Goal: Task Accomplishment & Management: Manage account settings

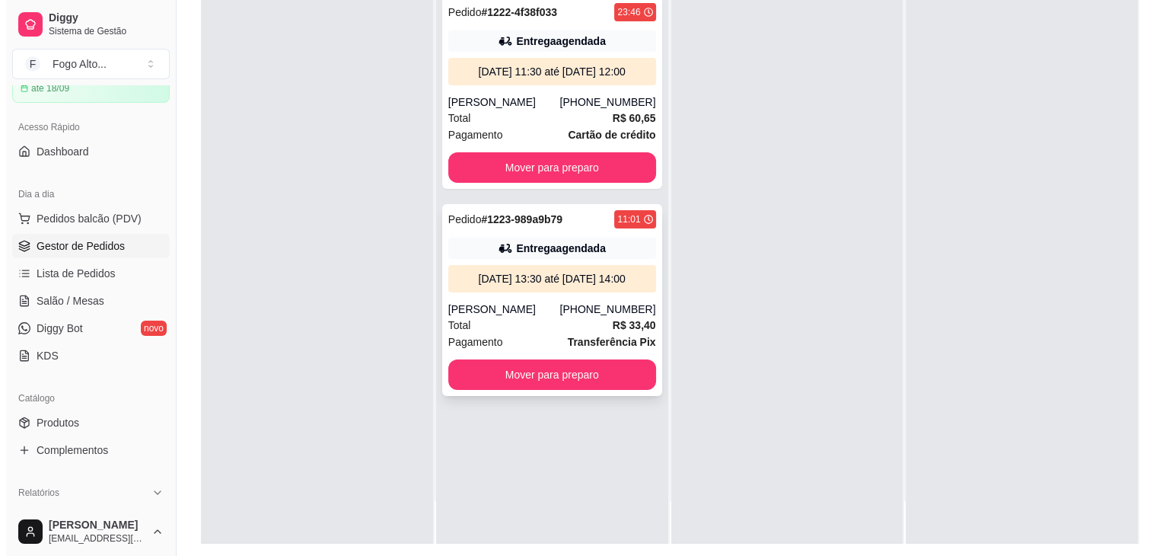
scroll to position [228, 0]
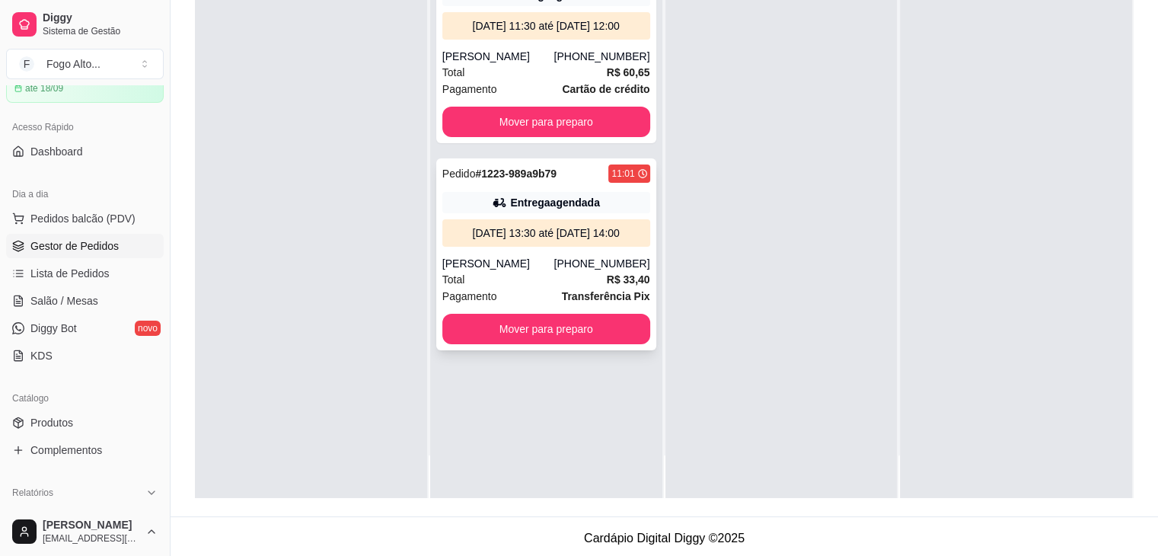
click at [552, 278] on div "Total R$ 33,40" at bounding box center [546, 279] width 208 height 17
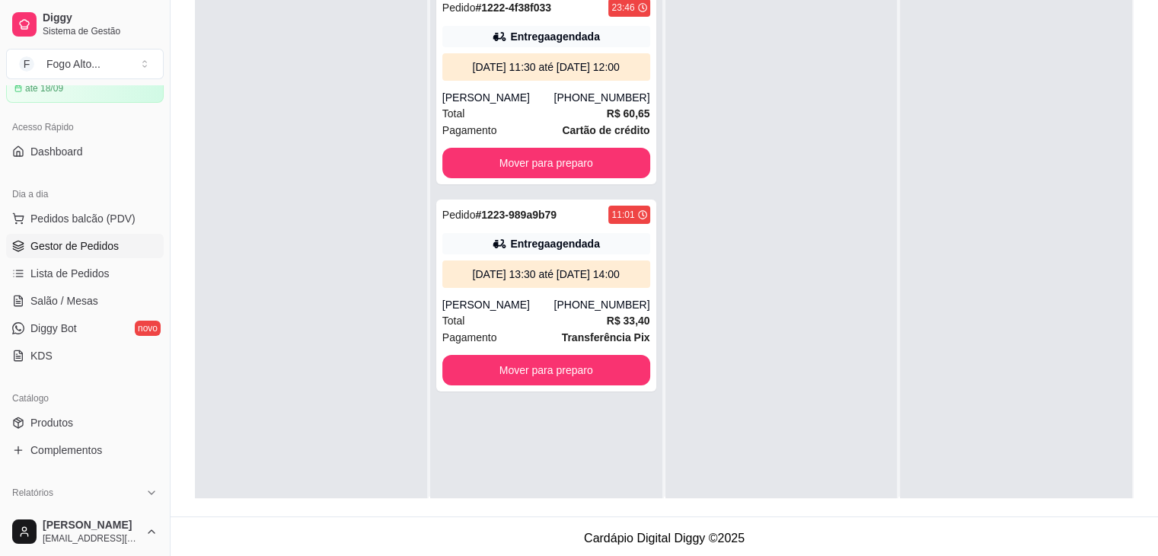
scroll to position [0, 0]
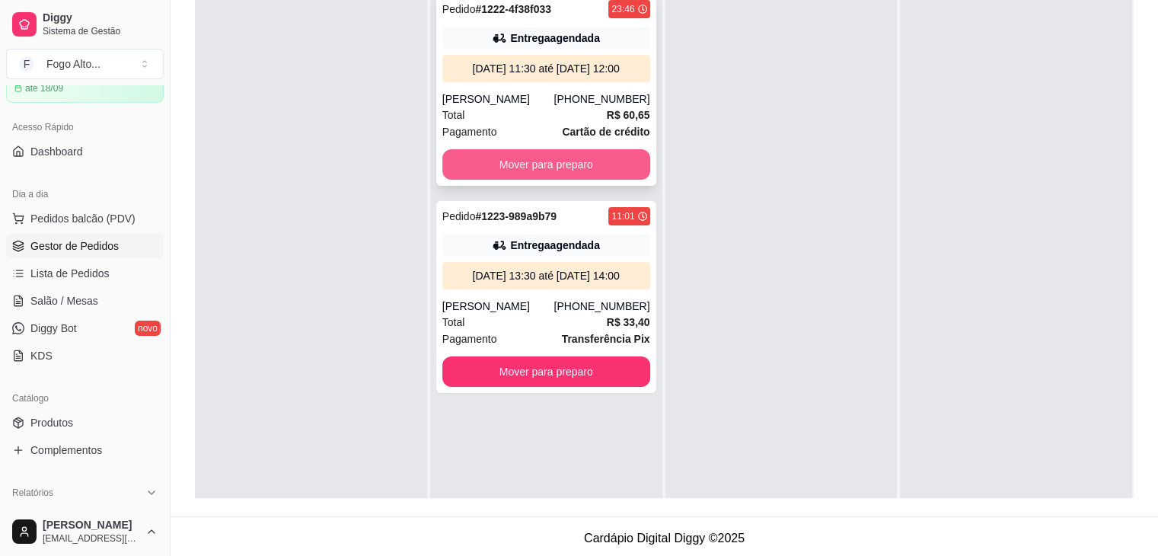
click at [525, 168] on button "Mover para preparo" at bounding box center [546, 164] width 208 height 30
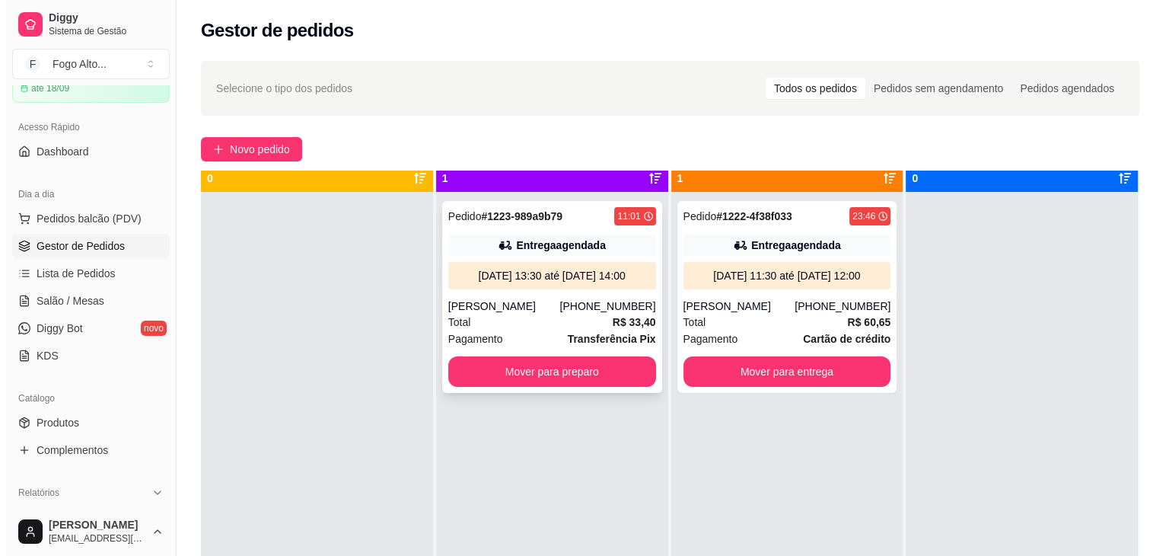
scroll to position [43, 0]
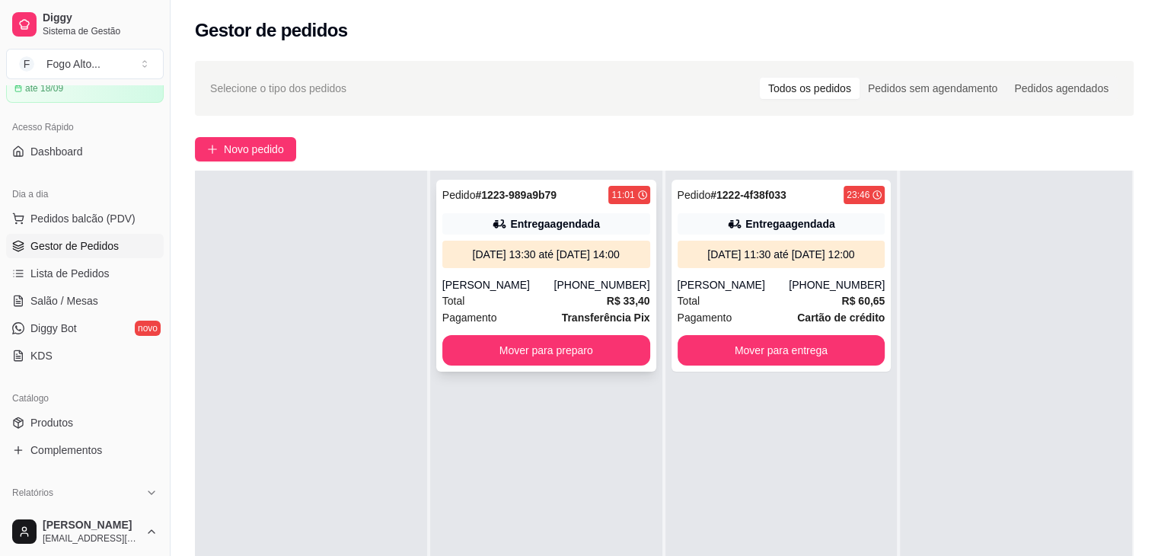
click at [451, 281] on div "[PERSON_NAME]" at bounding box center [498, 284] width 112 height 15
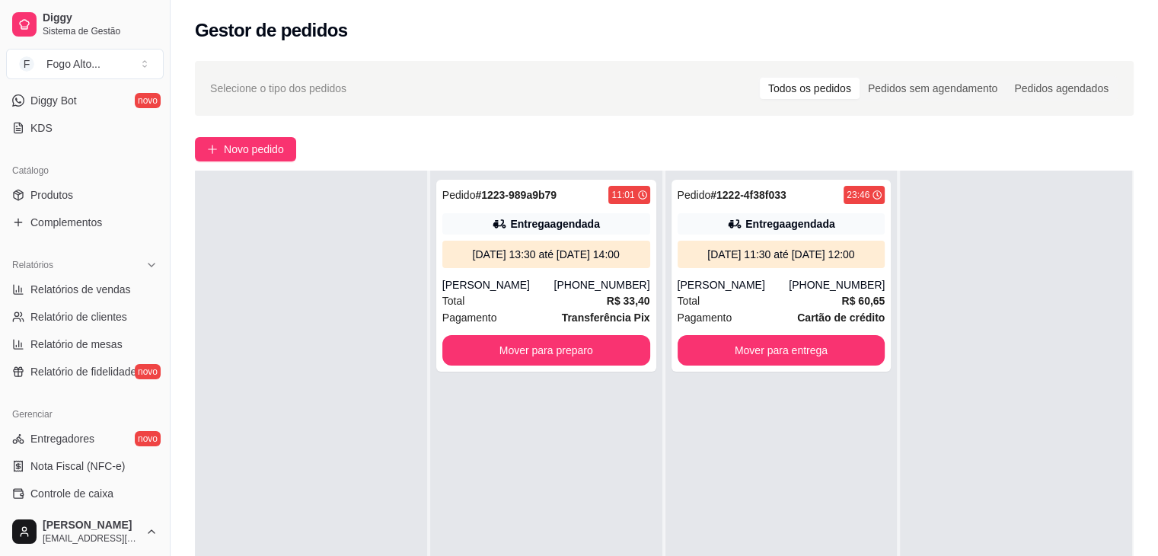
scroll to position [305, 0]
click at [76, 196] on link "Produtos" at bounding box center [85, 194] width 158 height 24
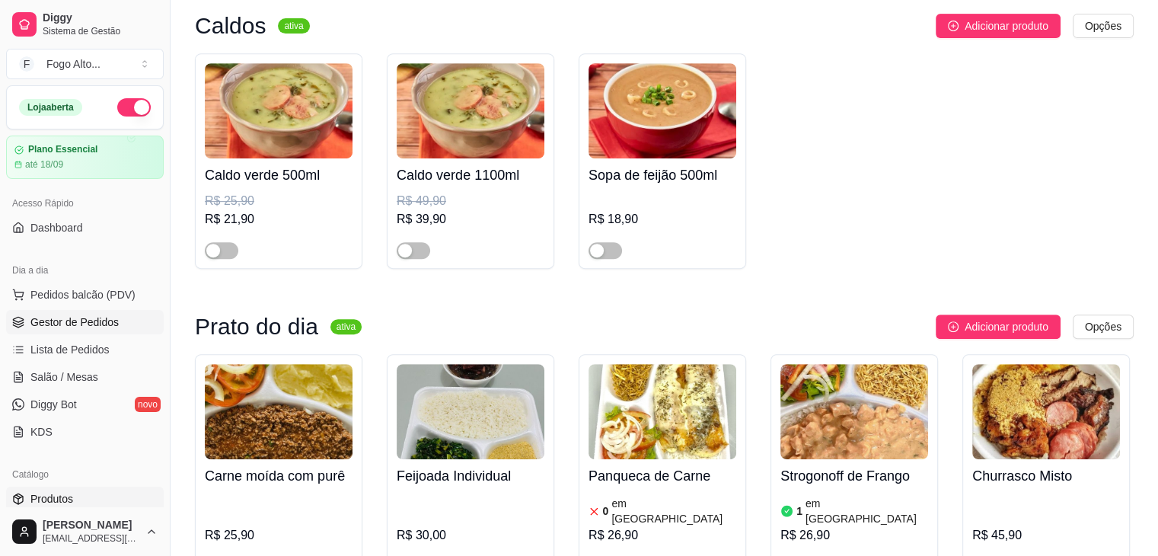
click at [91, 323] on span "Gestor de Pedidos" at bounding box center [74, 321] width 88 height 15
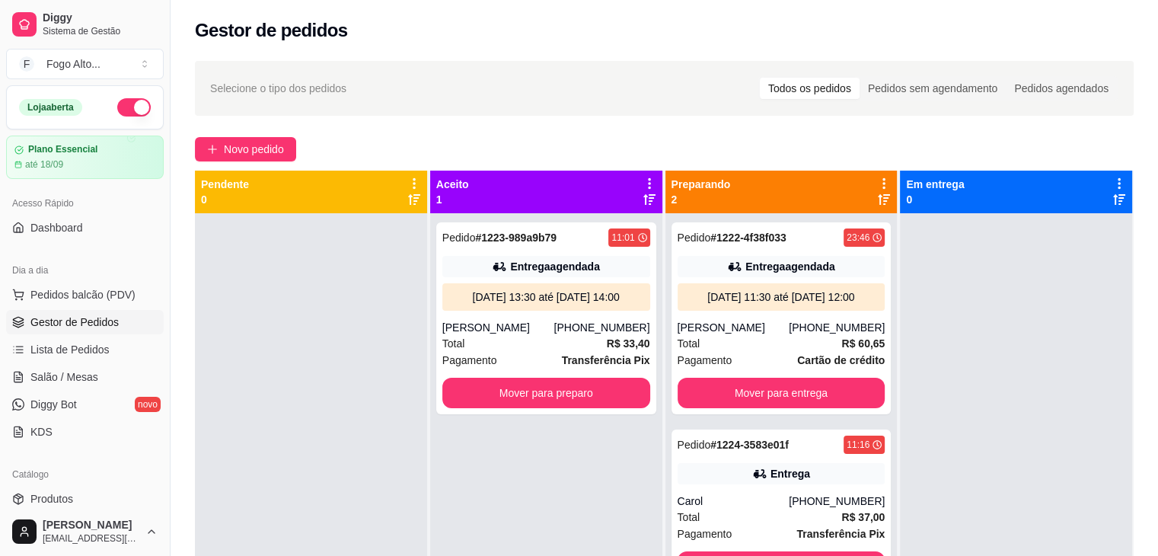
click at [317, 388] on div at bounding box center [311, 491] width 232 height 556
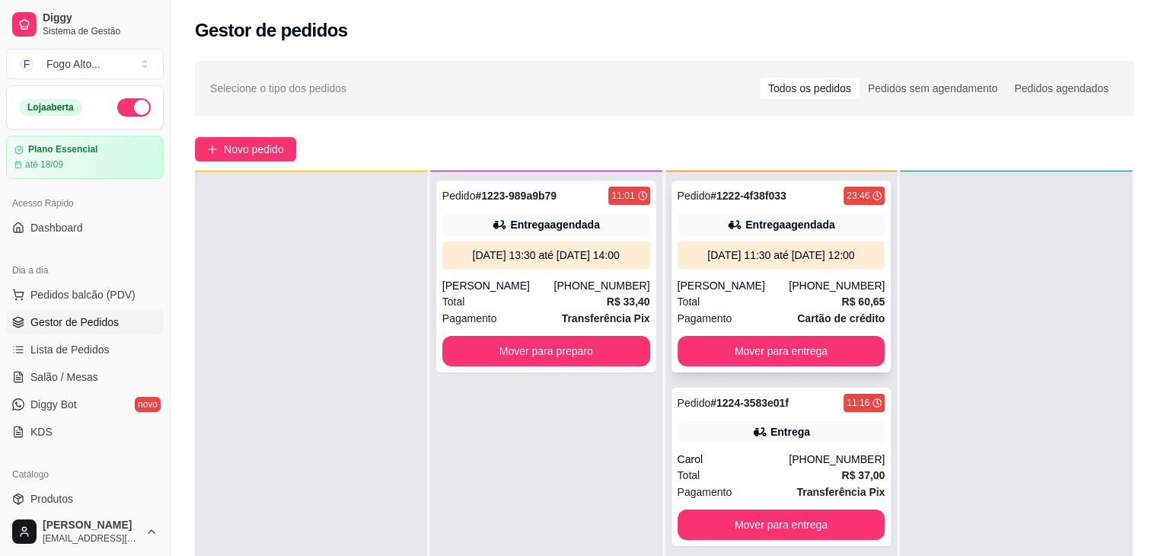
scroll to position [43, 0]
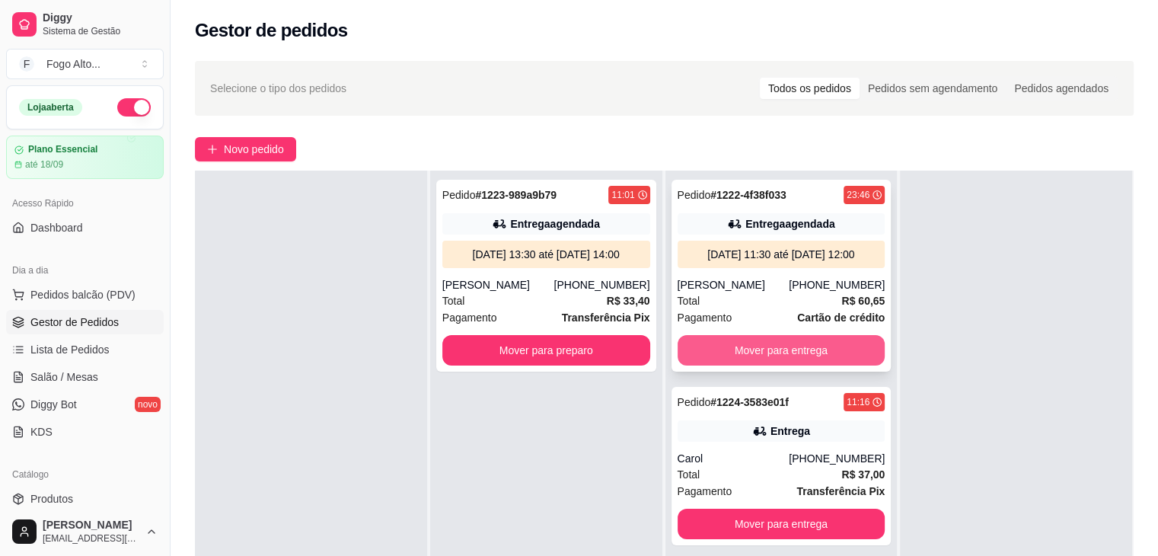
click at [754, 344] on button "Mover para entrega" at bounding box center [782, 350] width 208 height 30
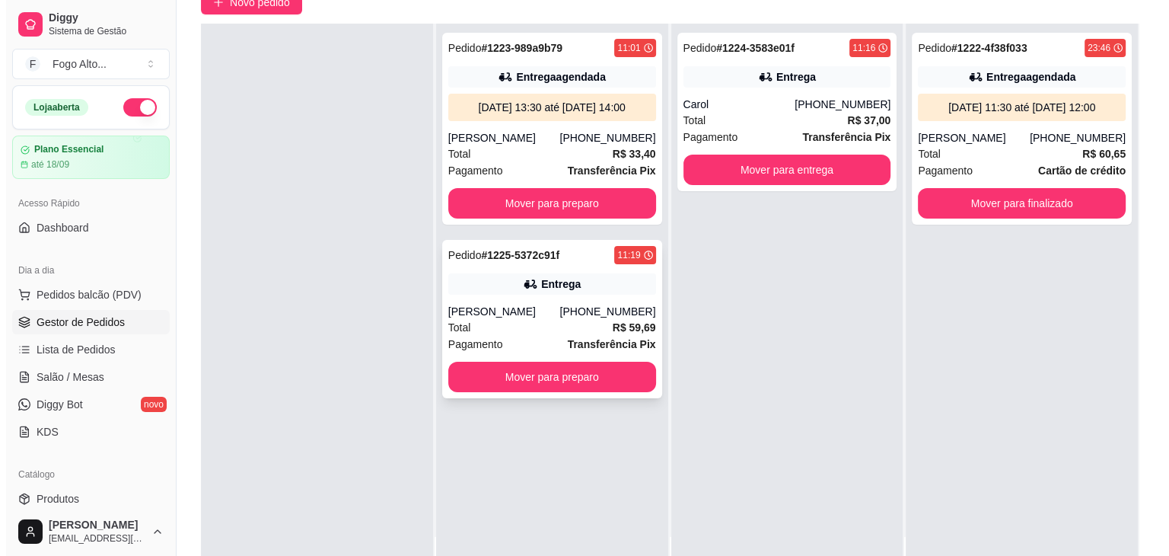
scroll to position [152, 0]
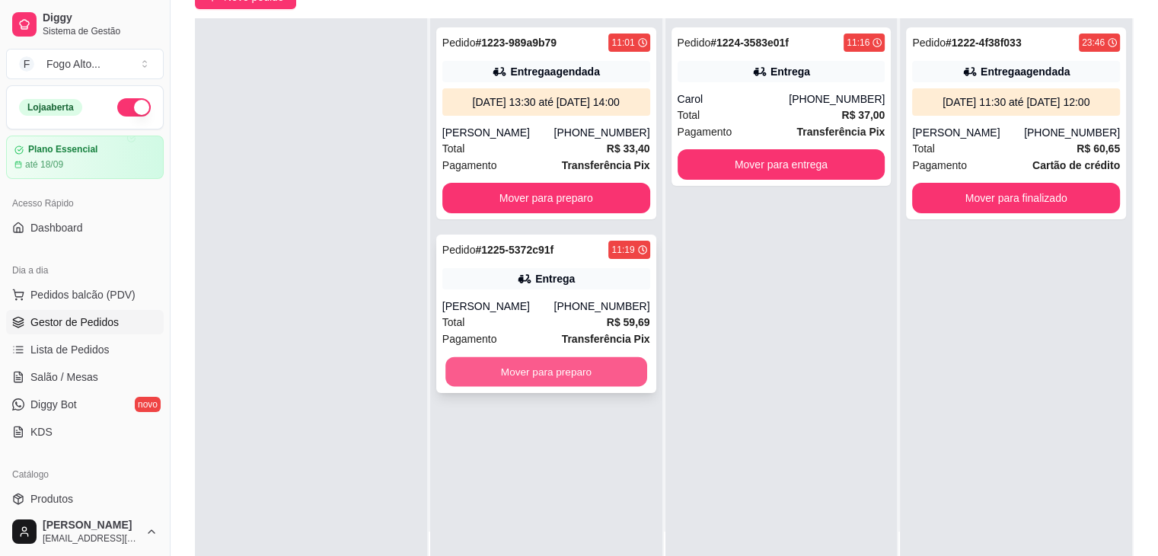
click at [572, 369] on button "Mover para preparo" at bounding box center [546, 372] width 202 height 30
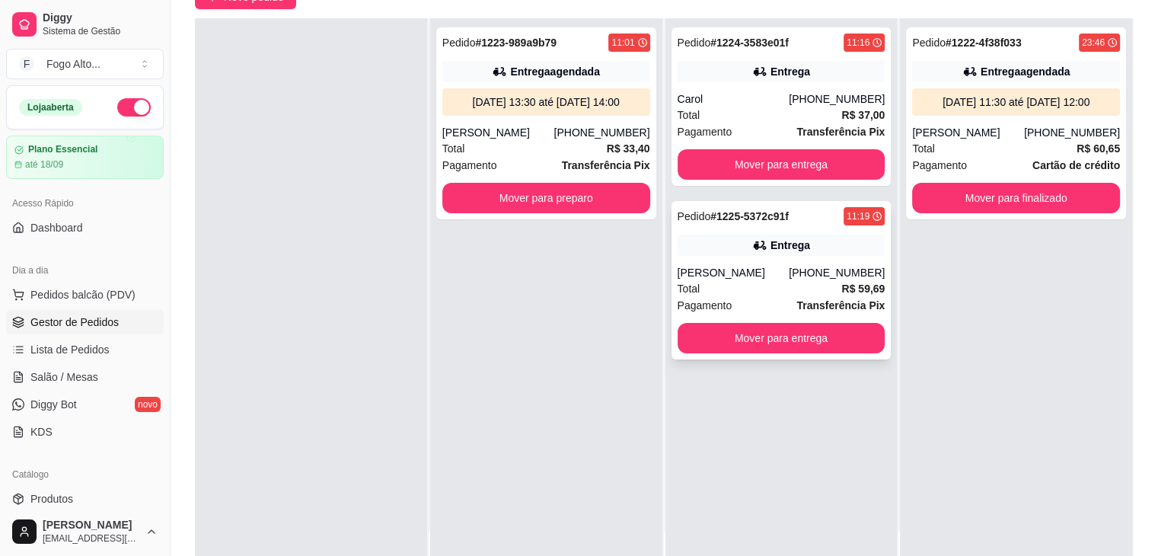
click at [770, 248] on div "Entrega" at bounding box center [790, 245] width 40 height 15
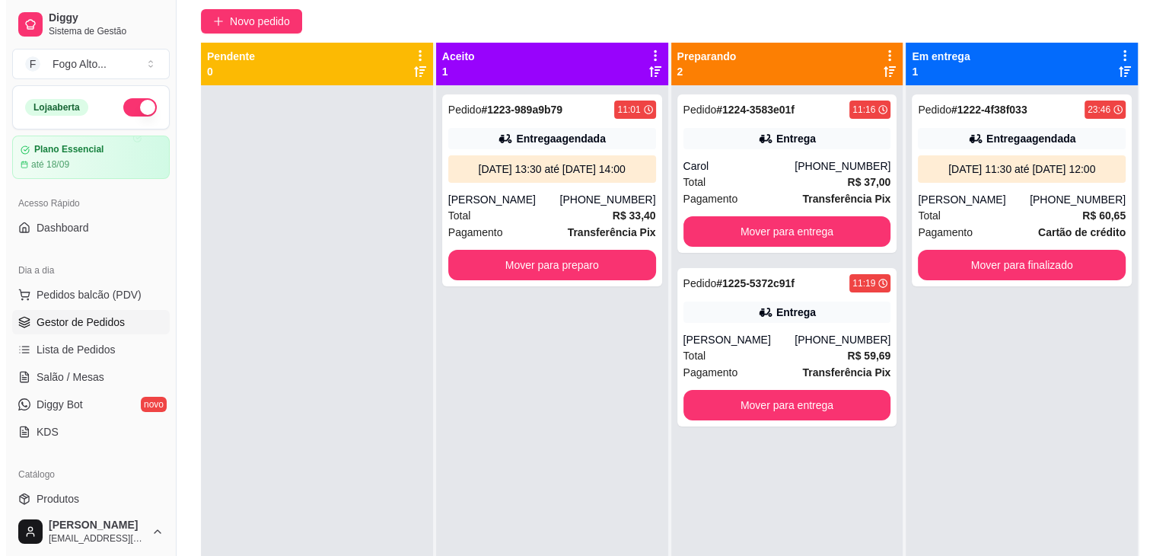
scroll to position [76, 0]
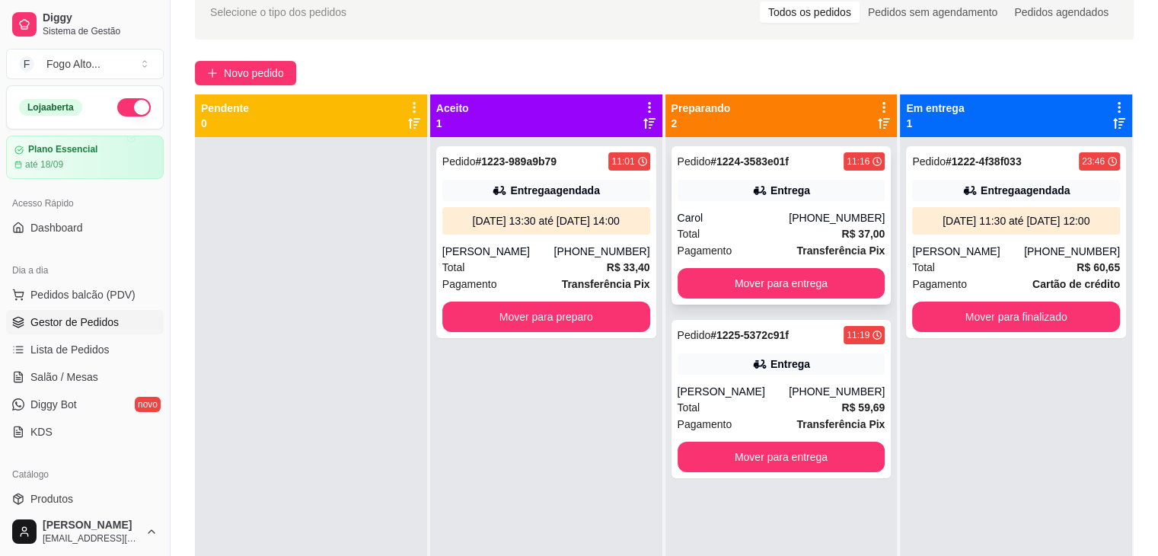
click at [795, 234] on div "Total R$ 37,00" at bounding box center [782, 233] width 208 height 17
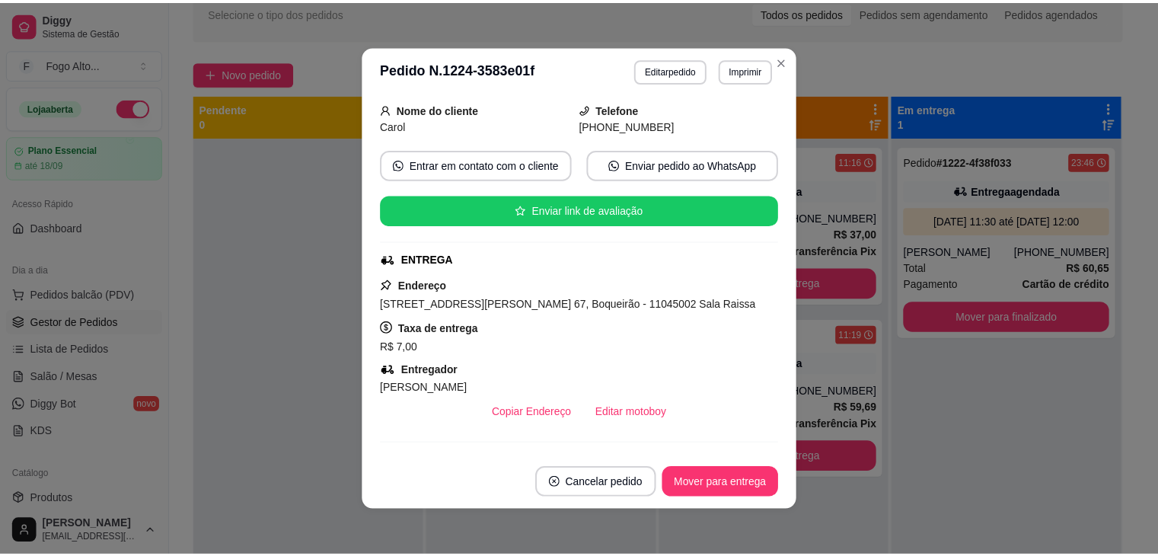
scroll to position [228, 0]
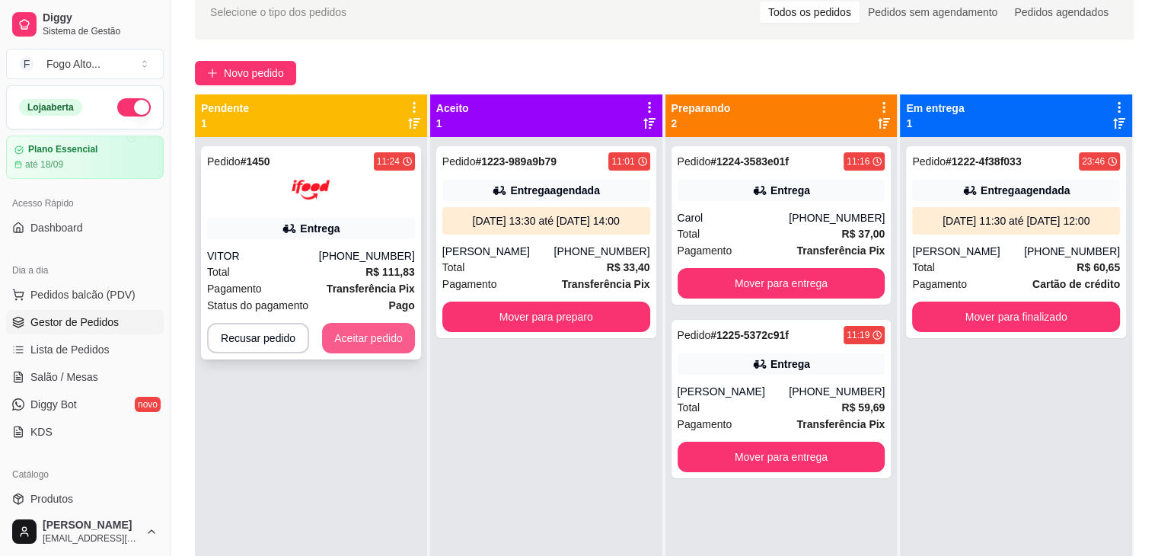
click at [341, 324] on button "Aceitar pedido" at bounding box center [368, 338] width 93 height 30
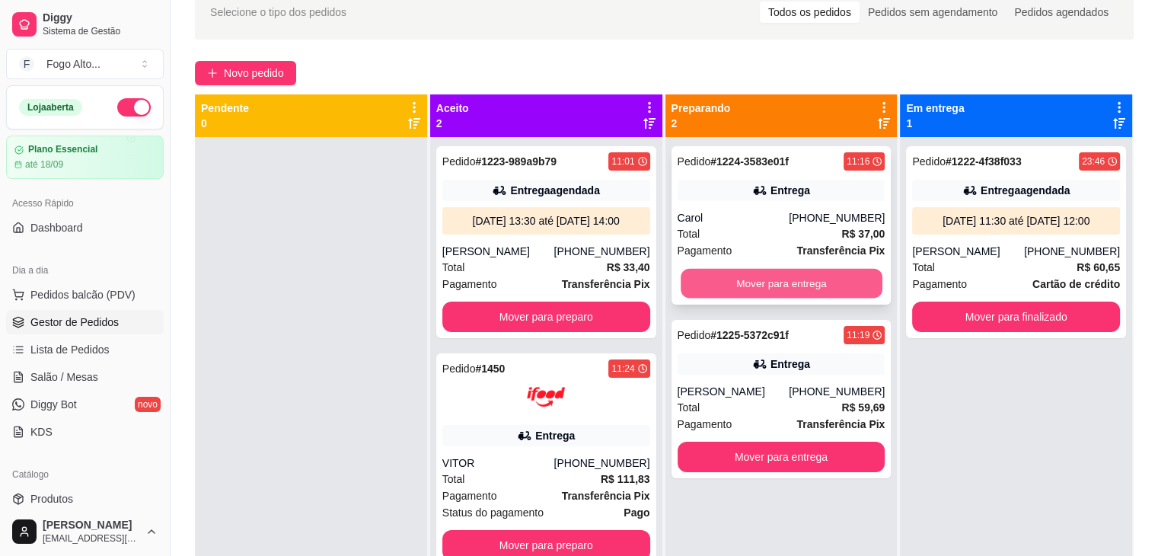
click at [765, 282] on button "Mover para entrega" at bounding box center [782, 284] width 202 height 30
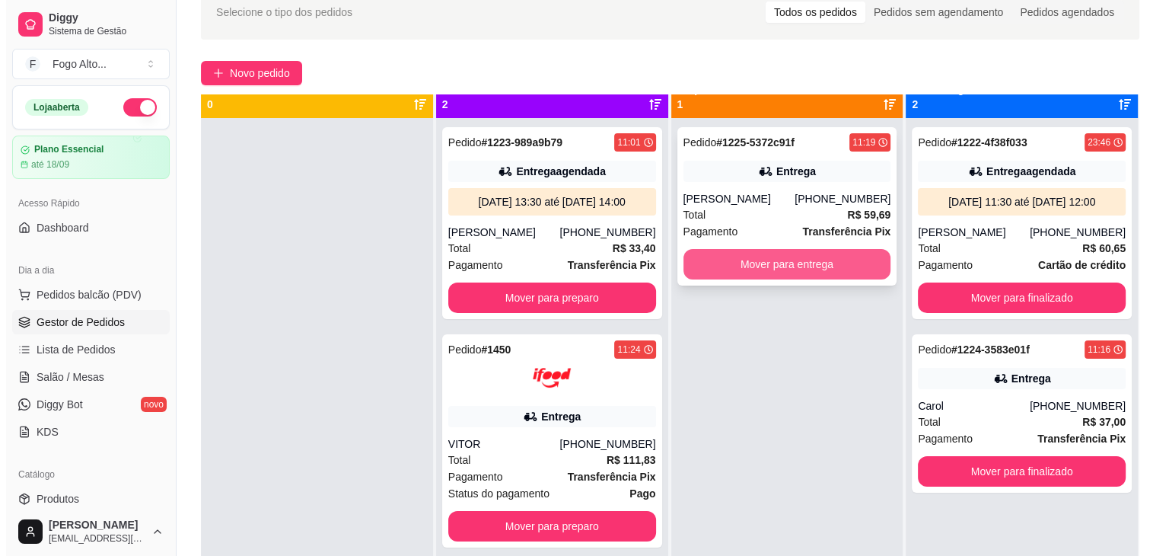
scroll to position [43, 0]
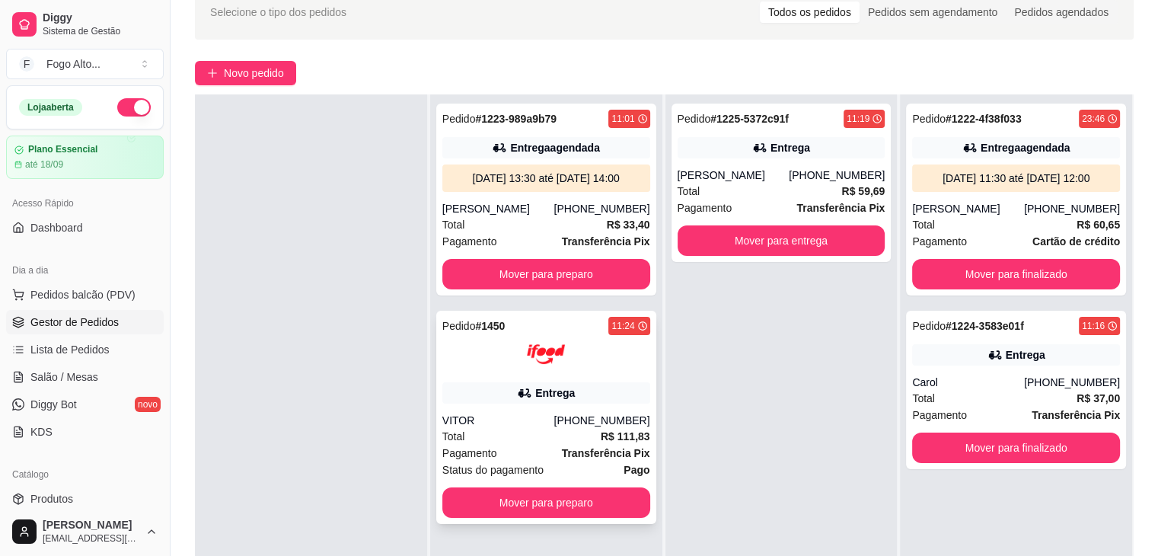
click at [520, 410] on div "Pedido # 1450 11:24 Entrega VITOR [PHONE_NUMBER] Total R$ 111,83 Pagamento Tran…" at bounding box center [546, 417] width 220 height 213
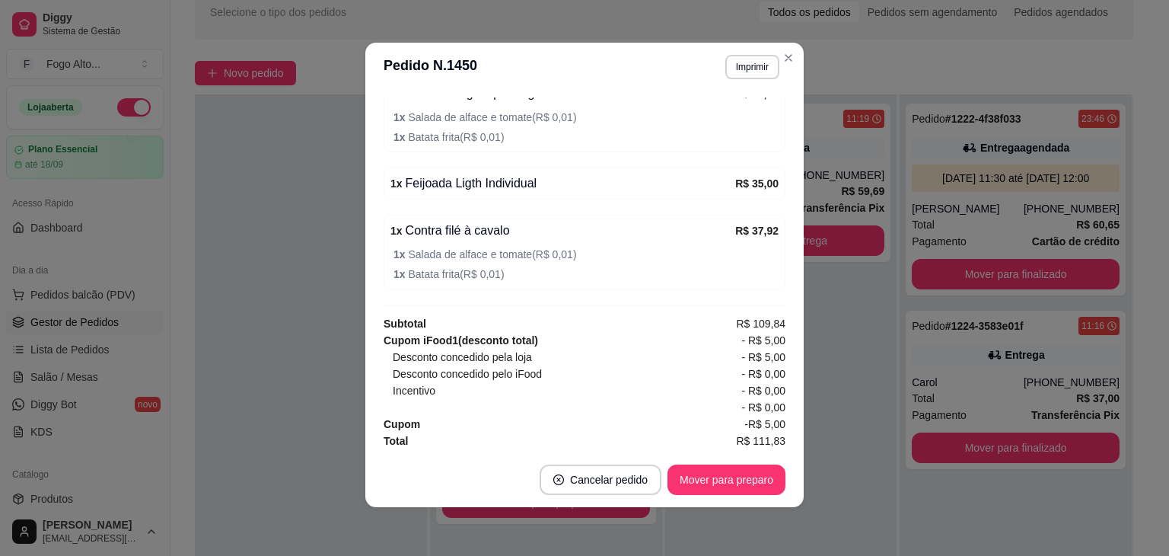
scroll to position [577, 0]
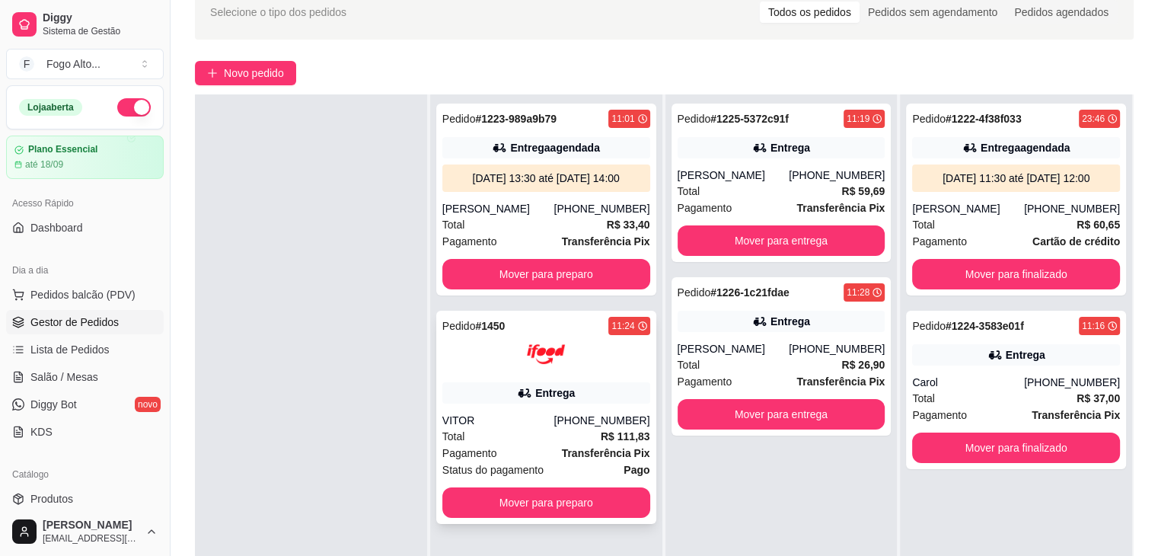
click at [487, 408] on div "Pedido # 1450 11:24 Entrega VITOR [PHONE_NUMBER] Total R$ 111,83 Pagamento Tran…" at bounding box center [546, 417] width 220 height 213
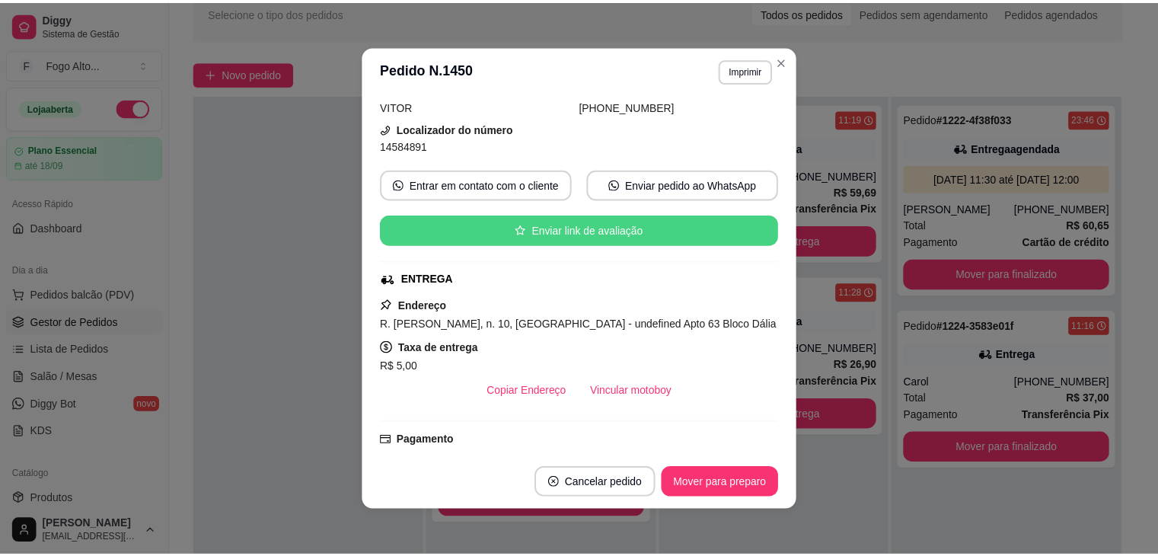
scroll to position [152, 0]
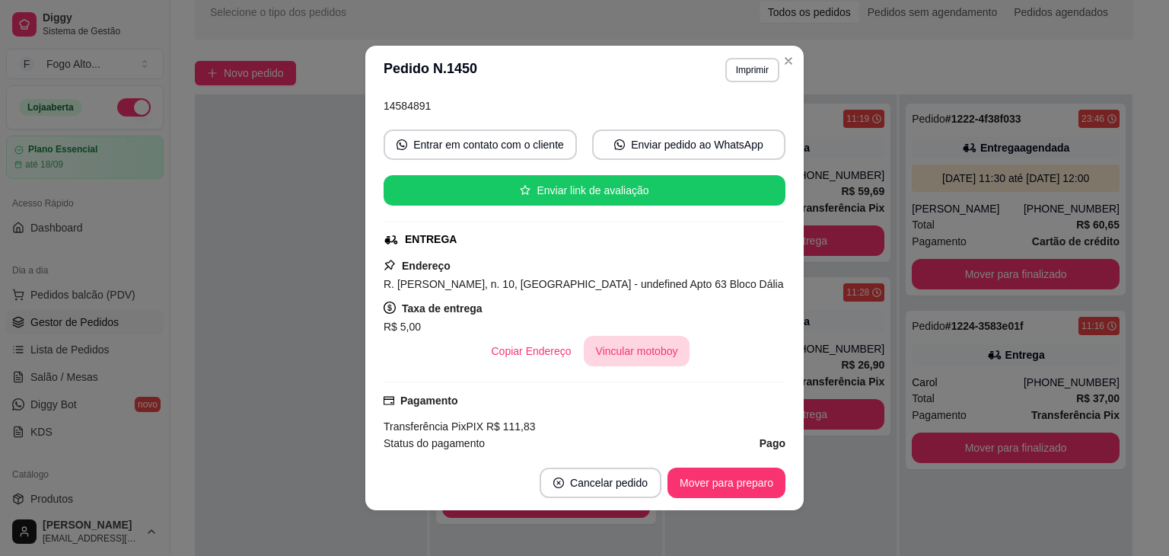
click at [599, 341] on button "Vincular motoboy" at bounding box center [637, 351] width 107 height 30
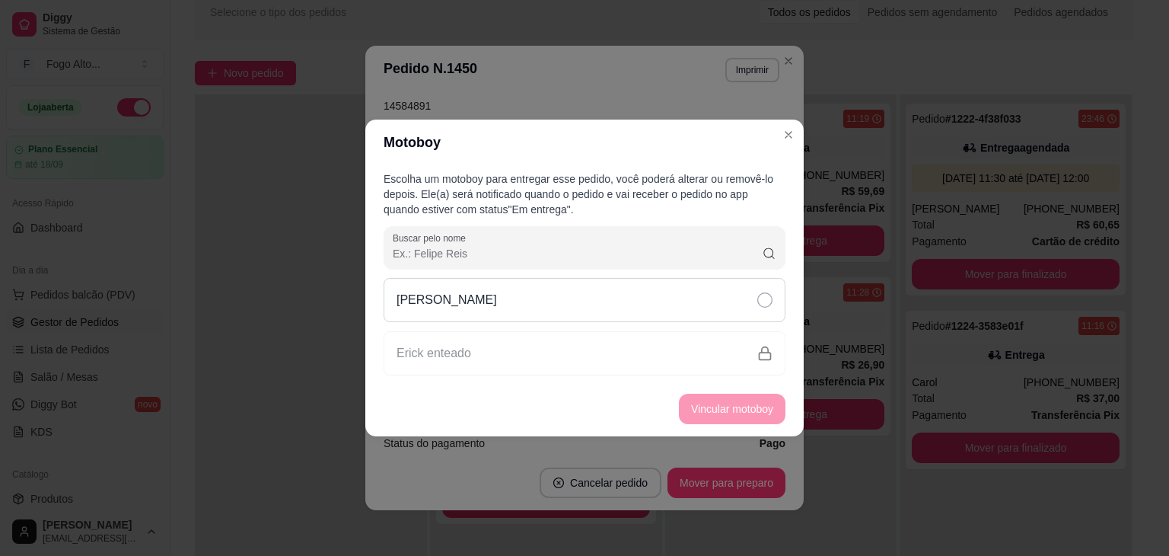
click at [769, 304] on icon at bounding box center [764, 299] width 15 height 15
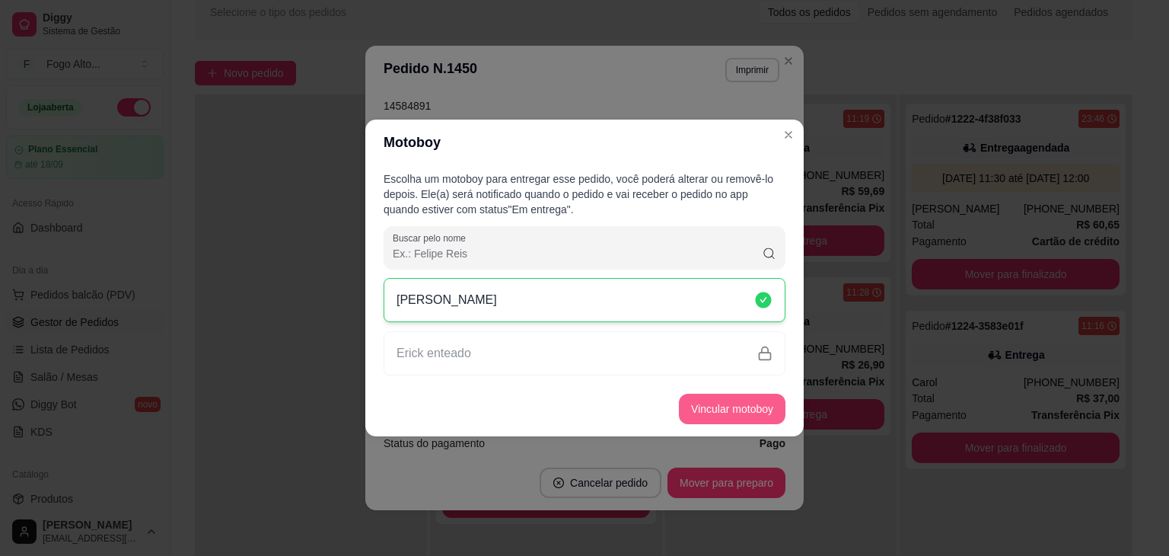
click at [752, 409] on button "Vincular motoboy" at bounding box center [732, 409] width 107 height 30
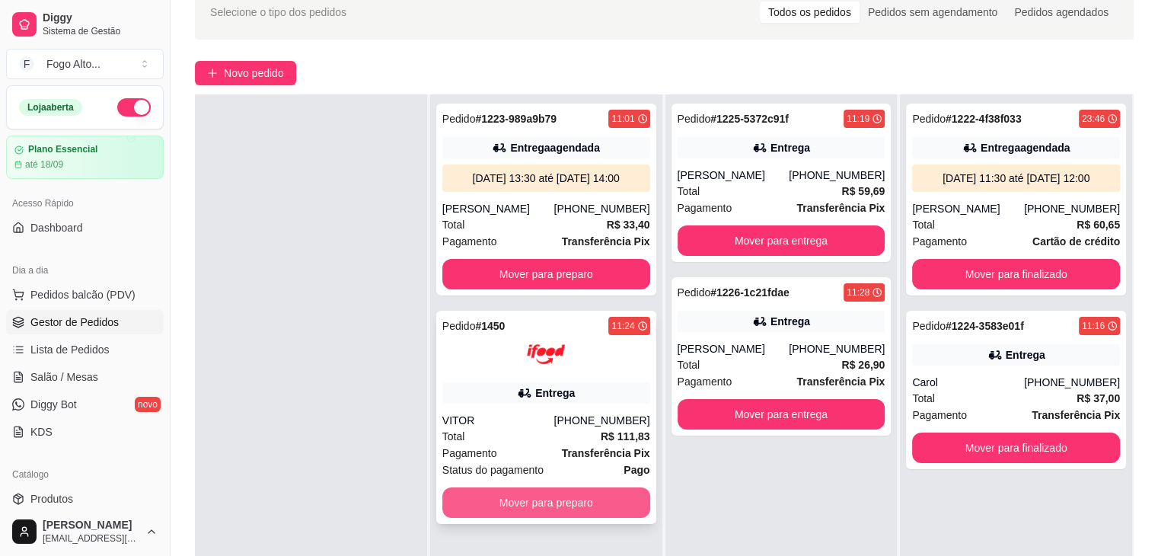
click at [509, 500] on button "Mover para preparo" at bounding box center [546, 502] width 208 height 30
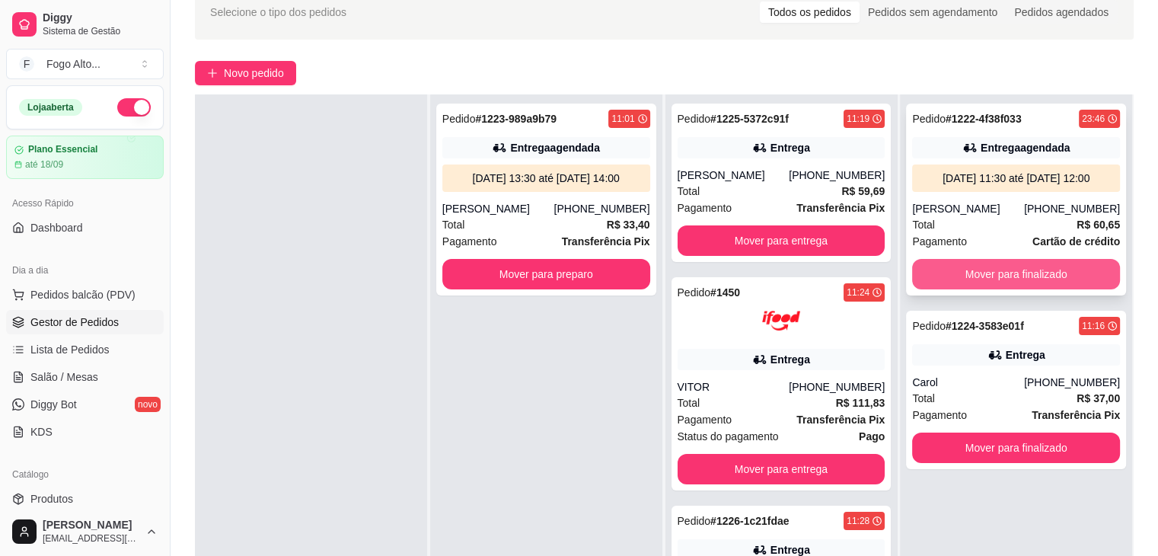
click at [977, 268] on button "Mover para finalizado" at bounding box center [1016, 274] width 208 height 30
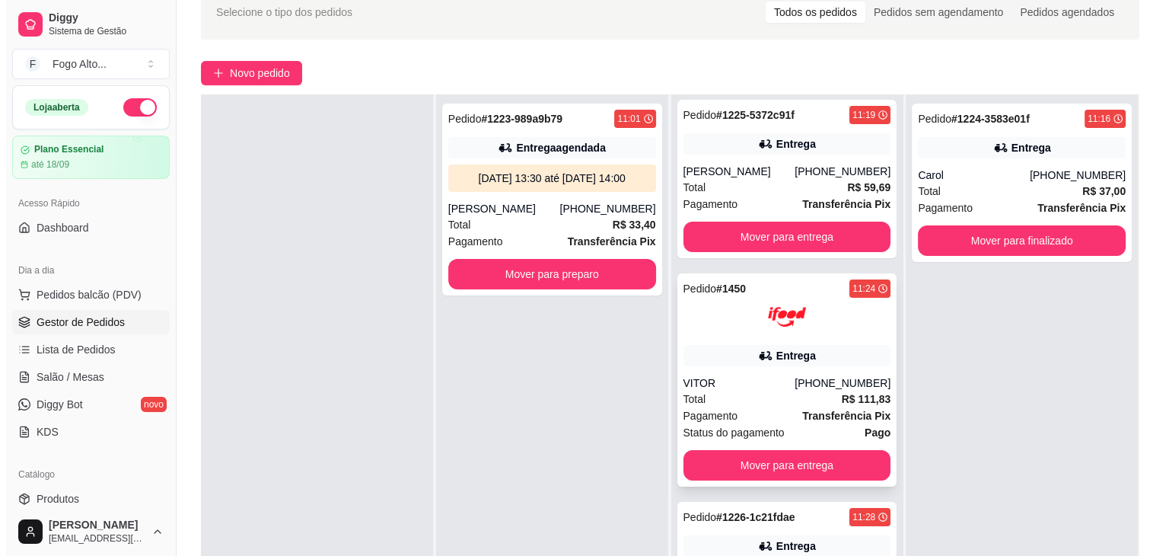
scroll to position [0, 0]
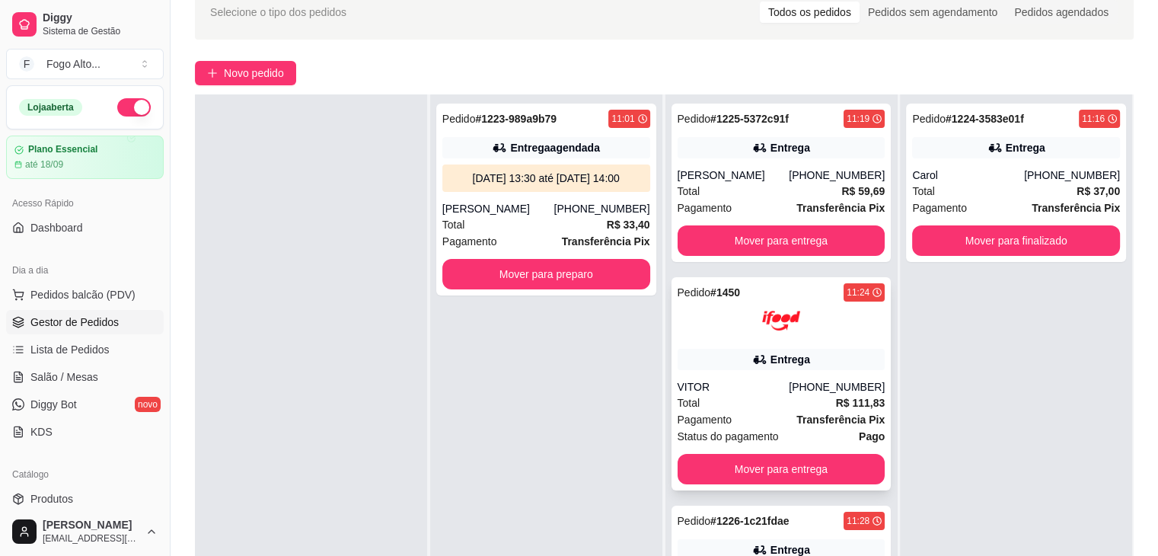
click at [741, 421] on div "Pagamento Transferência Pix" at bounding box center [782, 419] width 208 height 17
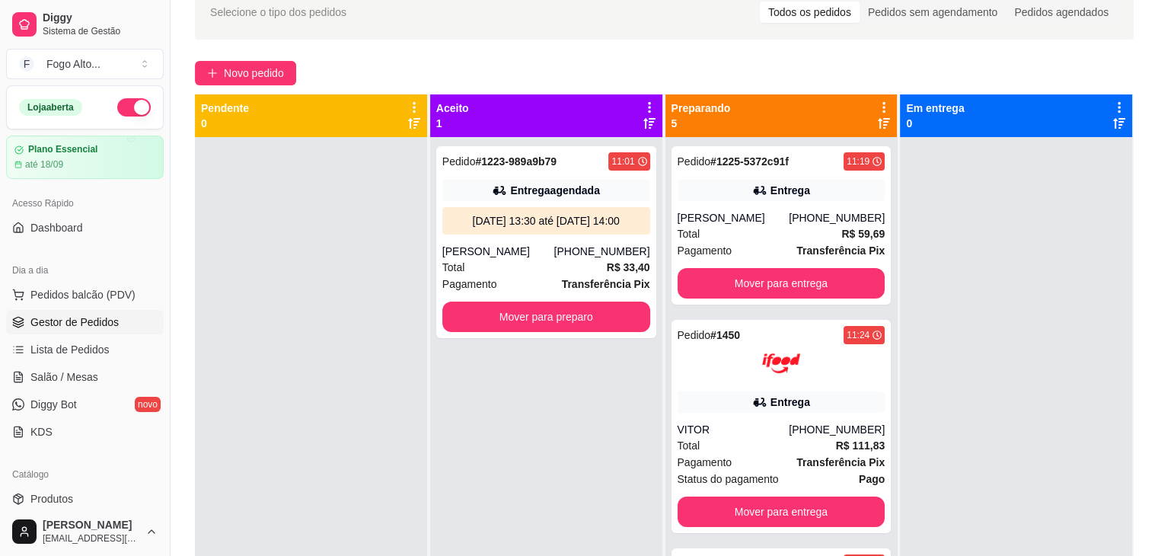
click at [403, 375] on div at bounding box center [311, 415] width 232 height 556
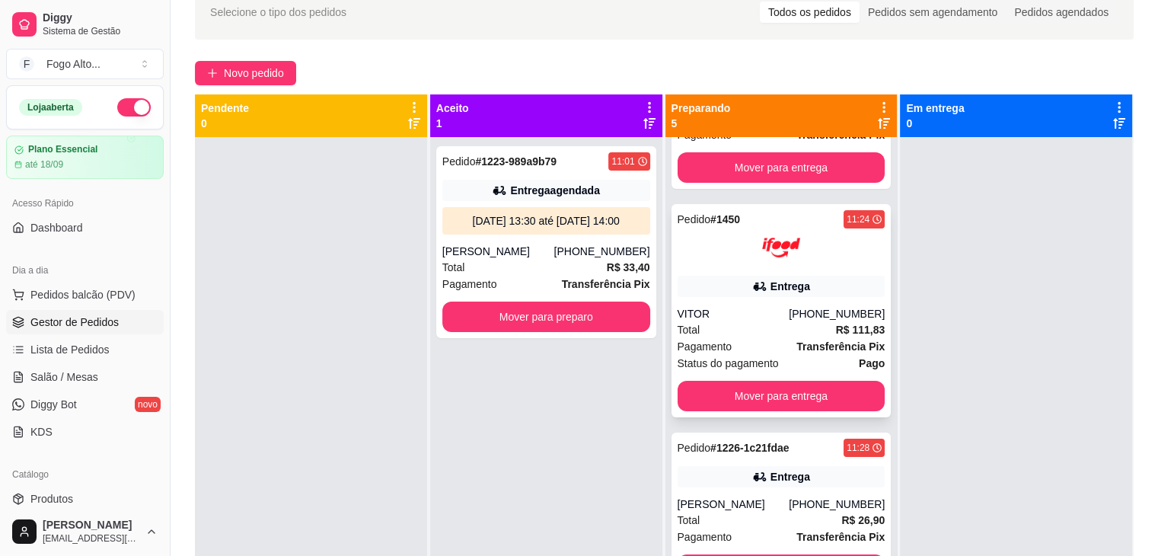
scroll to position [228, 0]
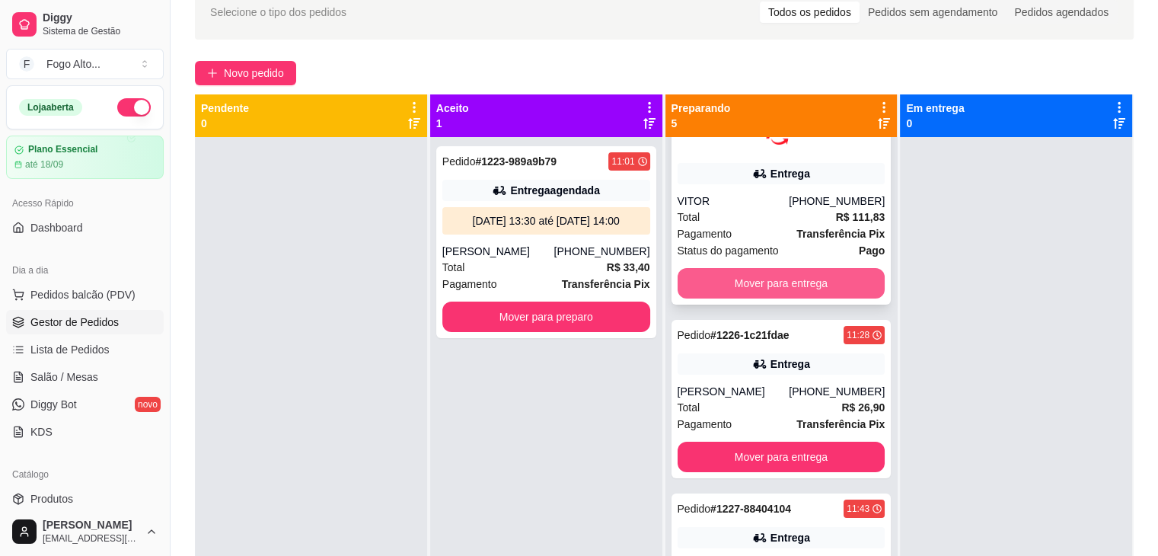
click at [755, 285] on button "Mover para entrega" at bounding box center [782, 283] width 208 height 30
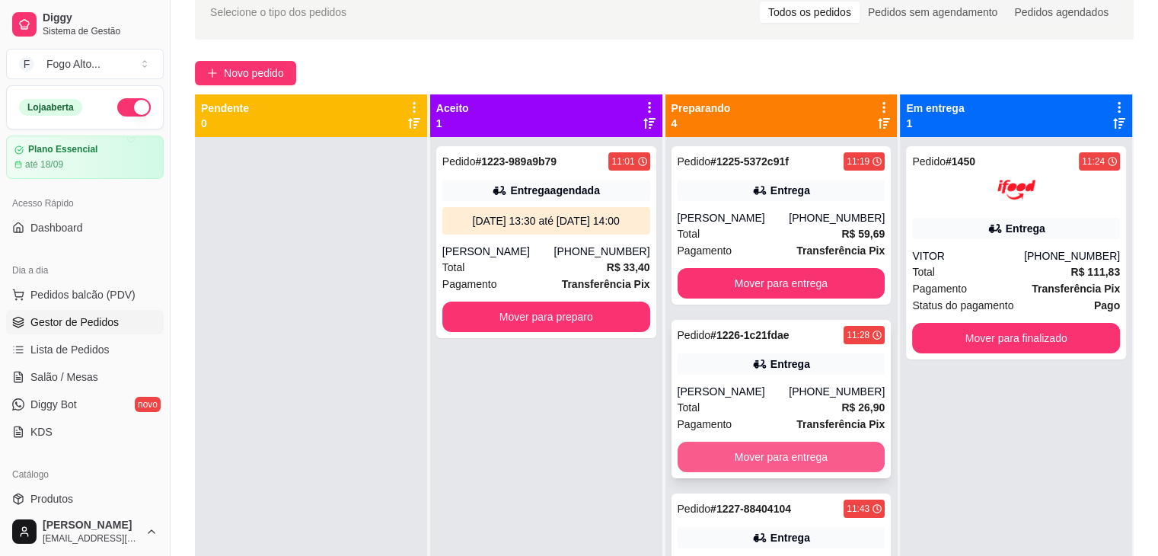
click at [761, 464] on button "Mover para entrega" at bounding box center [782, 457] width 208 height 30
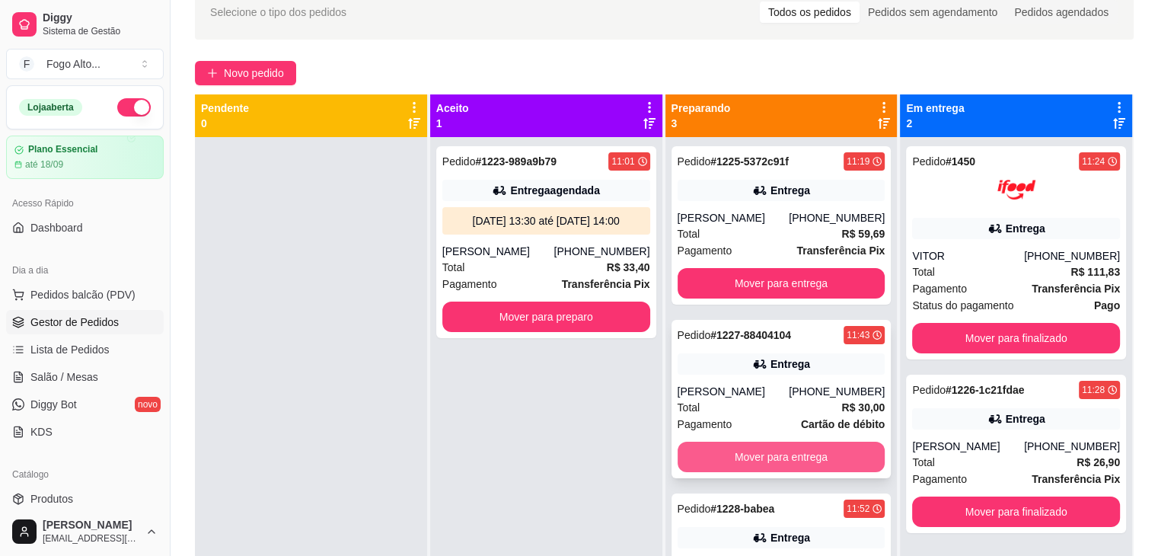
click at [773, 459] on button "Mover para entrega" at bounding box center [782, 457] width 208 height 30
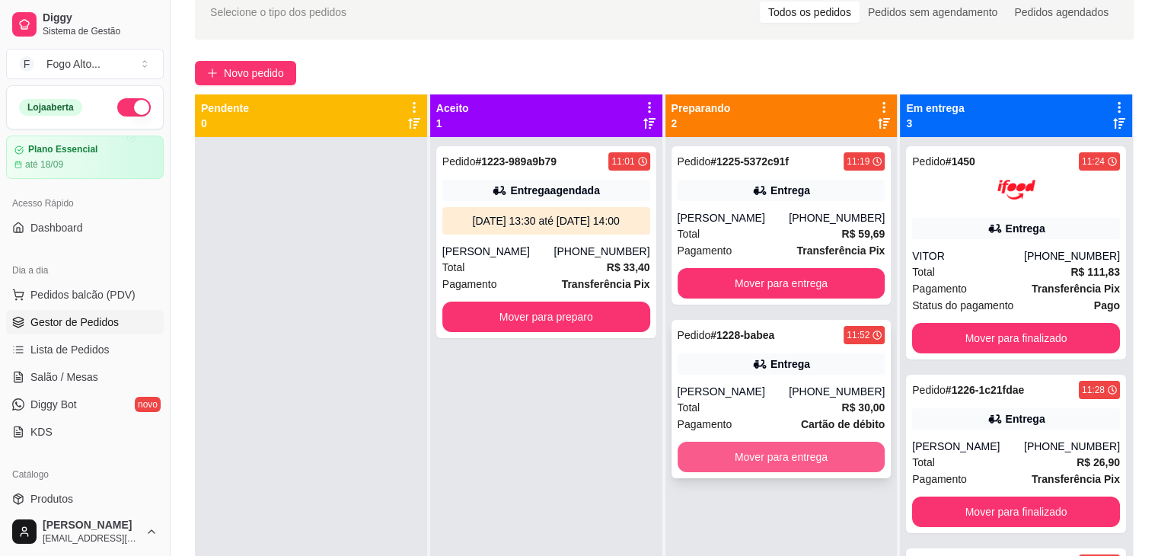
click at [776, 457] on button "Mover para entrega" at bounding box center [782, 457] width 208 height 30
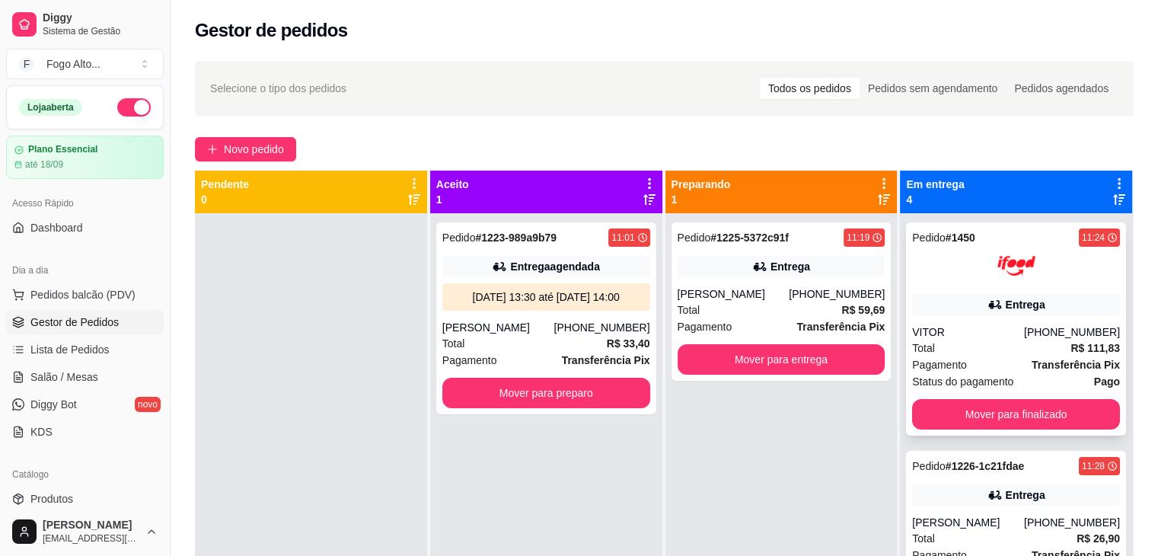
click at [962, 307] on div "Entrega" at bounding box center [1016, 304] width 208 height 21
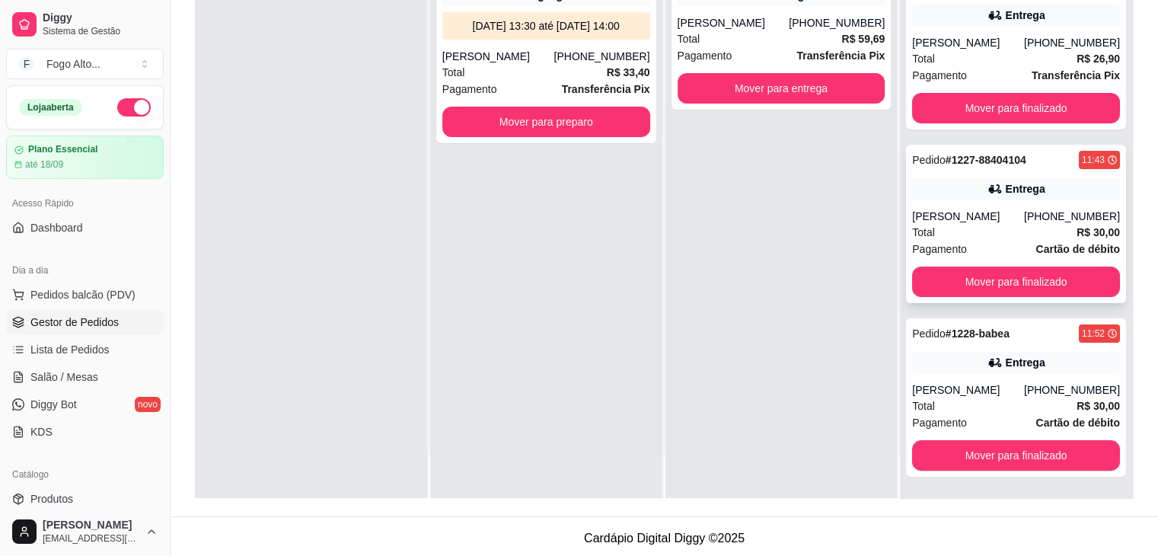
scroll to position [231, 0]
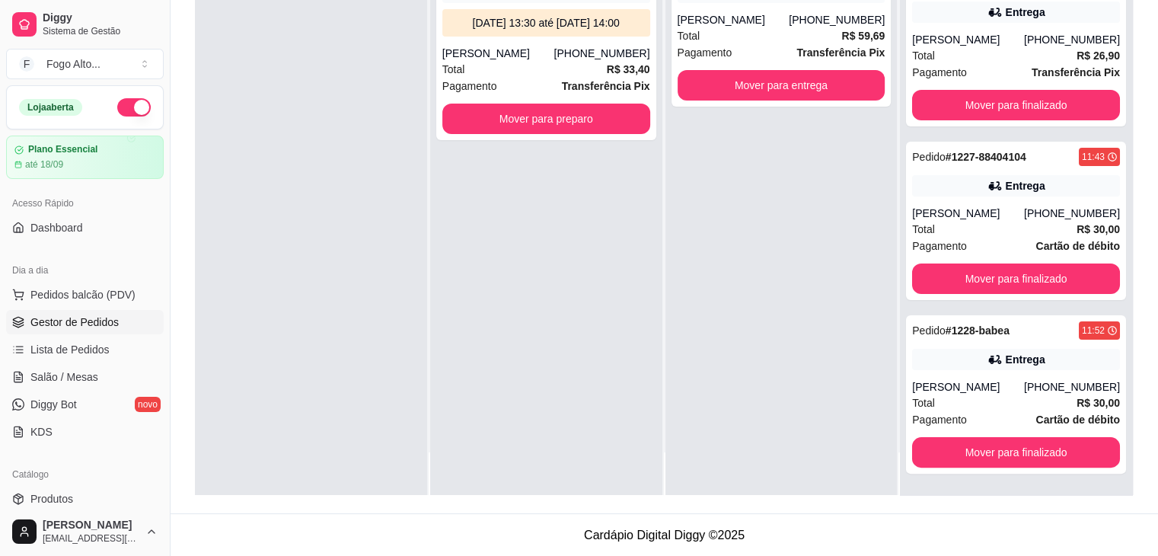
click at [728, 321] on div "Pedido # 1225-5372c91f 11:19 Entrega [PERSON_NAME] [PHONE_NUMBER] Total R$ 59,6…" at bounding box center [781, 217] width 232 height 556
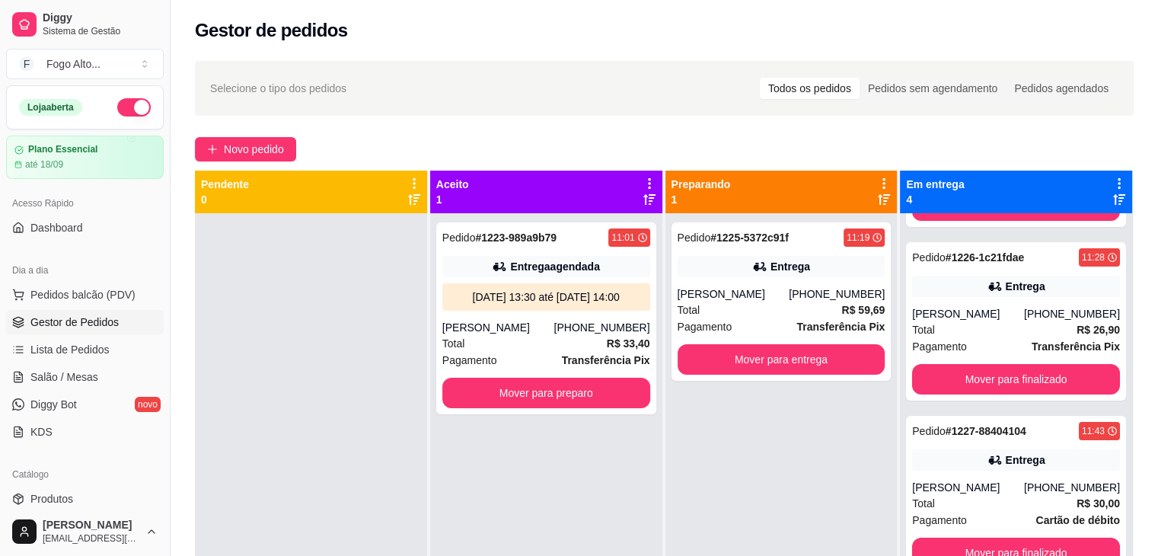
scroll to position [0, 0]
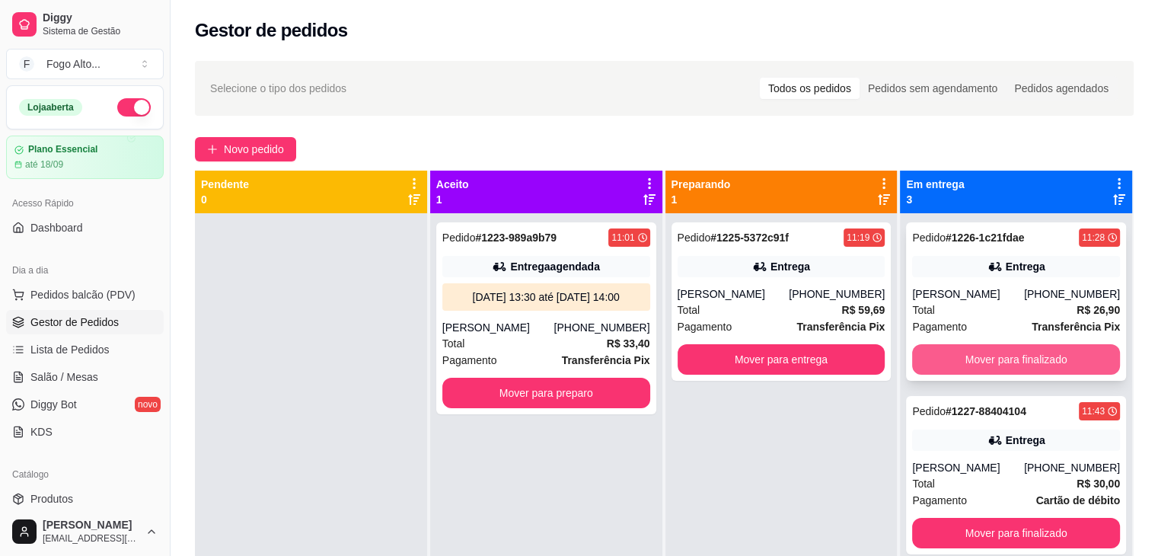
click at [1047, 375] on button "Mover para finalizado" at bounding box center [1016, 359] width 208 height 30
click at [1047, 374] on button "Mover para finalizado" at bounding box center [1016, 359] width 208 height 30
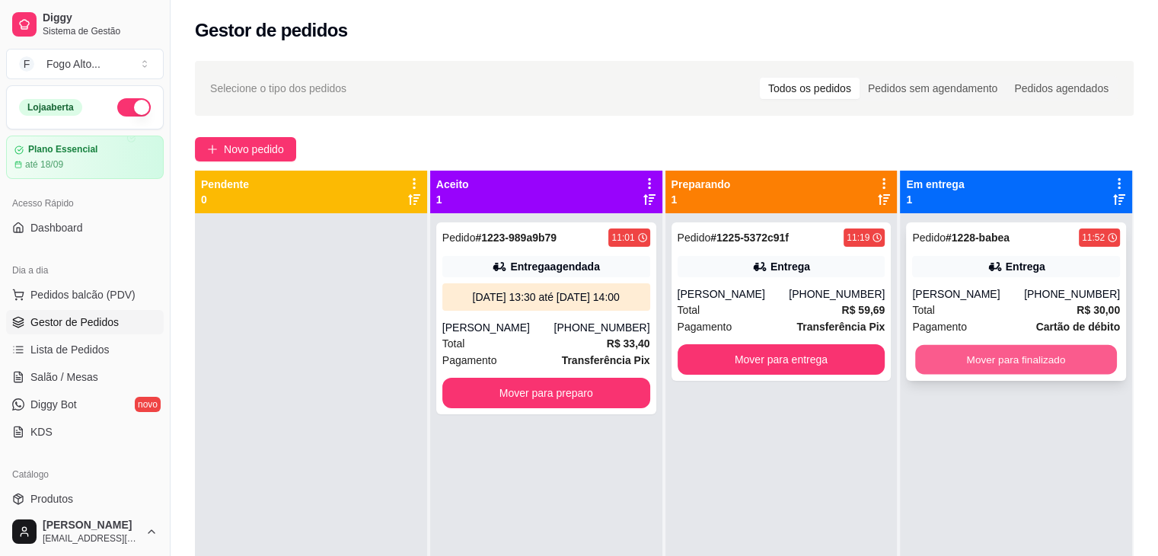
click at [1046, 371] on button "Mover para finalizado" at bounding box center [1016, 360] width 202 height 30
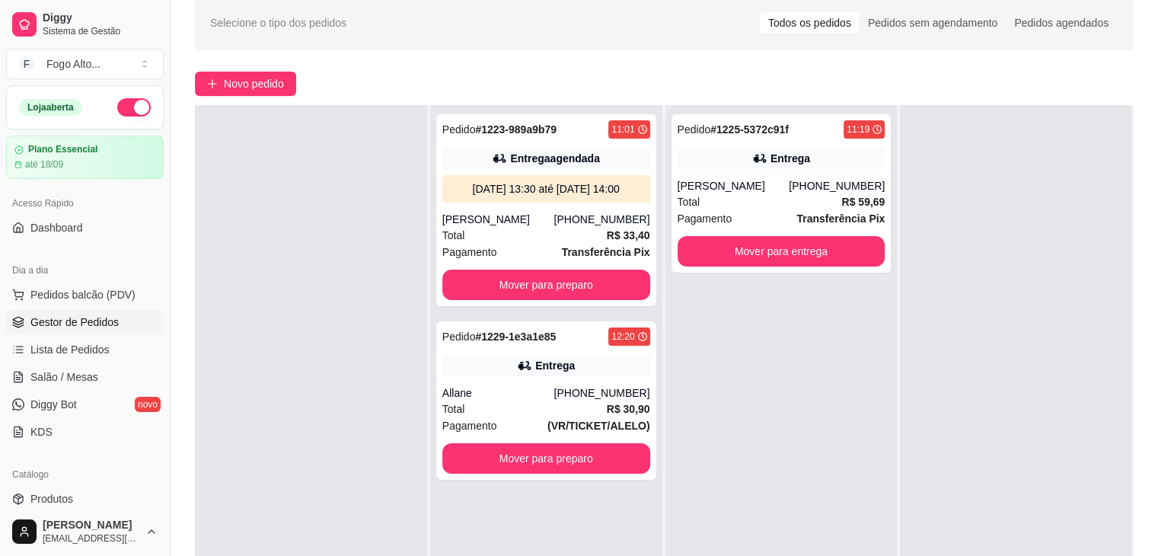
scroll to position [228, 0]
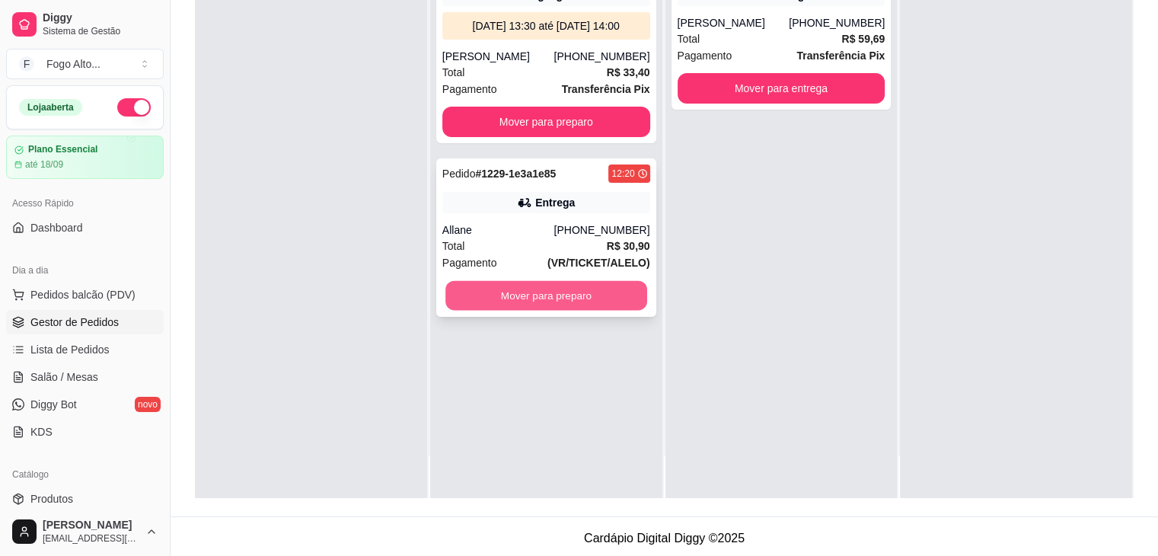
click at [547, 293] on button "Mover para preparo" at bounding box center [546, 296] width 202 height 30
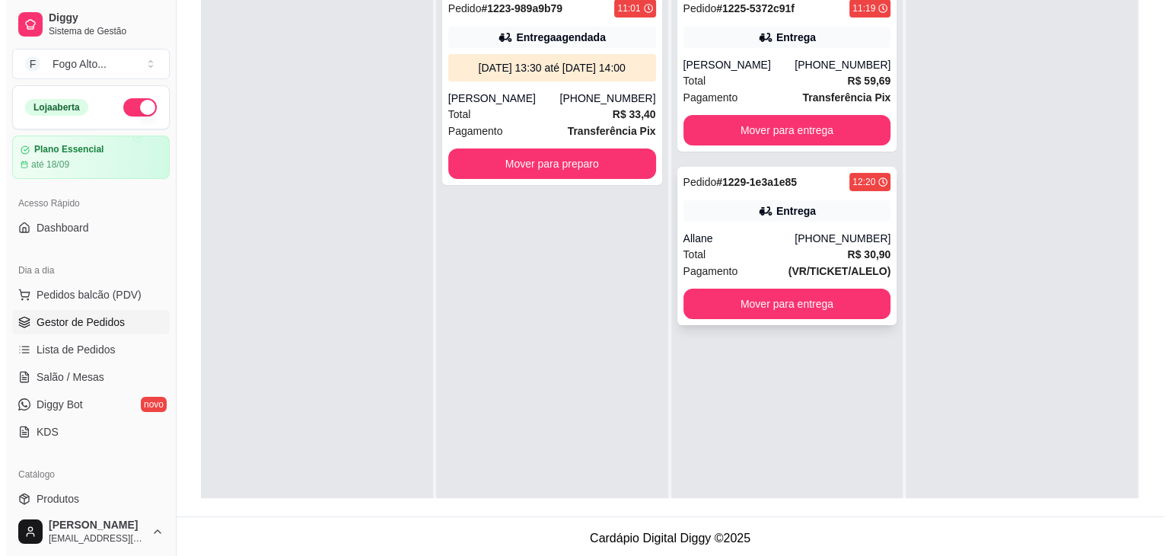
scroll to position [0, 0]
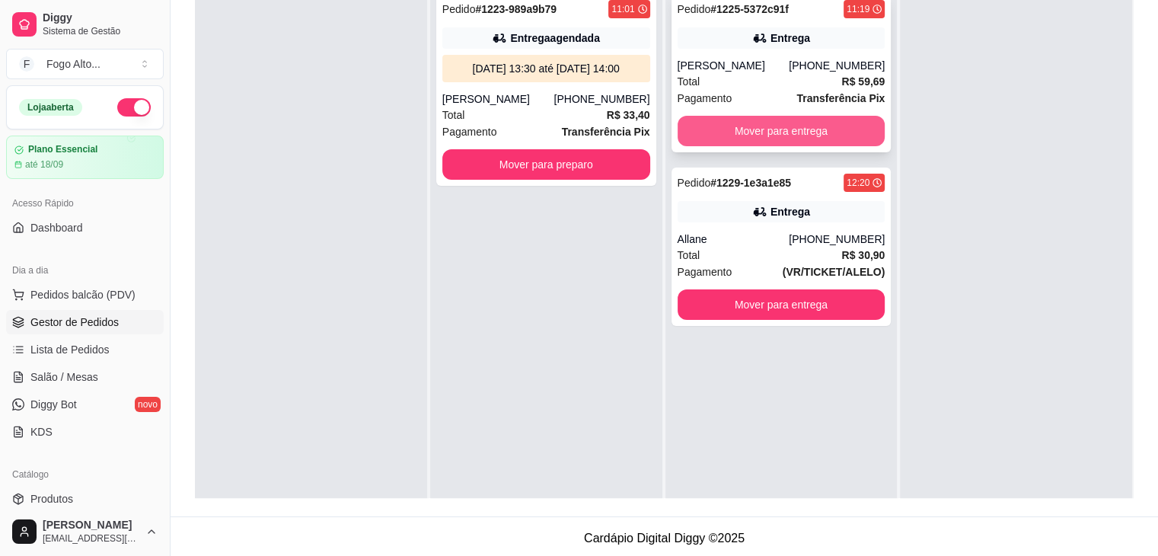
click at [796, 132] on button "Mover para entrega" at bounding box center [782, 131] width 208 height 30
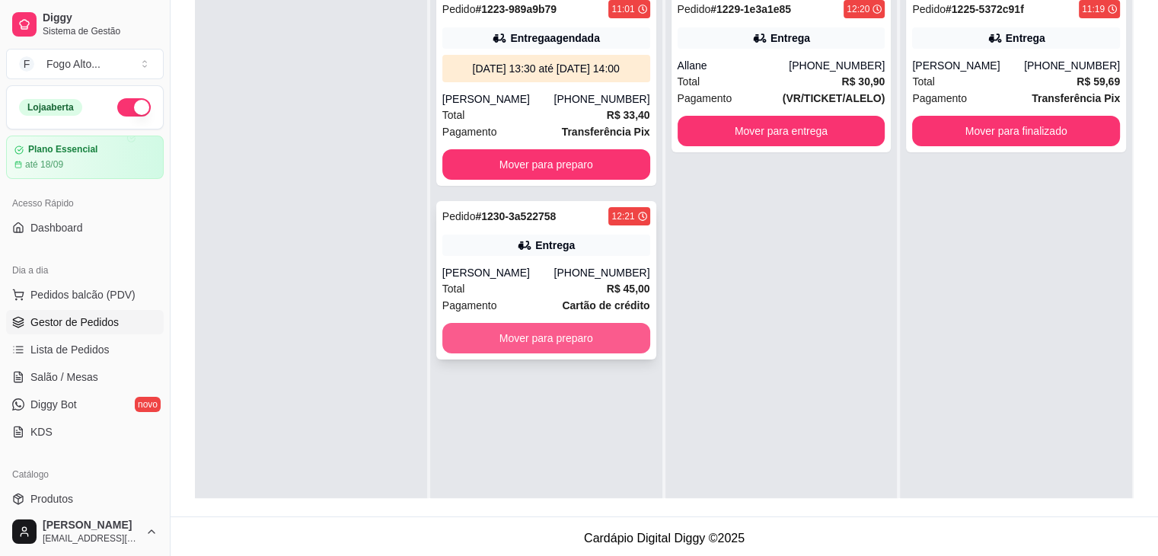
click at [581, 342] on button "Mover para preparo" at bounding box center [546, 338] width 208 height 30
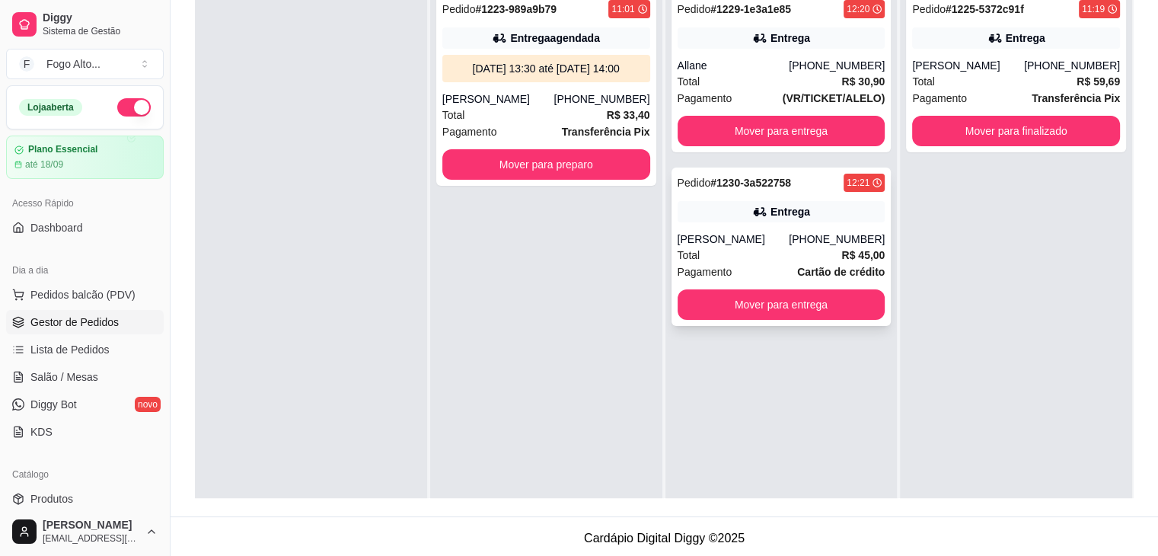
click at [739, 250] on div "Total R$ 45,00" at bounding box center [782, 255] width 208 height 17
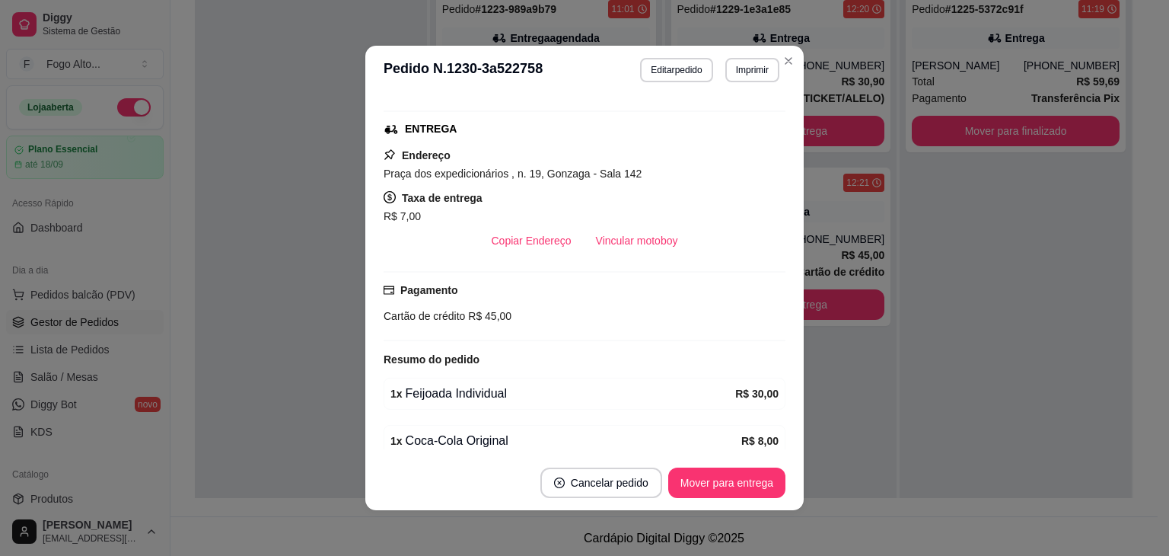
scroll to position [228, 0]
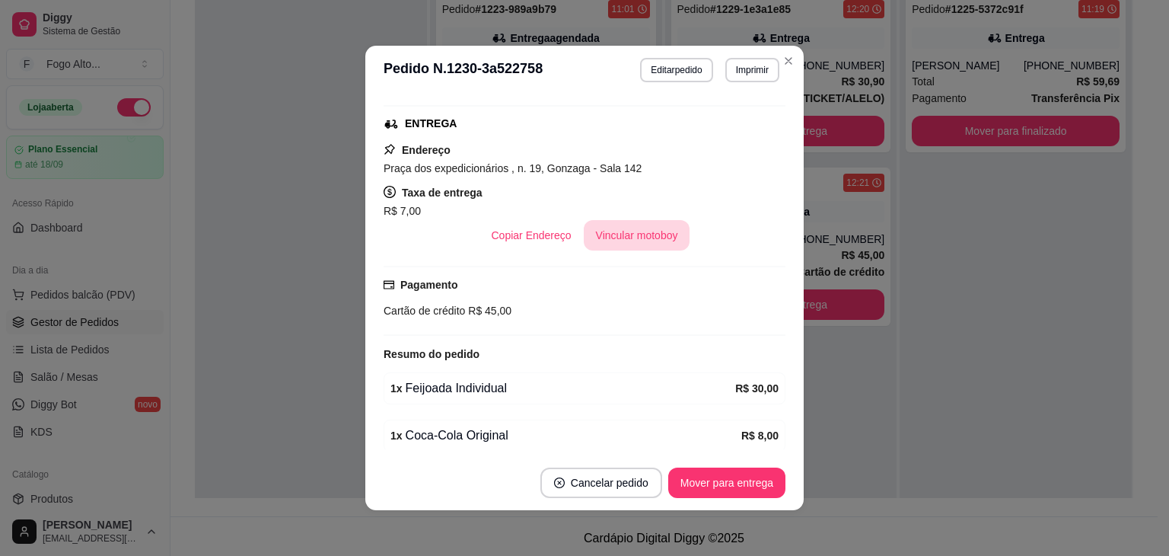
click at [625, 236] on button "Vincular motoboy" at bounding box center [637, 235] width 107 height 30
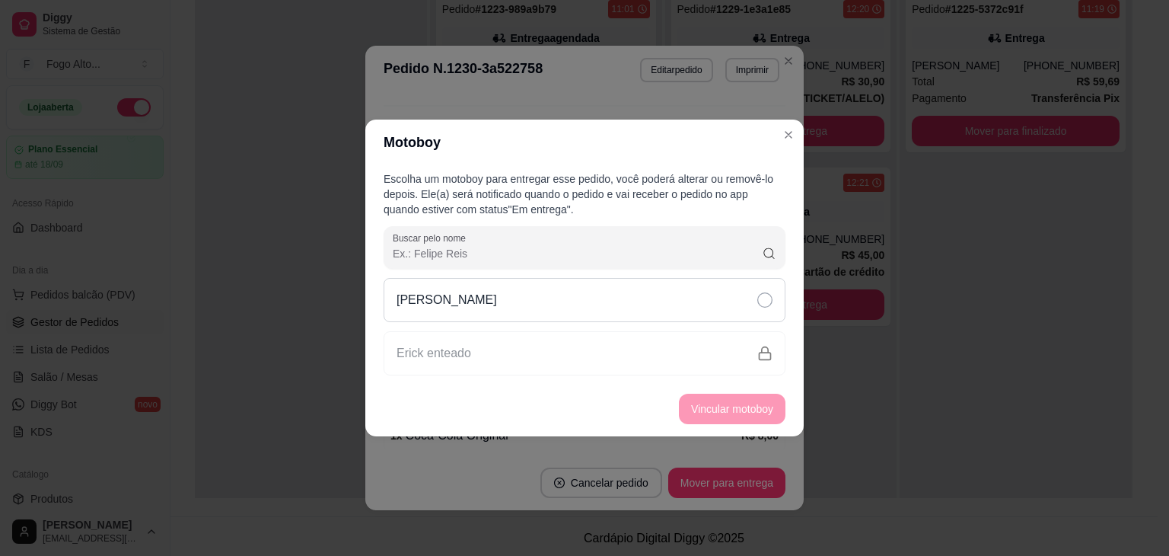
click at [769, 297] on icon at bounding box center [764, 299] width 15 height 15
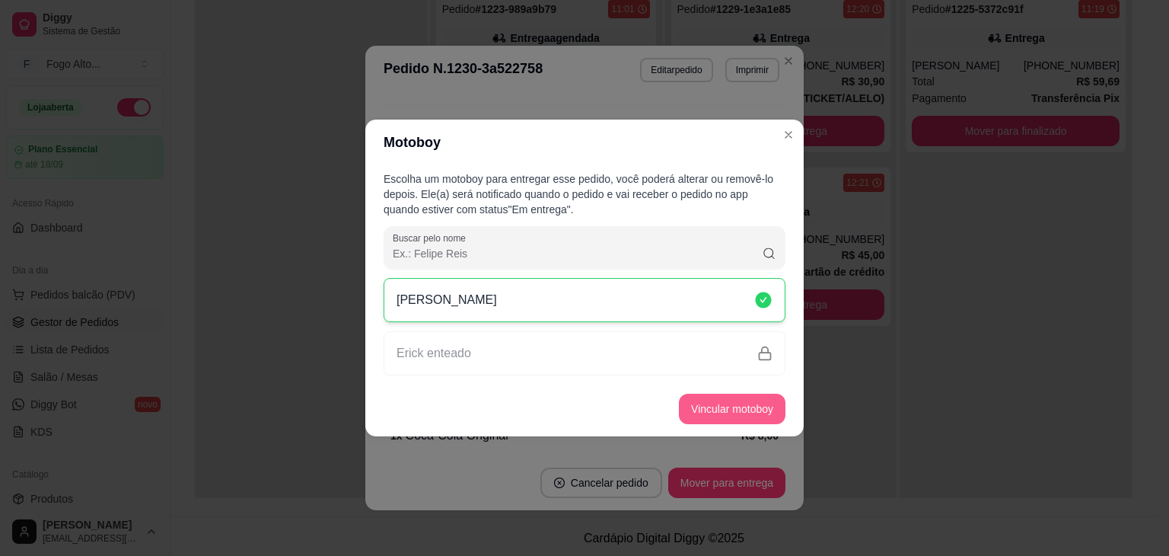
click at [748, 409] on button "Vincular motoboy" at bounding box center [732, 409] width 107 height 30
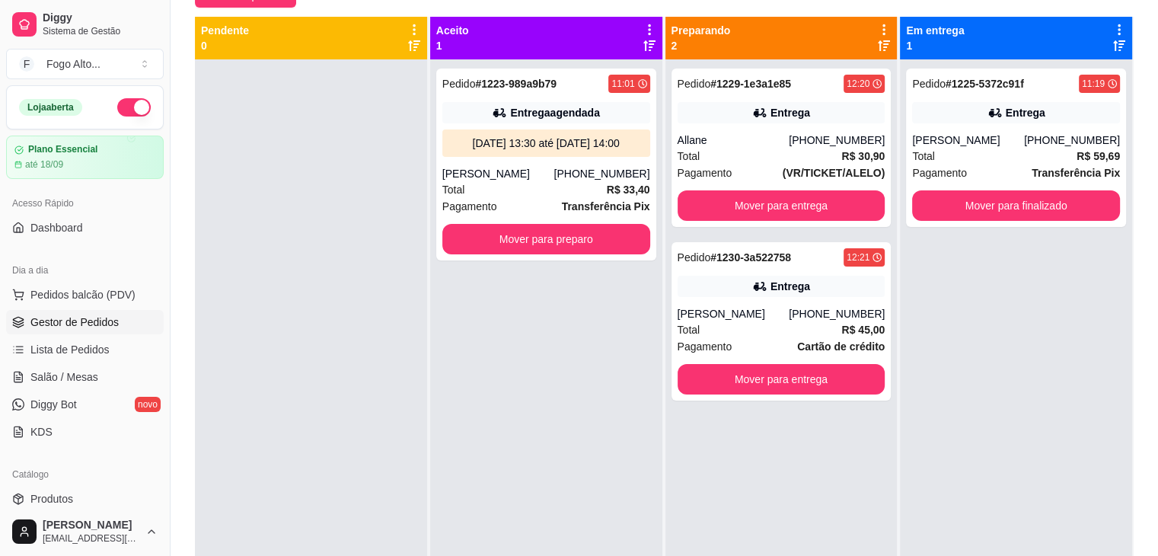
scroll to position [152, 0]
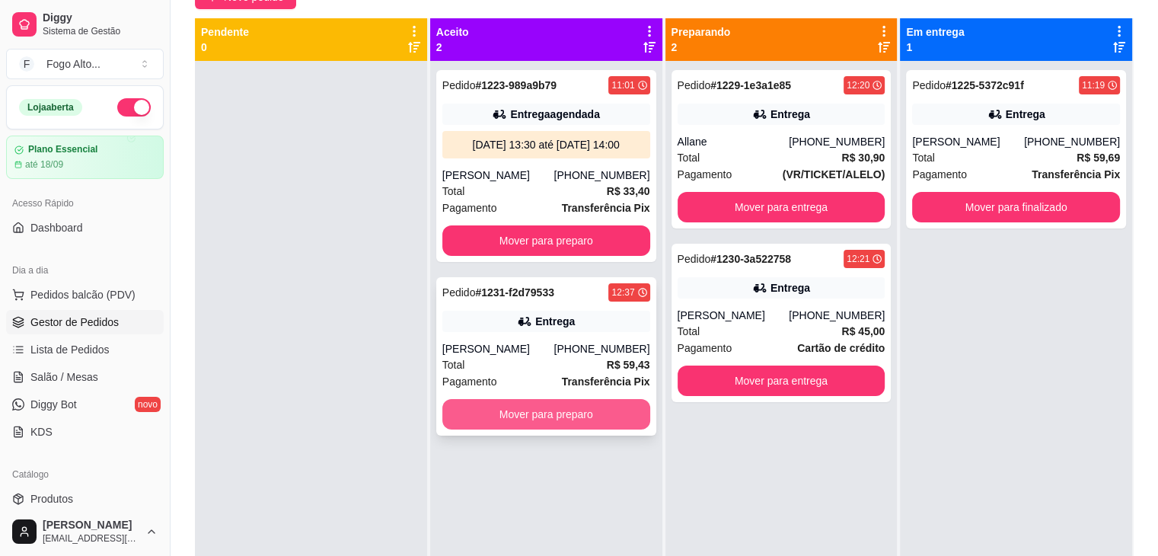
click at [503, 410] on button "Mover para preparo" at bounding box center [546, 414] width 208 height 30
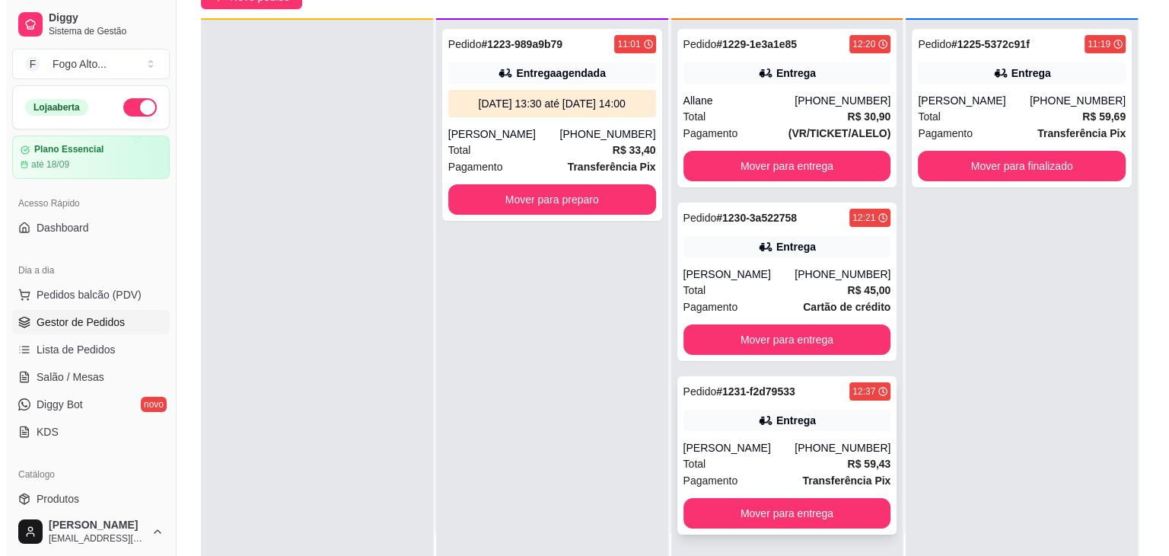
scroll to position [43, 0]
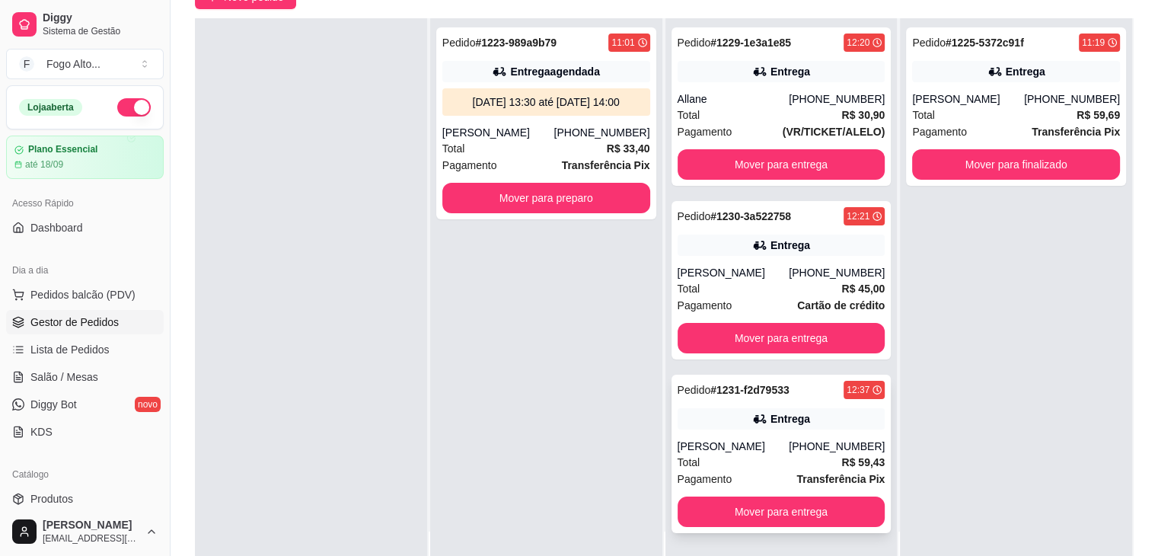
click at [761, 427] on div "Entrega" at bounding box center [782, 418] width 208 height 21
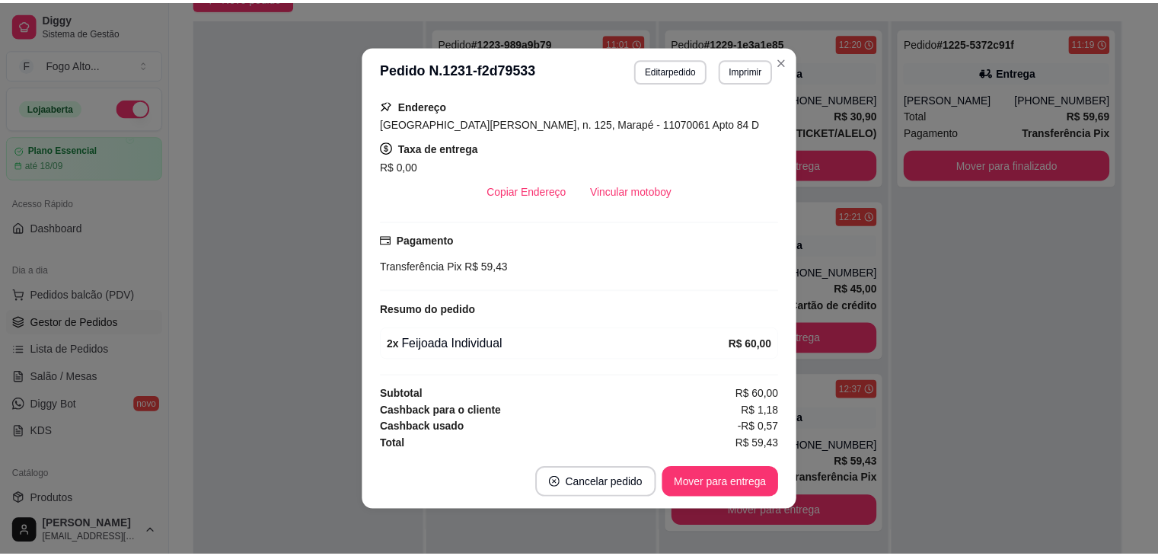
scroll to position [274, 0]
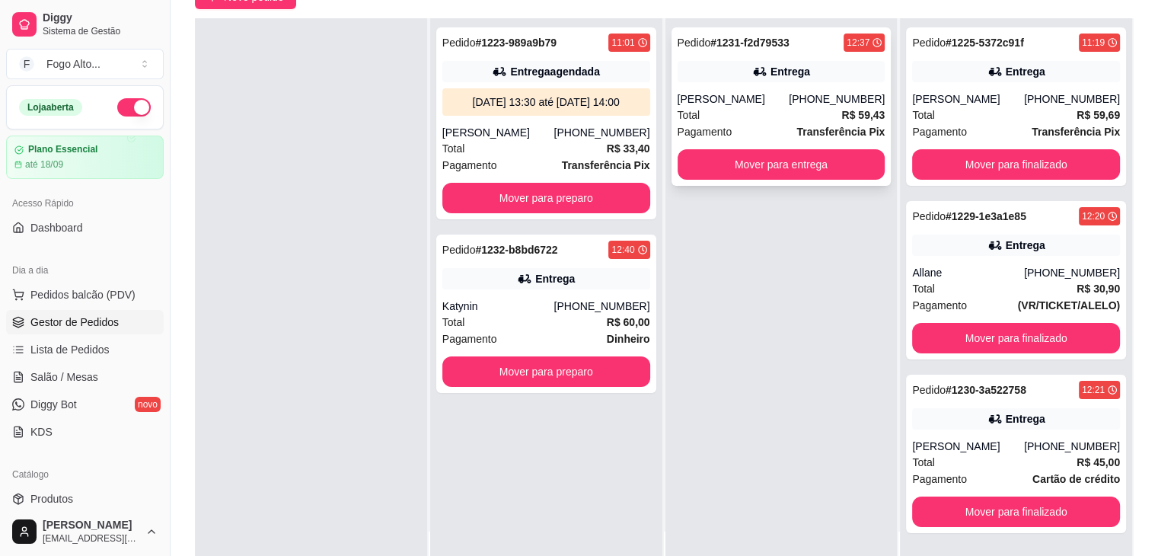
click at [730, 164] on button "Mover para entrega" at bounding box center [782, 164] width 208 height 30
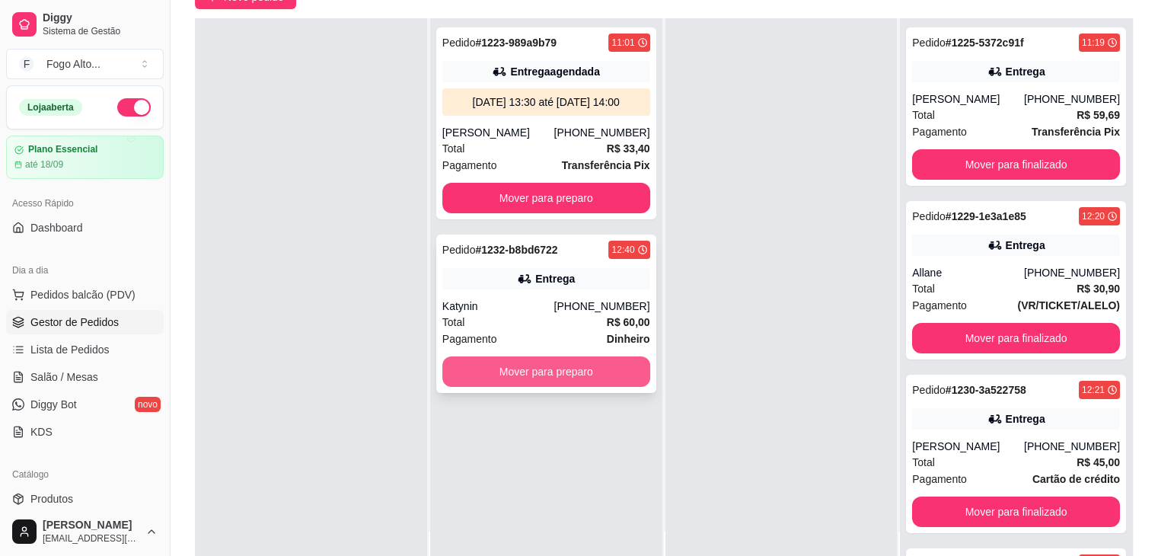
click at [579, 370] on button "Mover para preparo" at bounding box center [546, 371] width 208 height 30
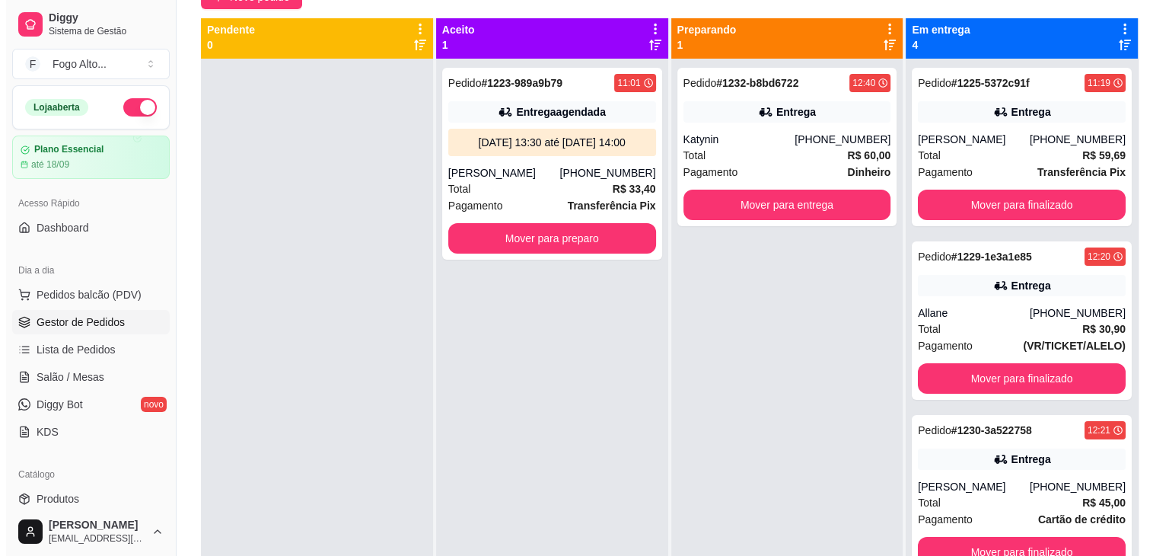
scroll to position [0, 0]
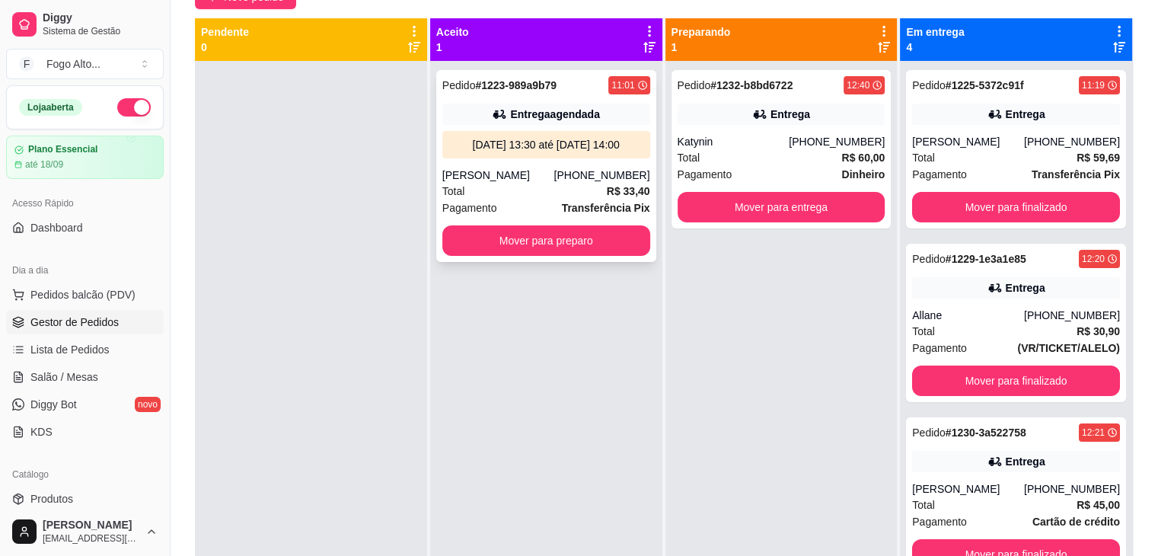
click at [471, 172] on div "[PERSON_NAME]" at bounding box center [498, 174] width 112 height 15
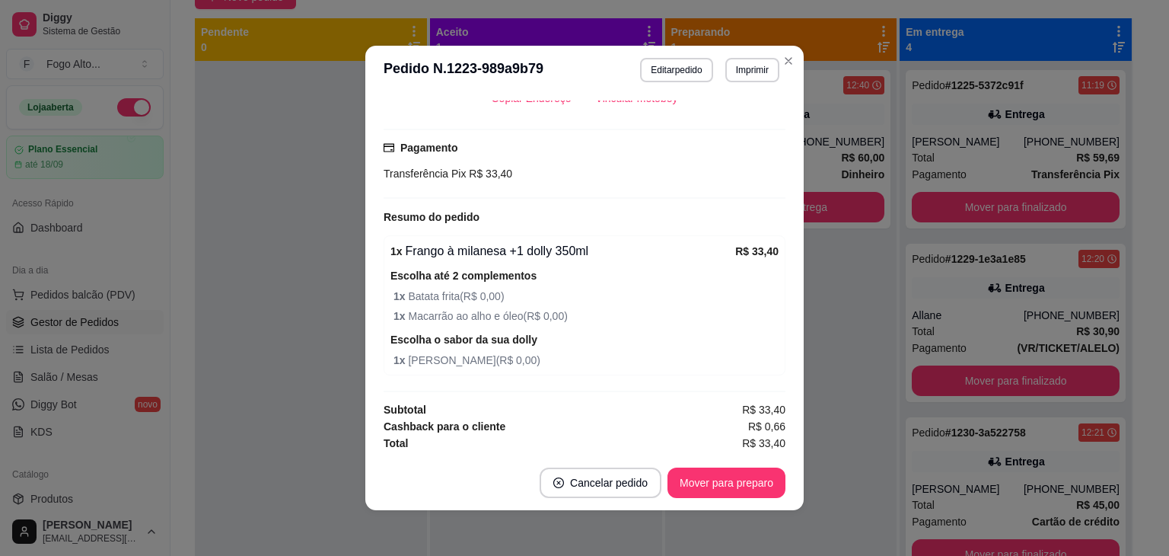
scroll to position [402, 0]
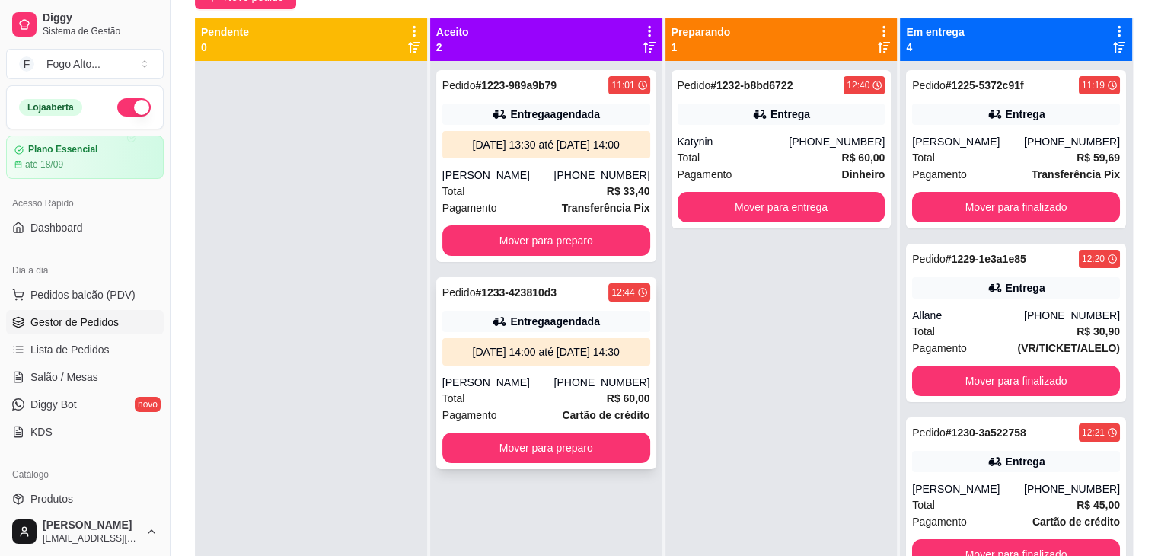
click at [504, 376] on div "[PERSON_NAME]" at bounding box center [498, 382] width 112 height 15
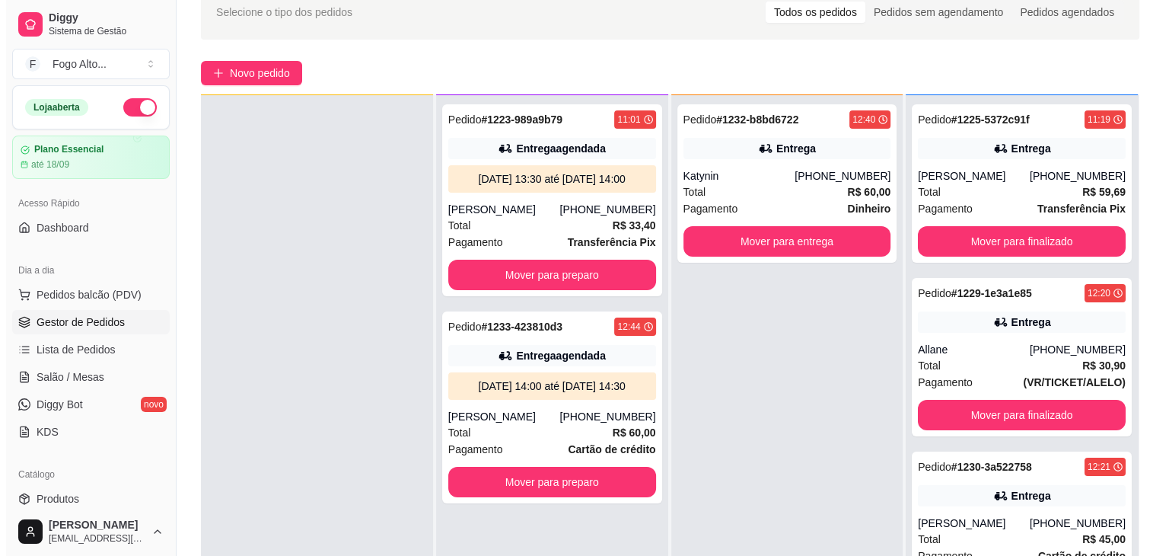
scroll to position [43, 0]
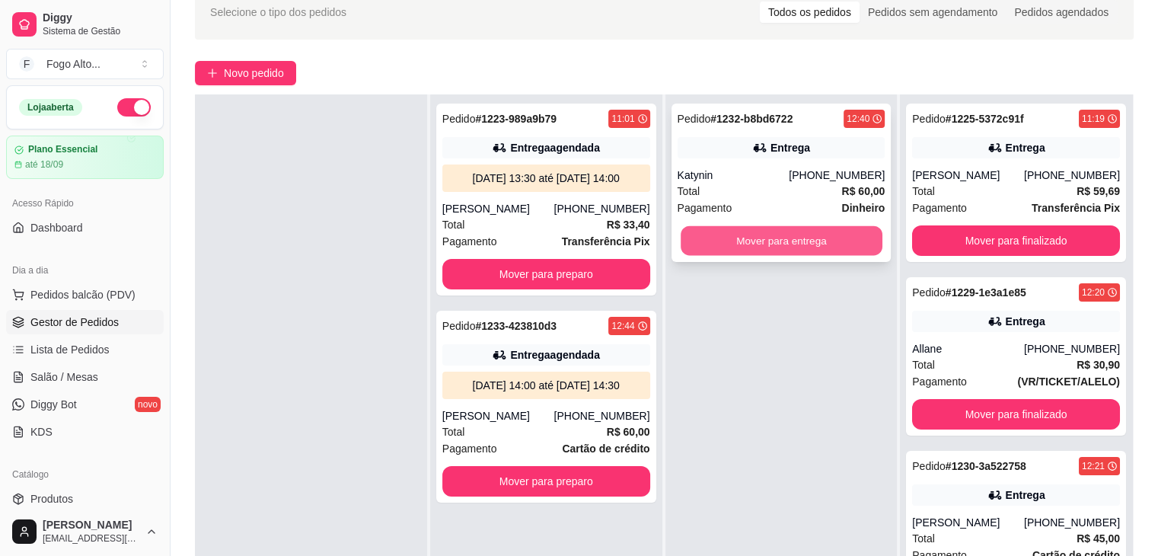
click at [847, 226] on button "Mover para entrega" at bounding box center [782, 241] width 202 height 30
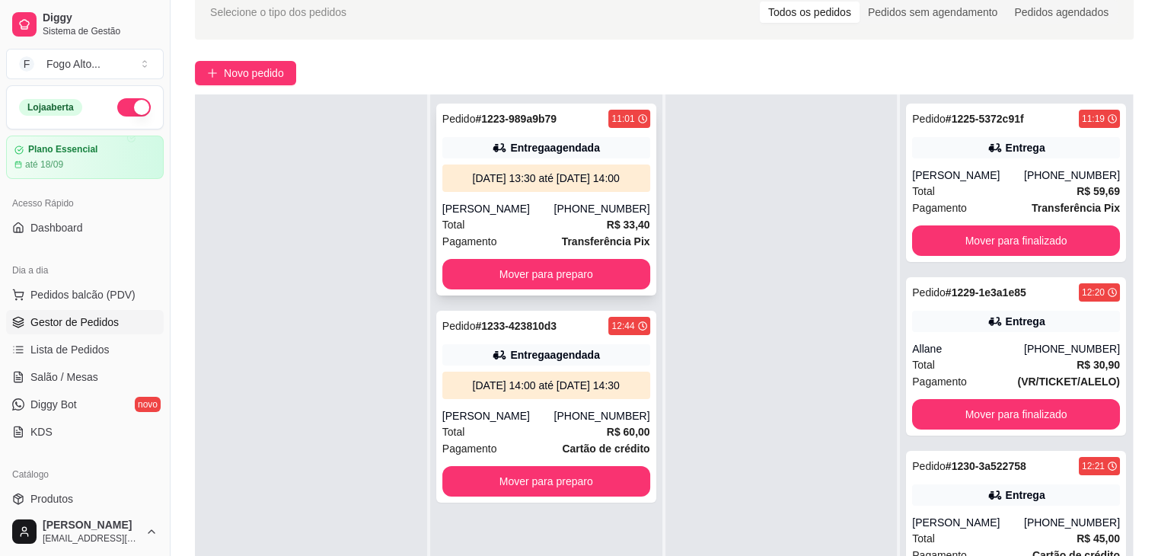
click at [535, 227] on div "Total R$ 33,40" at bounding box center [546, 224] width 208 height 17
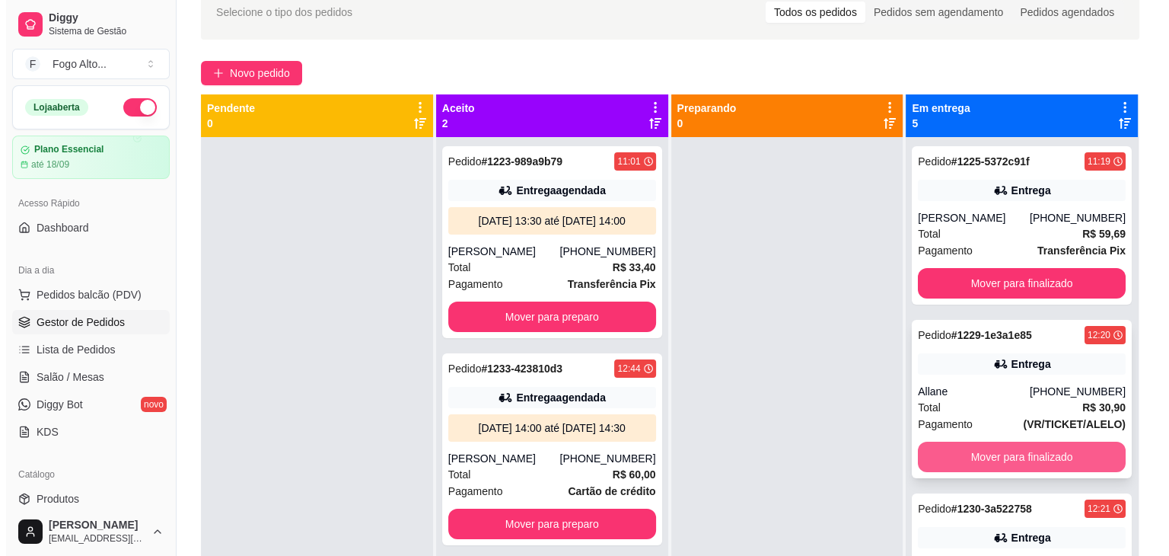
scroll to position [0, 0]
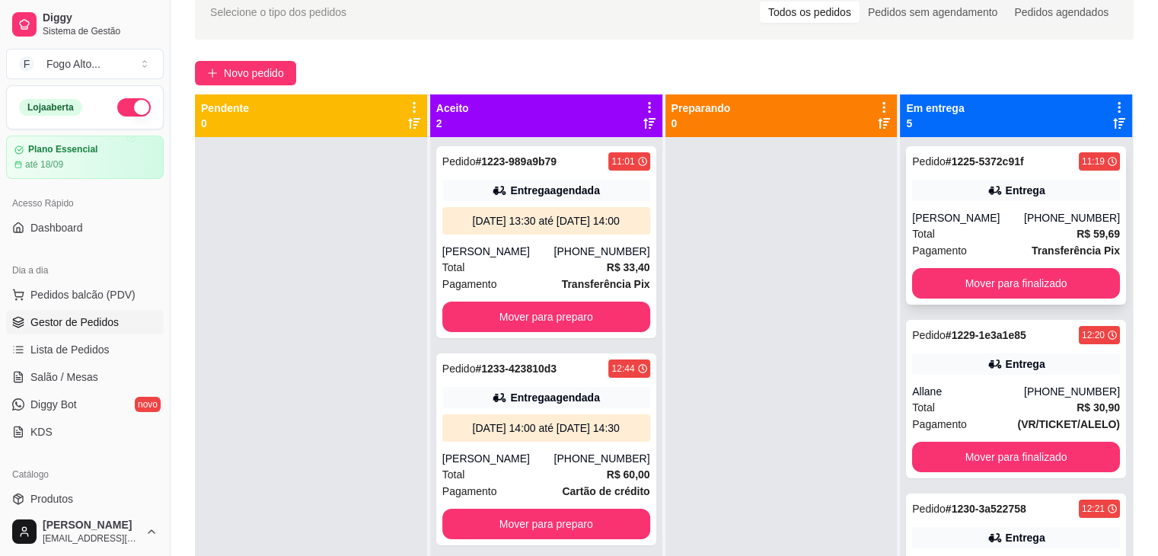
click at [977, 240] on div "Total R$ 59,69" at bounding box center [1016, 233] width 208 height 17
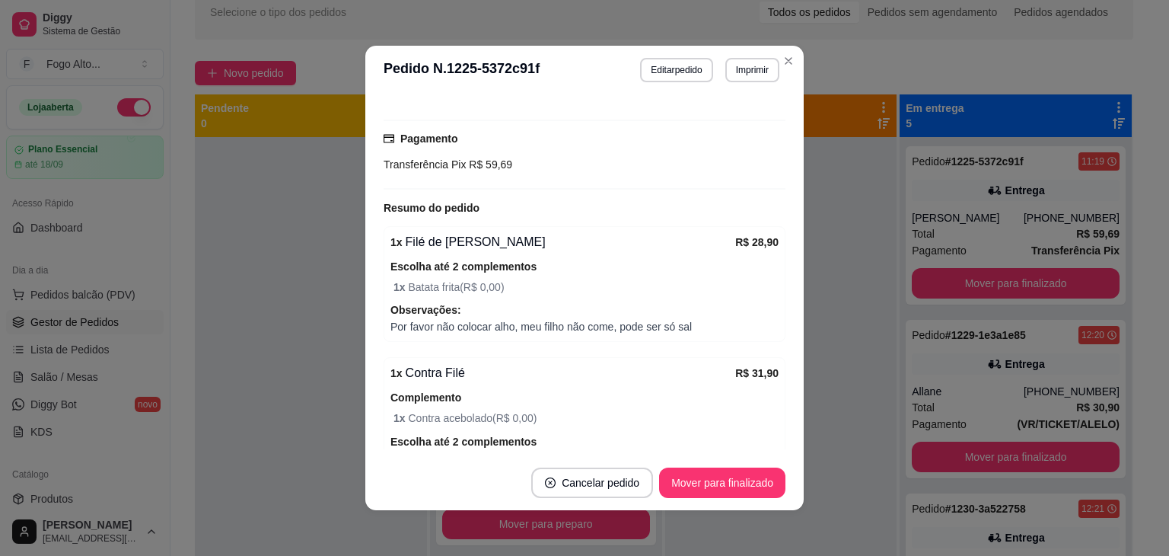
scroll to position [381, 0]
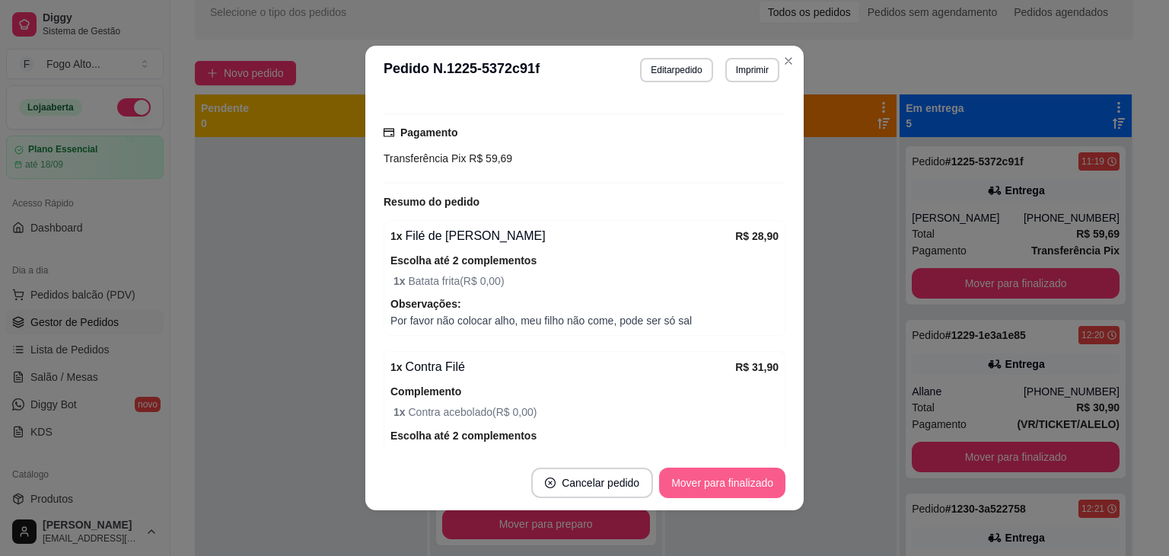
click at [715, 477] on button "Mover para finalizado" at bounding box center [722, 482] width 126 height 30
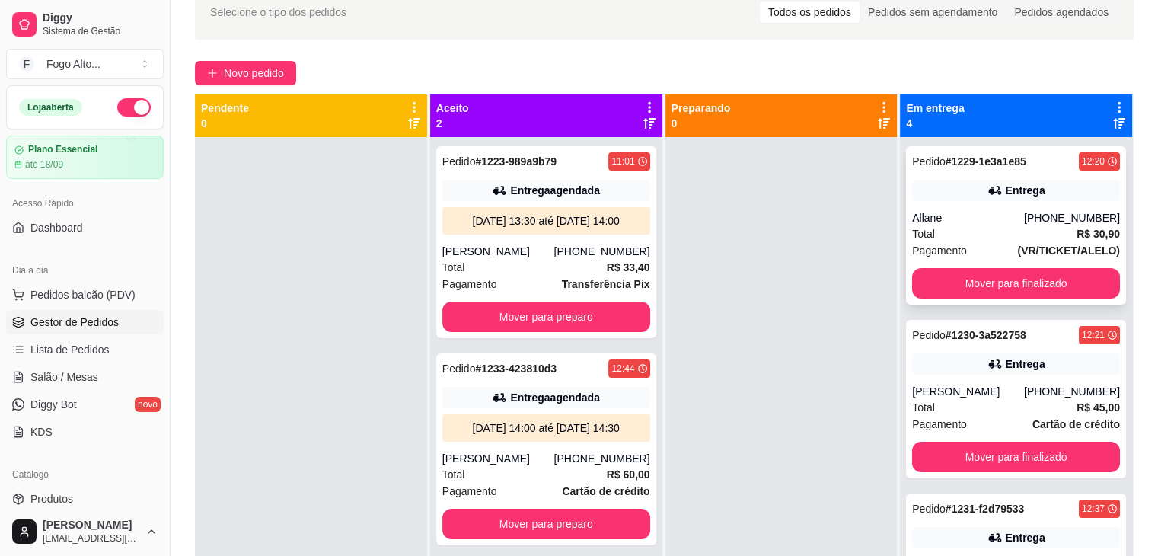
click at [1025, 228] on div "Total R$ 30,90" at bounding box center [1016, 233] width 208 height 17
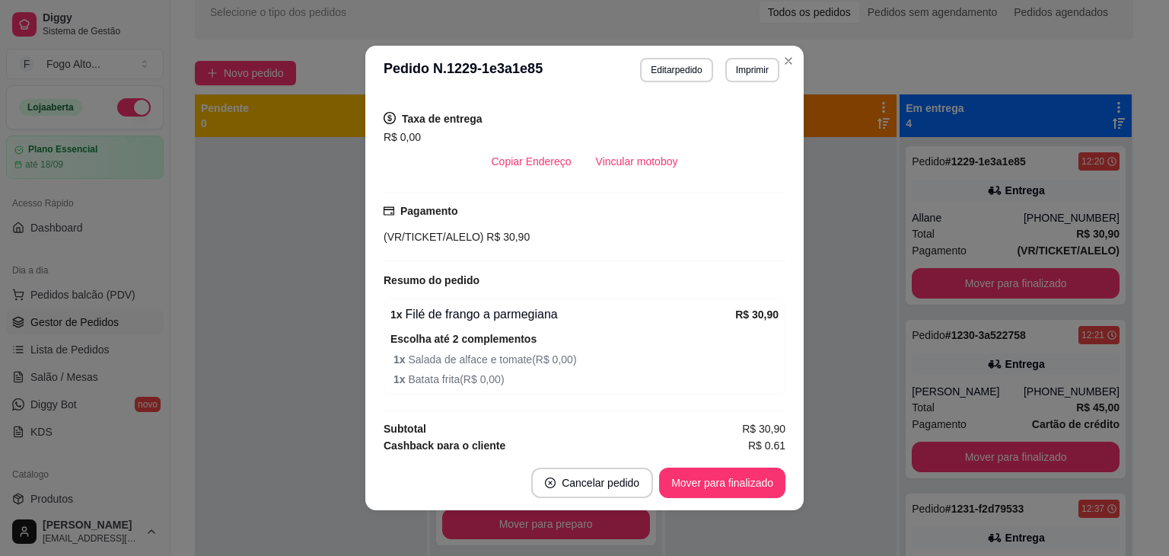
scroll to position [305, 0]
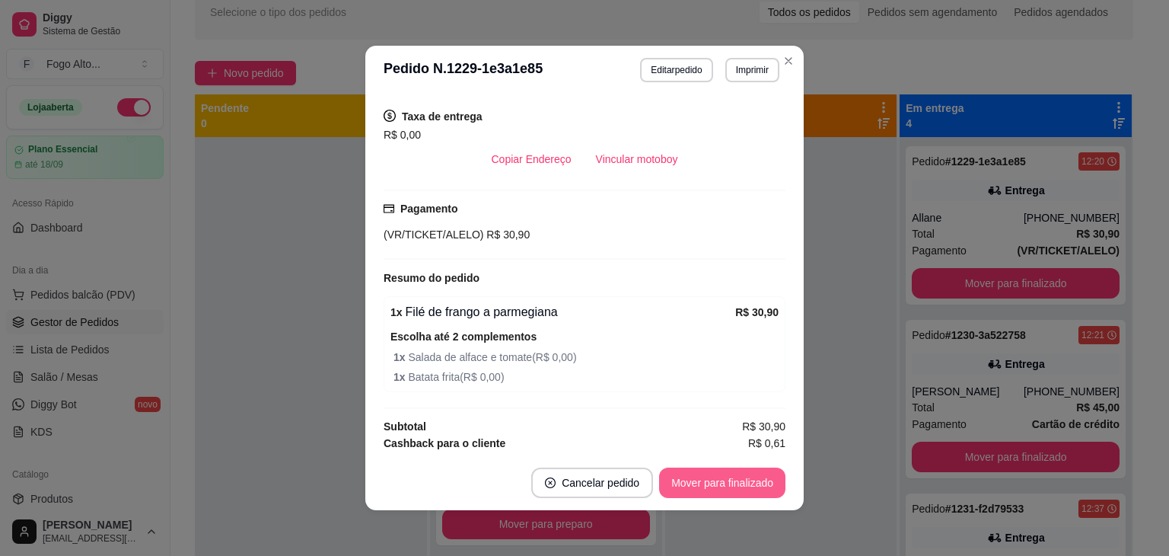
click at [714, 482] on button "Mover para finalizado" at bounding box center [722, 482] width 126 height 30
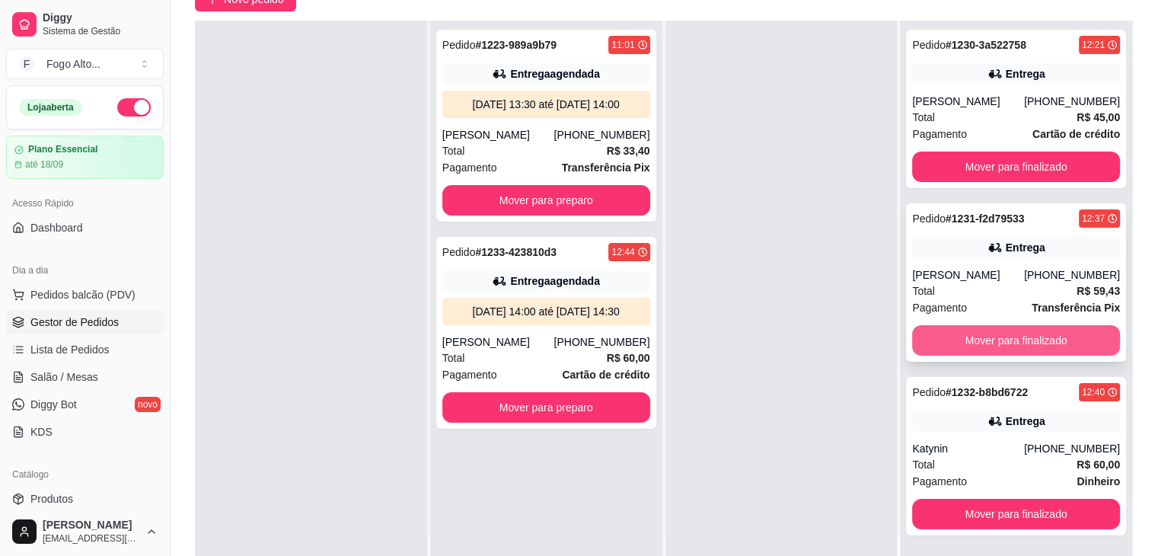
scroll to position [152, 0]
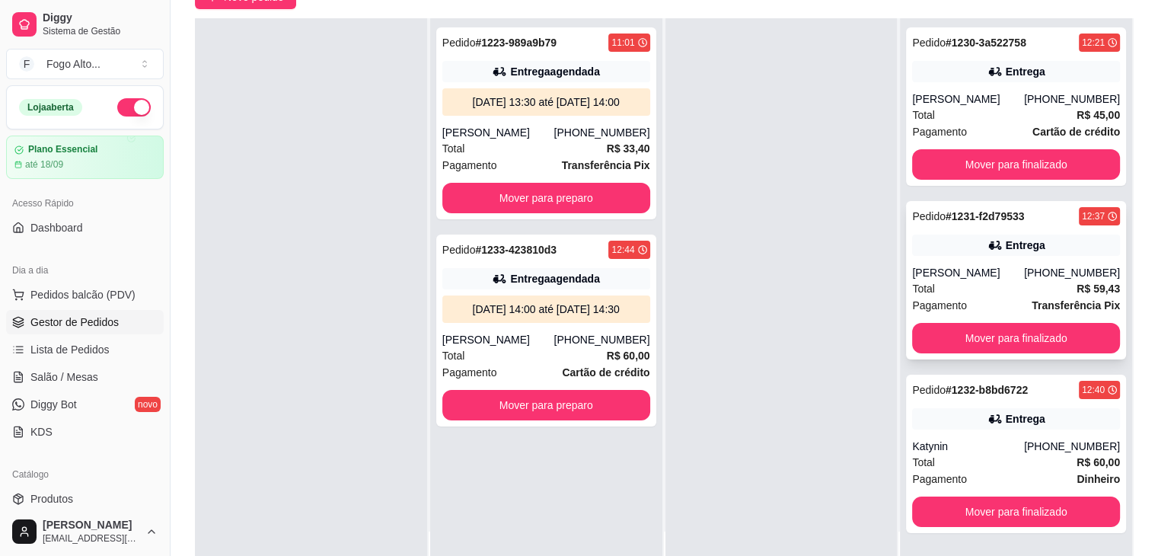
click at [970, 279] on div "[PERSON_NAME]" at bounding box center [968, 272] width 112 height 15
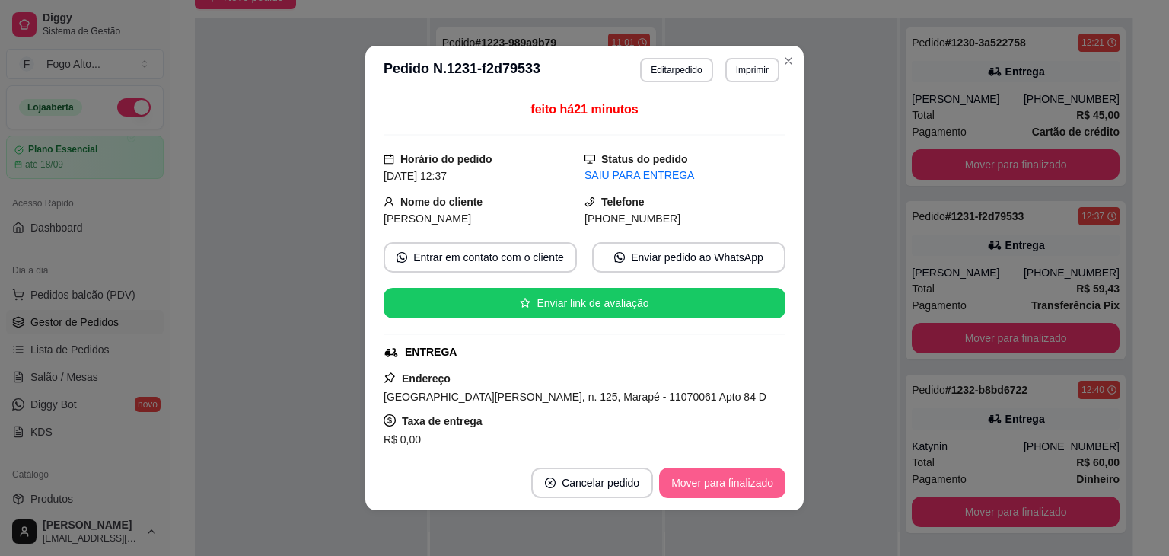
click at [731, 479] on button "Mover para finalizado" at bounding box center [722, 482] width 126 height 30
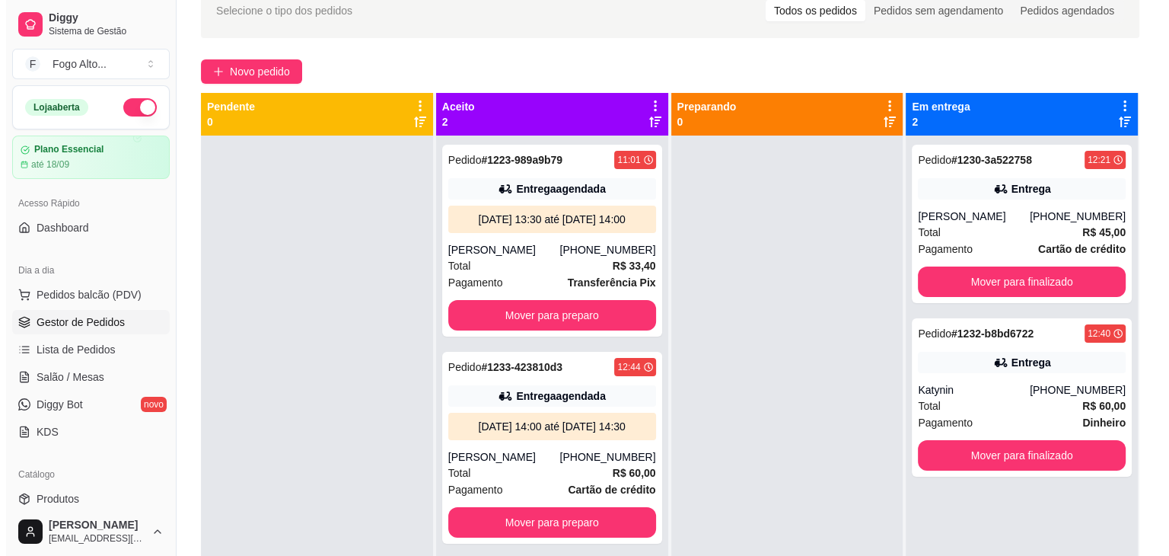
scroll to position [76, 0]
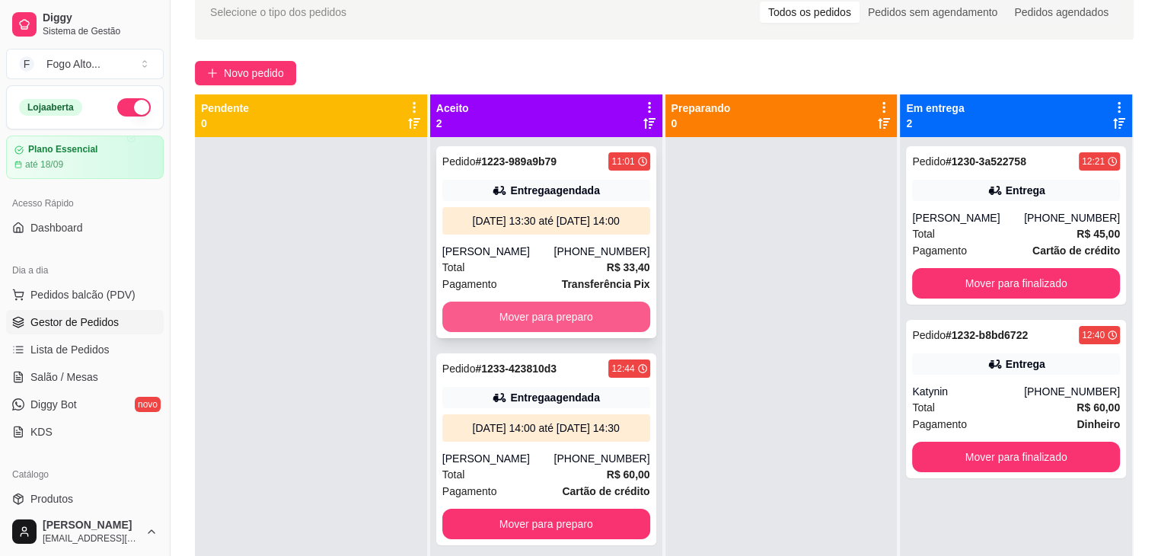
click at [515, 318] on button "Mover para preparo" at bounding box center [546, 316] width 208 height 30
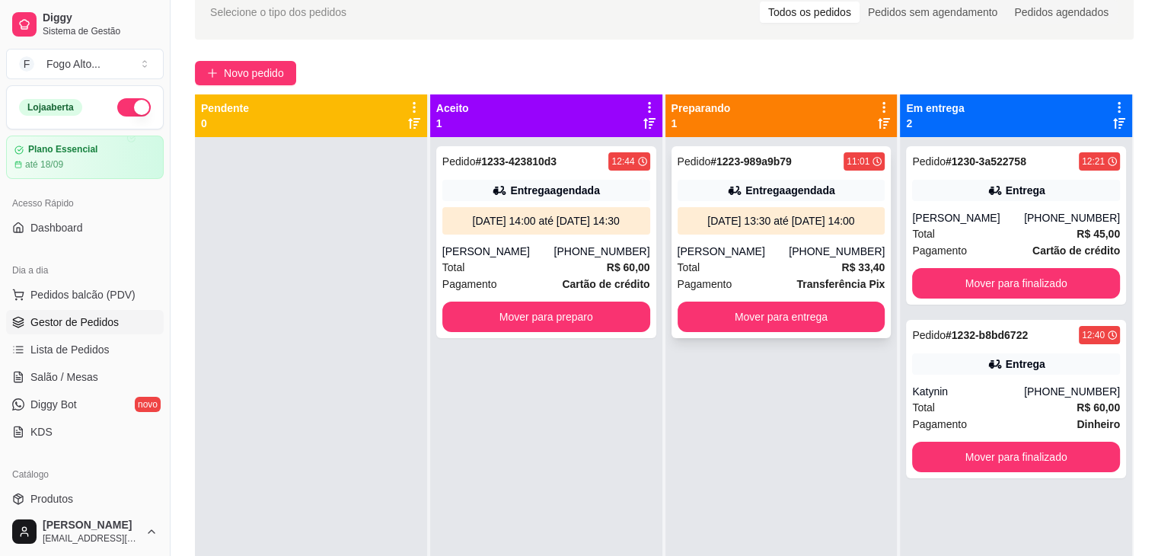
click at [776, 246] on div "[PERSON_NAME]" at bounding box center [734, 251] width 112 height 15
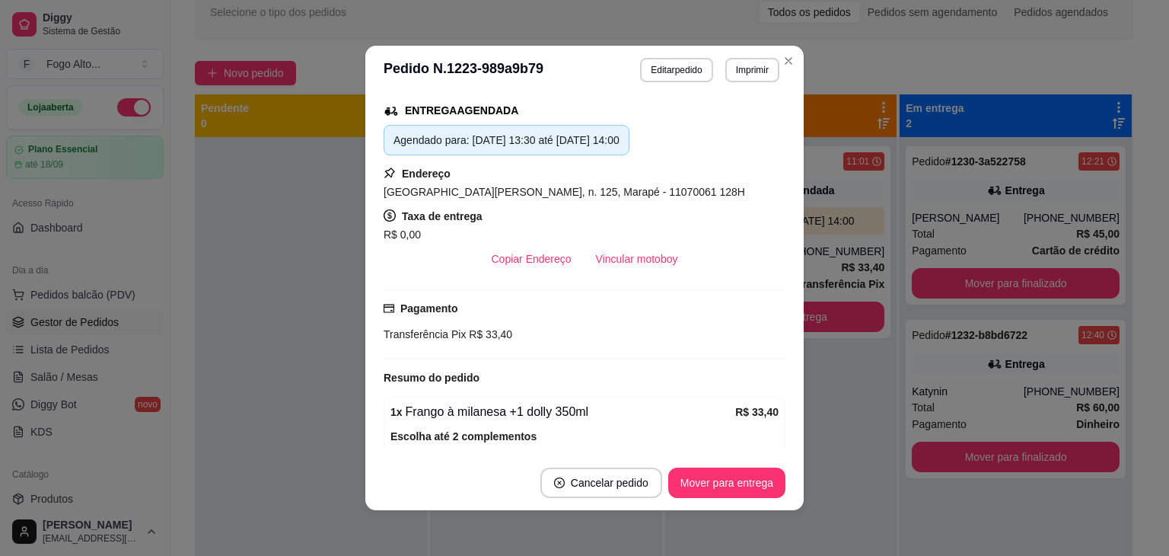
scroll to position [228, 0]
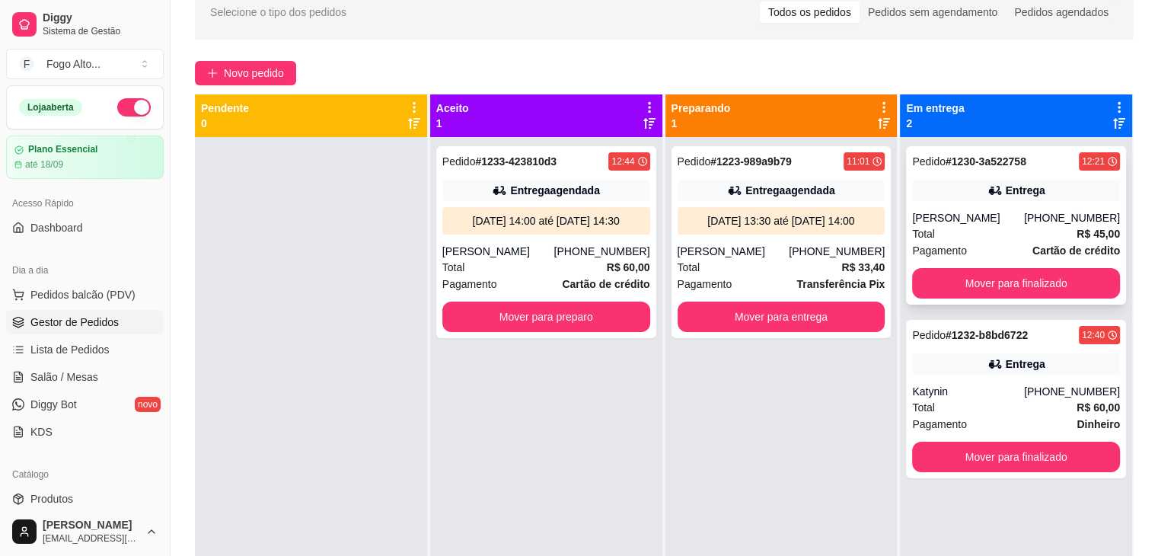
click at [975, 202] on div "Pedido # 1230-3a522758 12:21 Entrega [PERSON_NAME] [PHONE_NUMBER] Total R$ 45,0…" at bounding box center [1016, 225] width 220 height 158
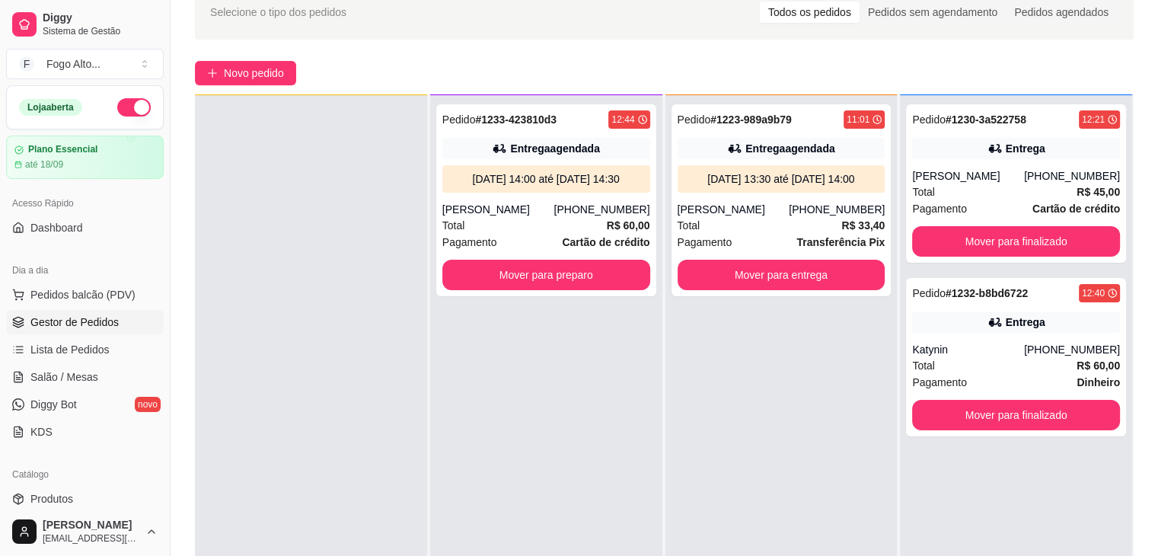
scroll to position [43, 0]
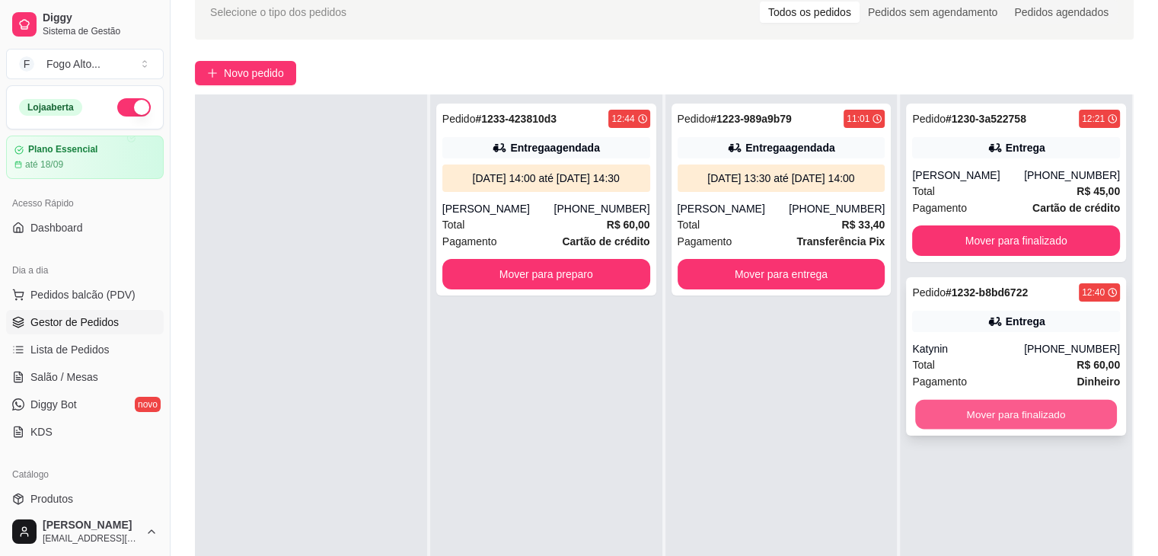
click at [956, 407] on button "Mover para finalizado" at bounding box center [1016, 415] width 202 height 30
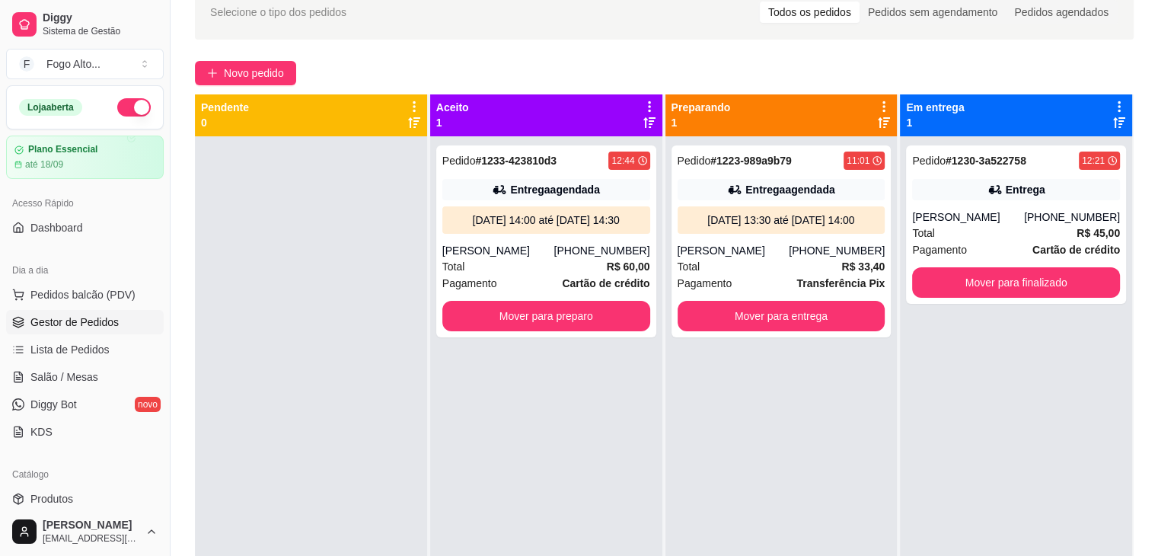
scroll to position [0, 0]
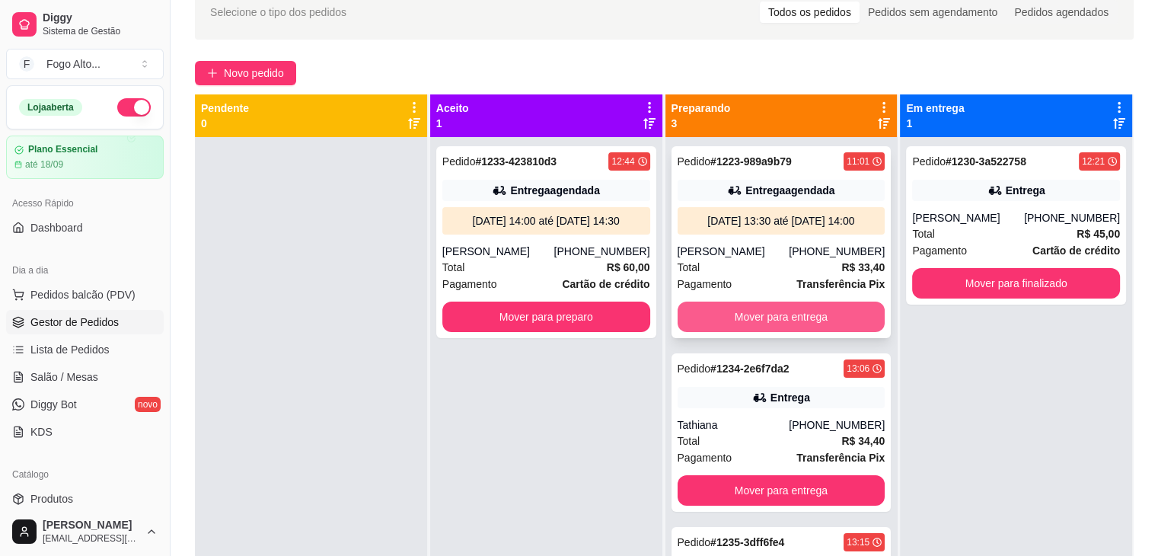
click at [781, 332] on button "Mover para entrega" at bounding box center [782, 316] width 208 height 30
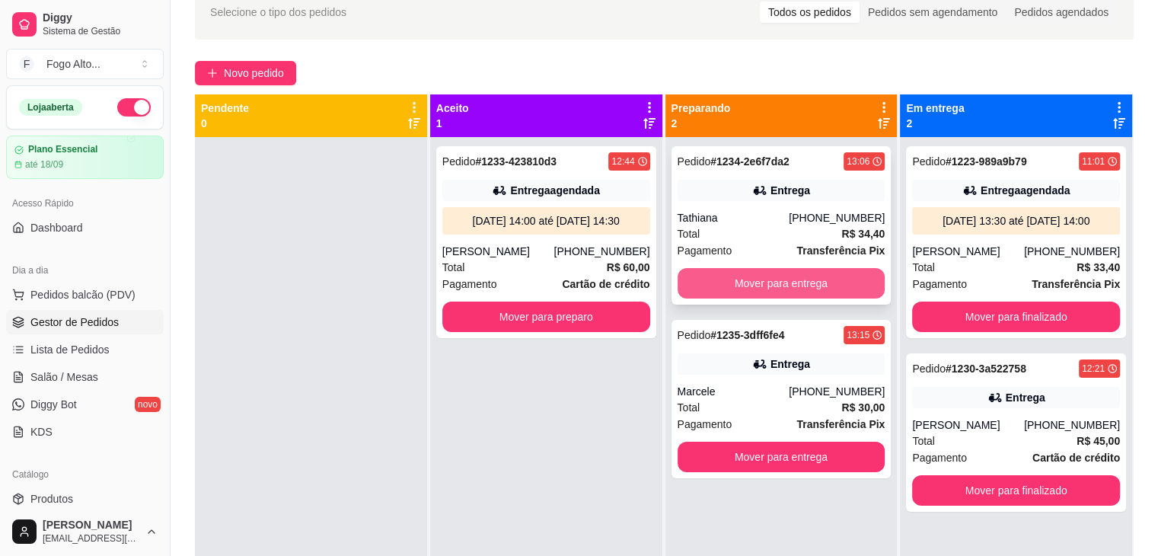
click at [767, 287] on button "Mover para entrega" at bounding box center [782, 283] width 208 height 30
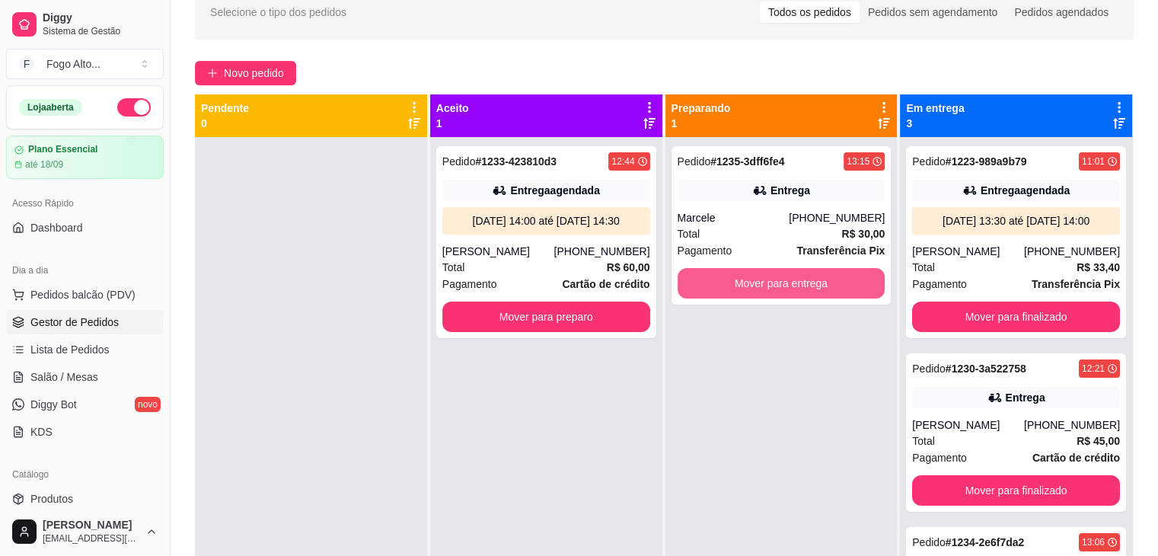
click at [767, 287] on button "Mover para entrega" at bounding box center [782, 283] width 208 height 30
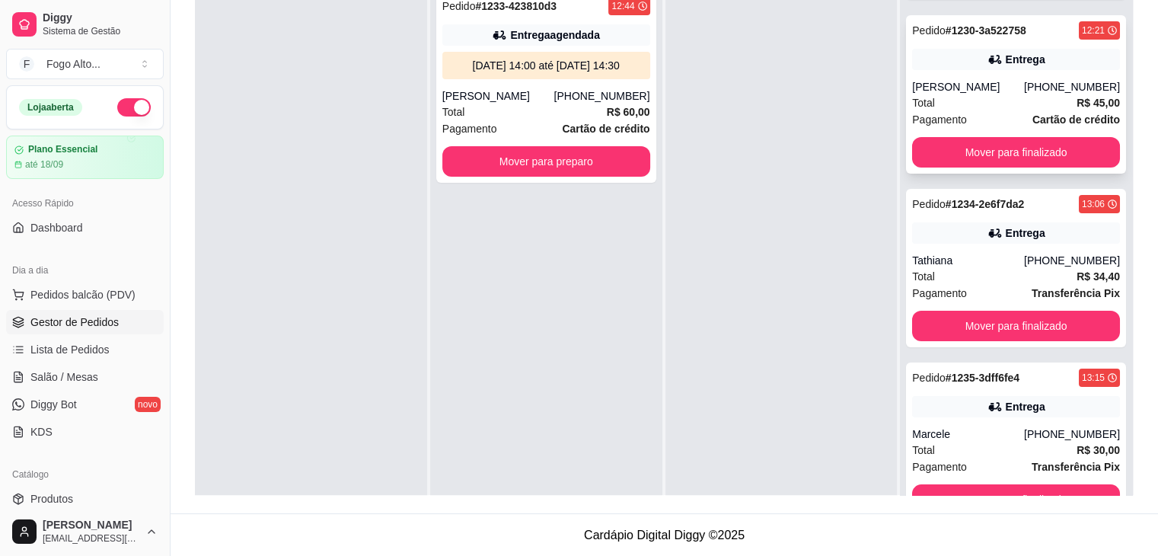
scroll to position [202, 0]
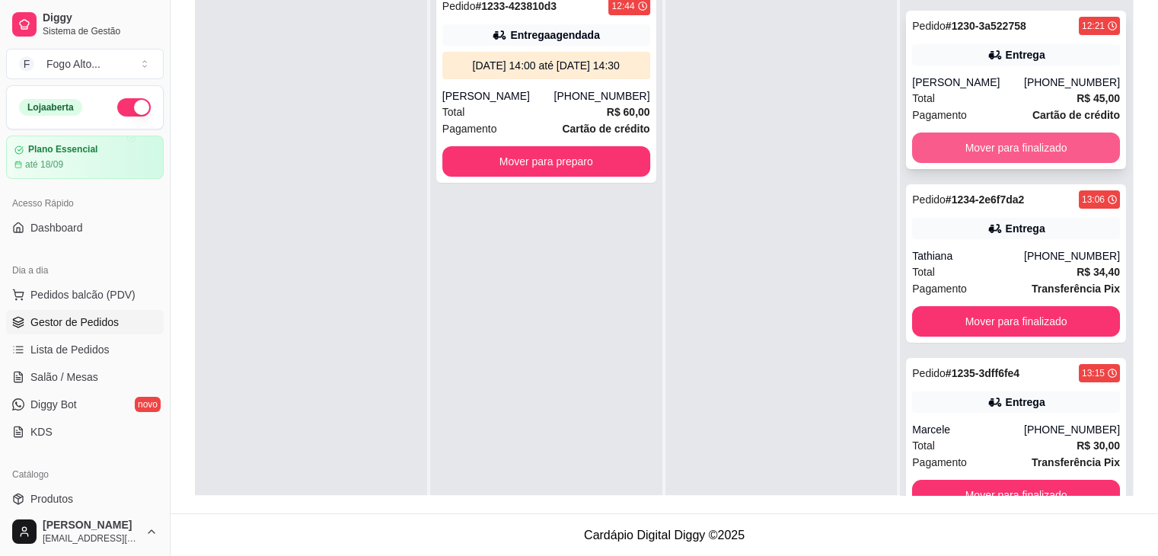
click at [985, 148] on button "Mover para finalizado" at bounding box center [1016, 147] width 208 height 30
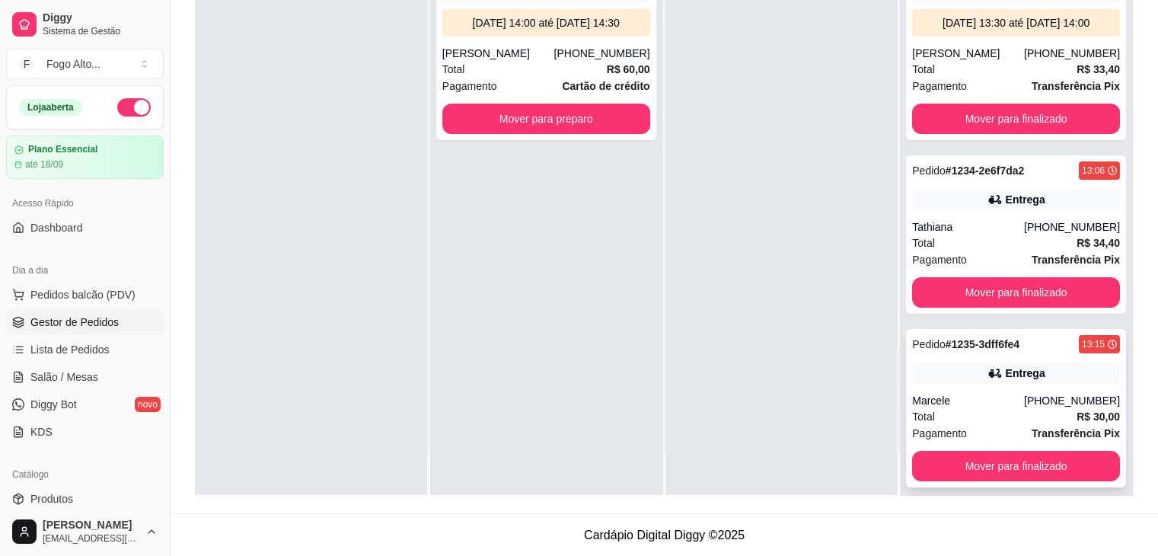
scroll to position [0, 0]
click at [764, 155] on div at bounding box center [781, 217] width 232 height 556
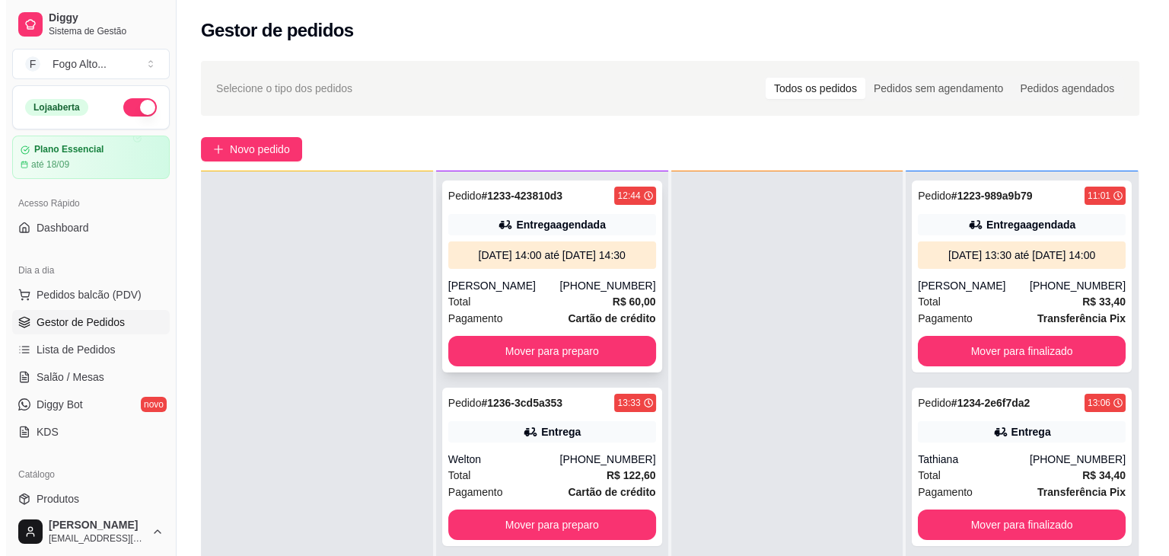
scroll to position [43, 0]
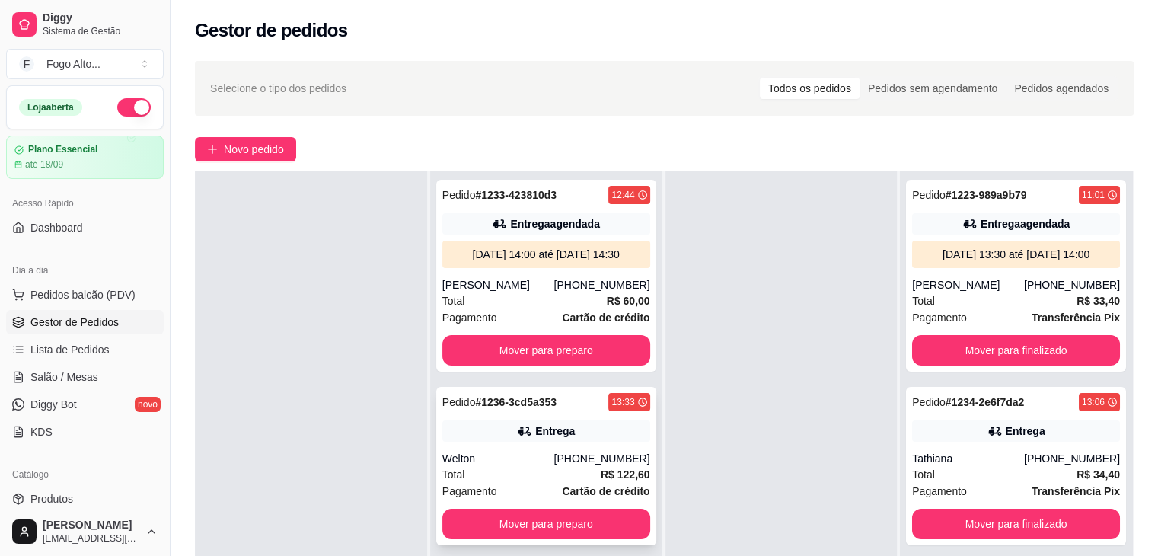
click at [501, 475] on div "Total R$ 122,60" at bounding box center [546, 474] width 208 height 17
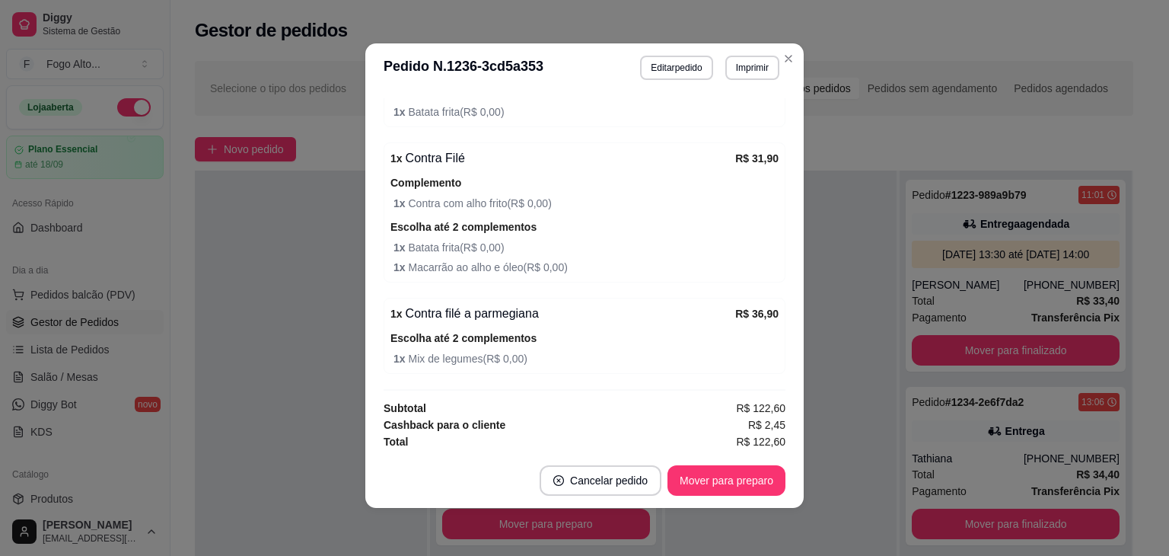
scroll to position [3, 0]
click at [700, 483] on button "Mover para preparo" at bounding box center [727, 479] width 118 height 30
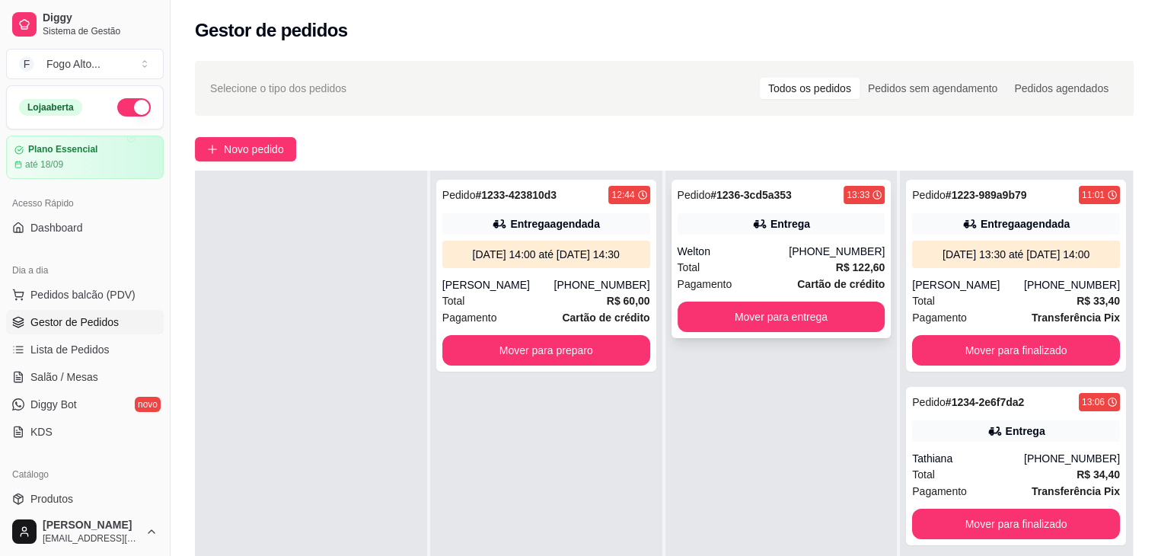
click at [819, 240] on div "Pedido # 1236-3cd5a353 13:33 Entrega Welton [PHONE_NUMBER] Total R$ 122,60 Paga…" at bounding box center [781, 259] width 220 height 158
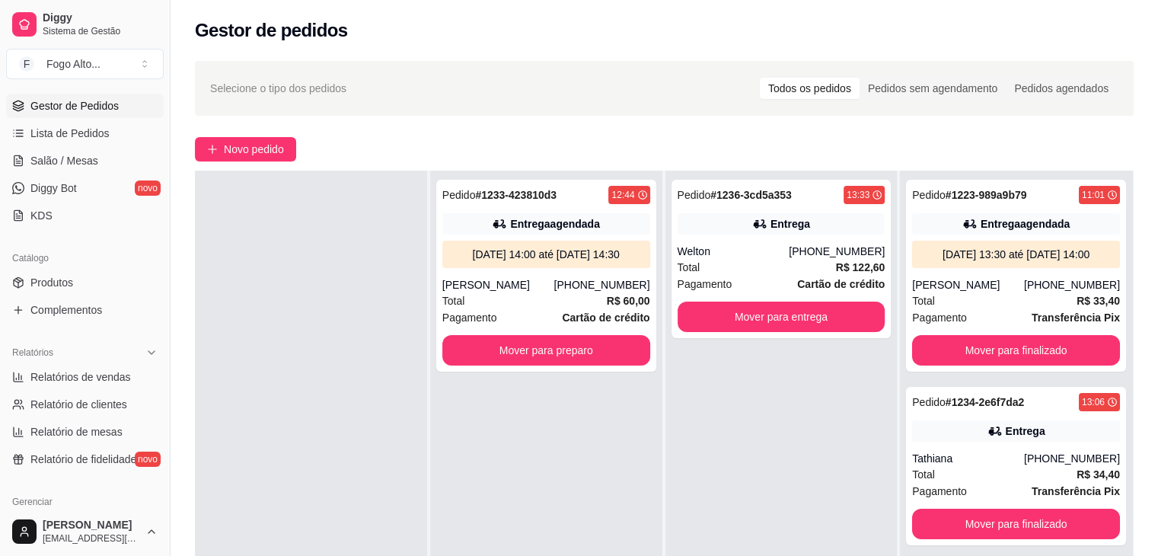
scroll to position [228, 0]
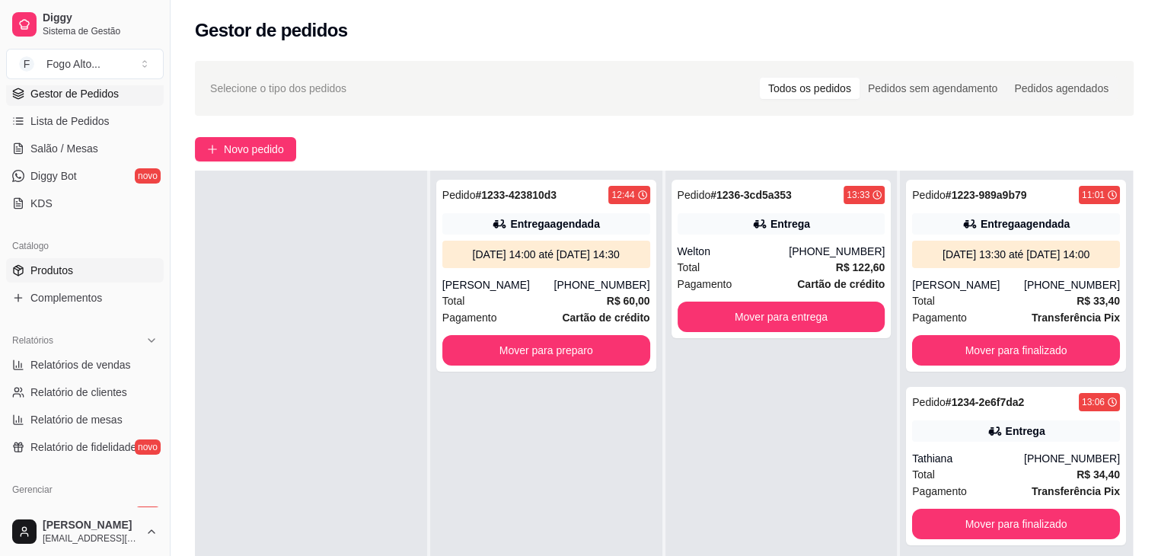
click at [52, 272] on span "Produtos" at bounding box center [51, 270] width 43 height 15
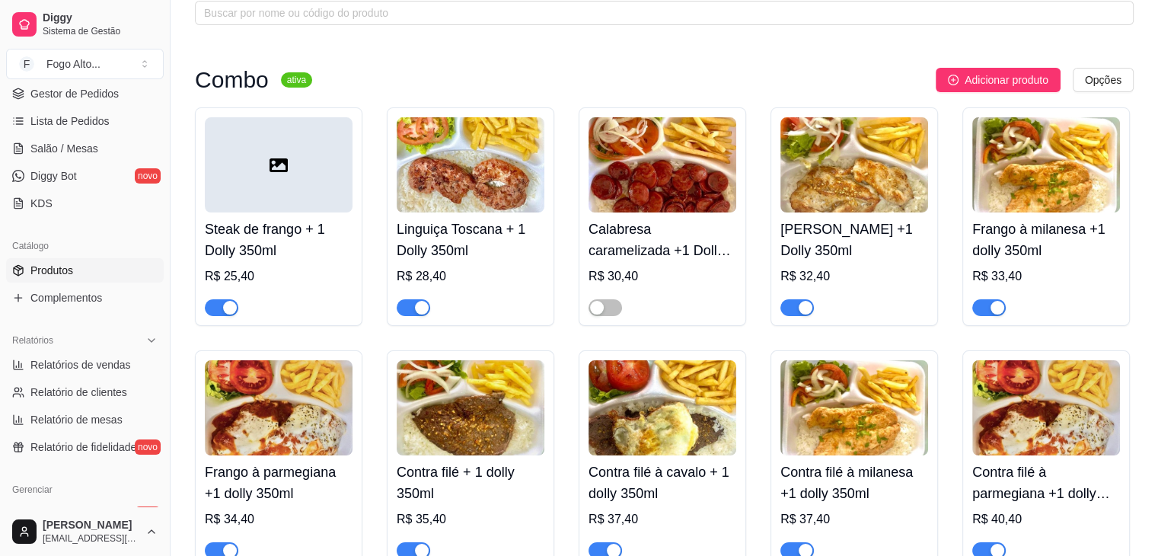
scroll to position [228, 0]
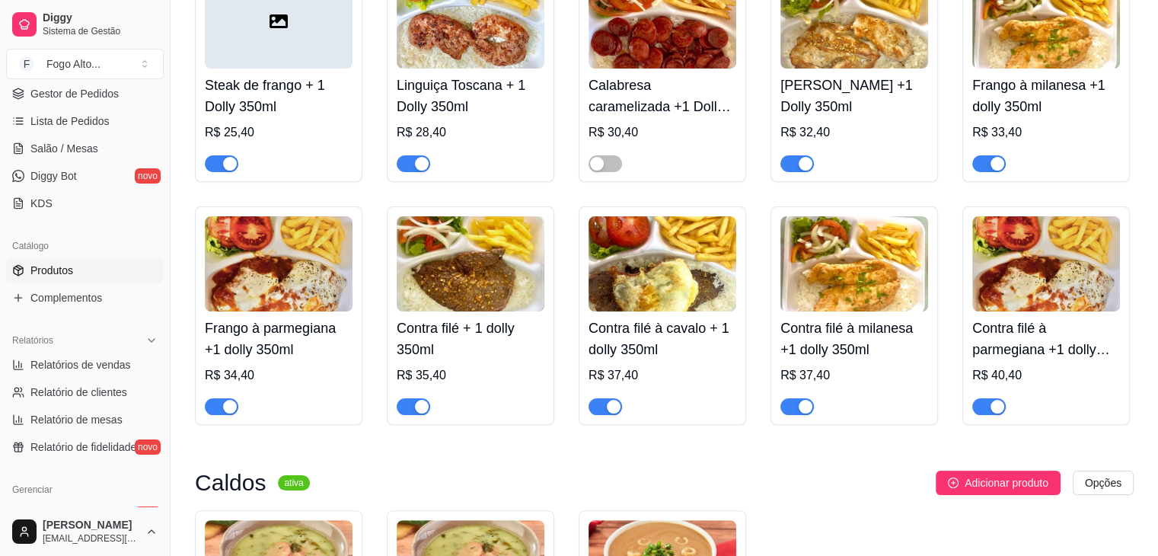
click at [802, 161] on div "button" at bounding box center [806, 164] width 14 height 14
click at [993, 165] on div "button" at bounding box center [997, 164] width 14 height 14
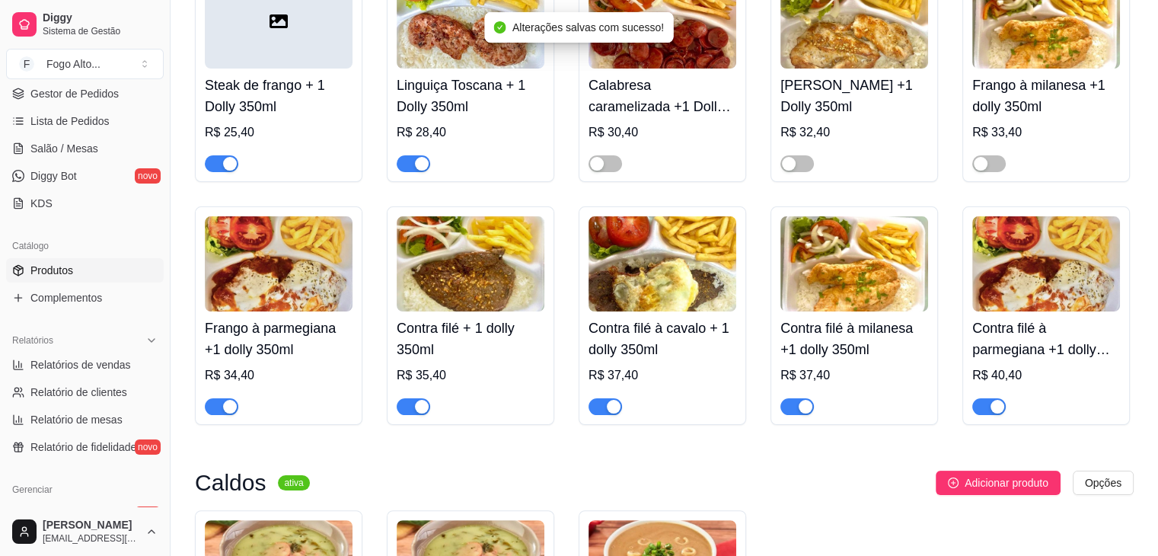
click at [231, 409] on div "button" at bounding box center [230, 407] width 14 height 14
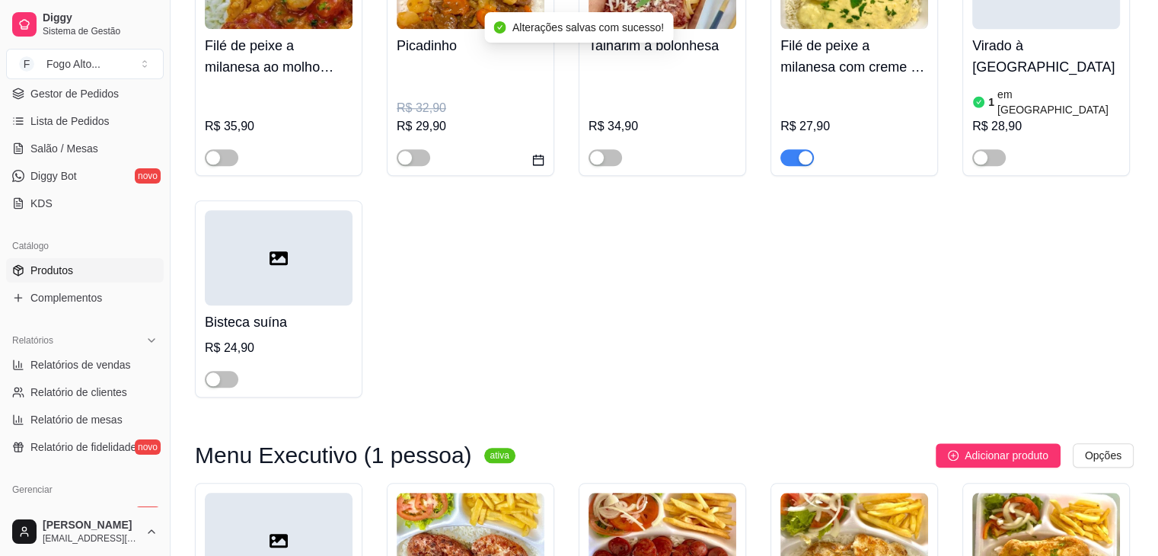
scroll to position [1675, 0]
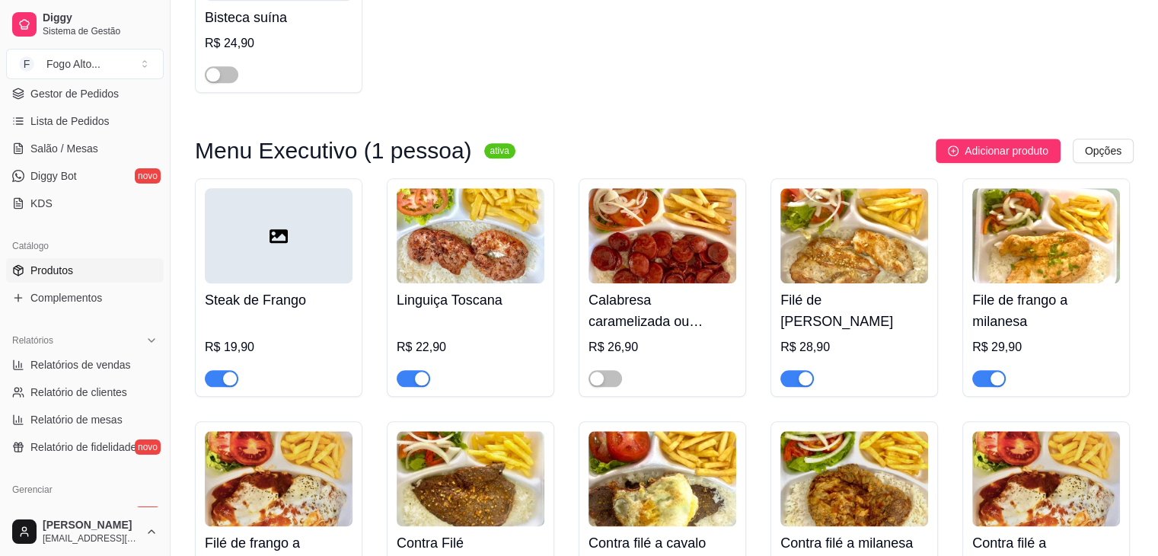
click at [805, 371] on div "button" at bounding box center [806, 378] width 14 height 14
drag, startPoint x: 996, startPoint y: 336, endPoint x: 973, endPoint y: 336, distance: 22.8
click at [995, 371] on div "button" at bounding box center [997, 378] width 14 height 14
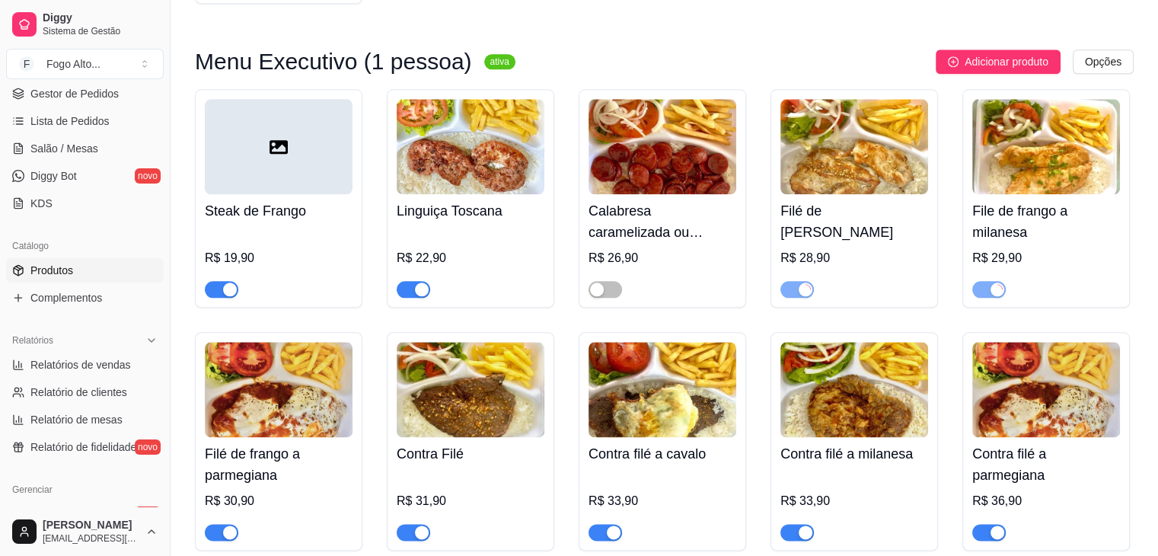
scroll to position [1903, 0]
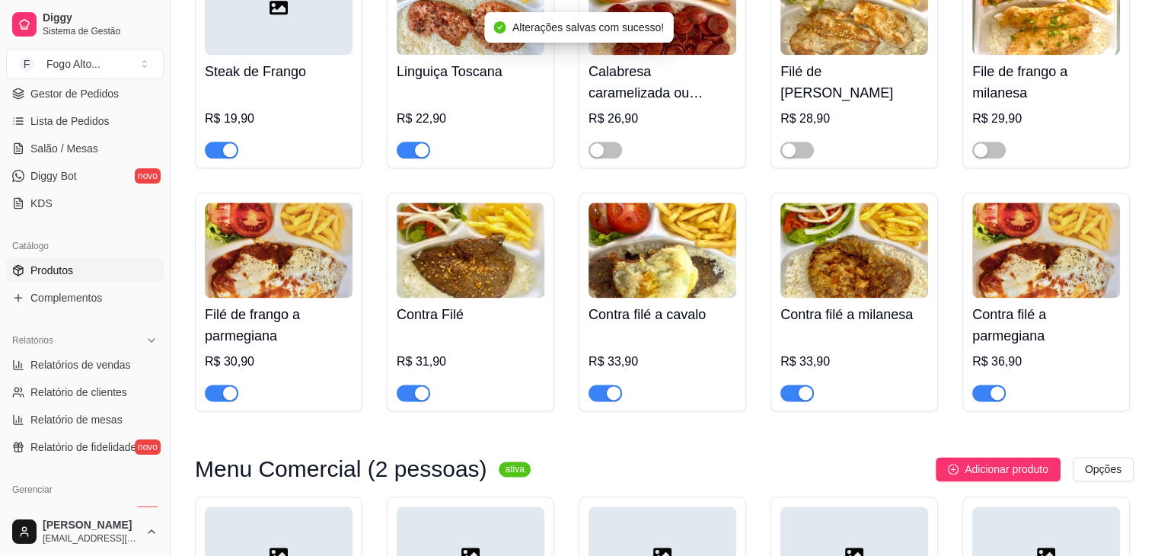
click at [225, 386] on div "button" at bounding box center [230, 393] width 14 height 14
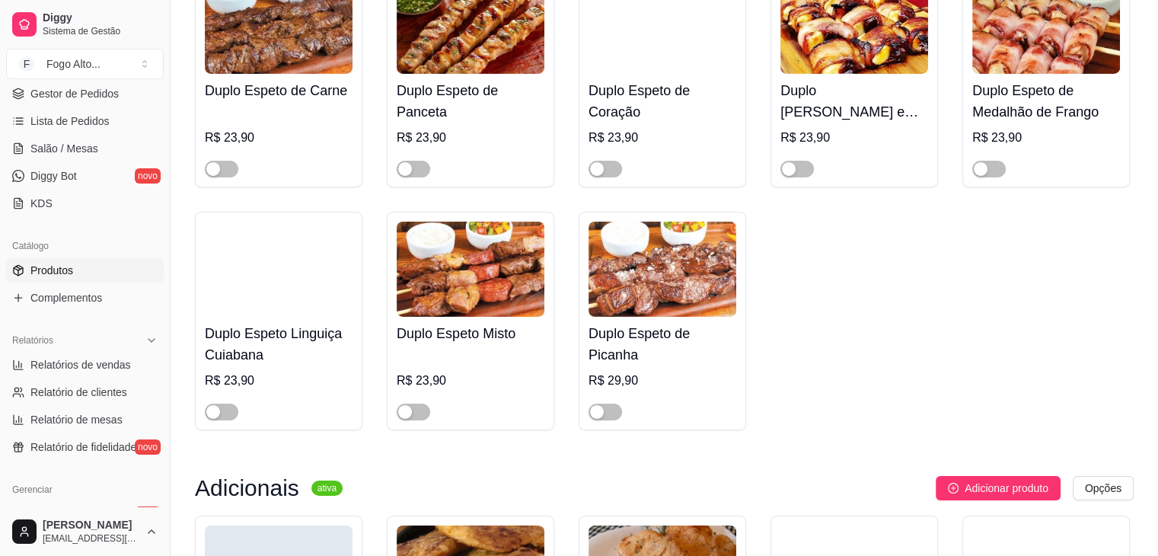
scroll to position [5481, 0]
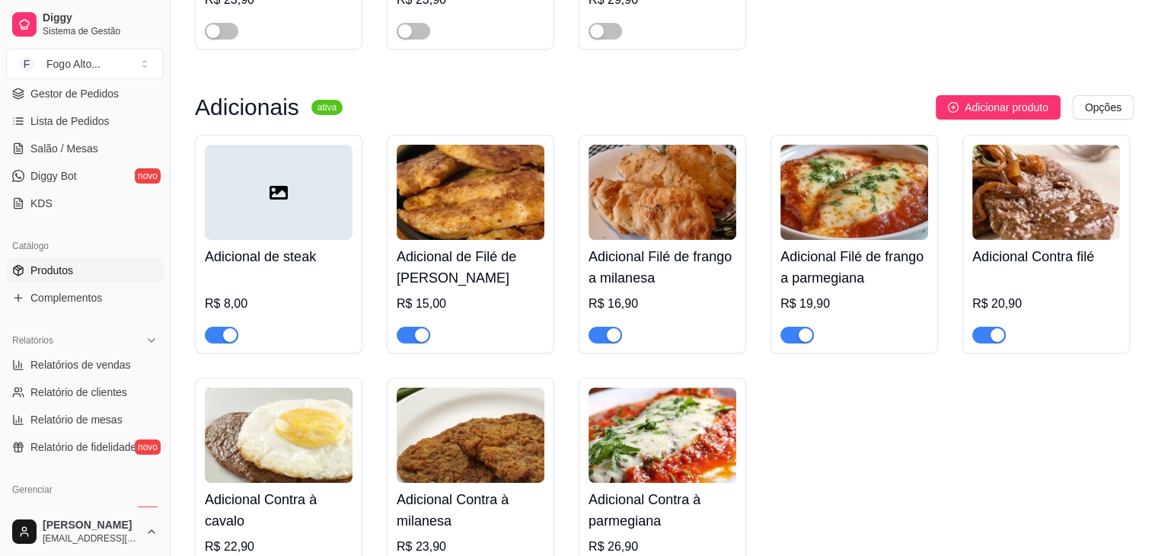
click at [419, 328] on div "button" at bounding box center [422, 335] width 14 height 14
click at [607, 328] on div "button" at bounding box center [614, 335] width 14 height 14
click at [806, 328] on div "button" at bounding box center [806, 335] width 14 height 14
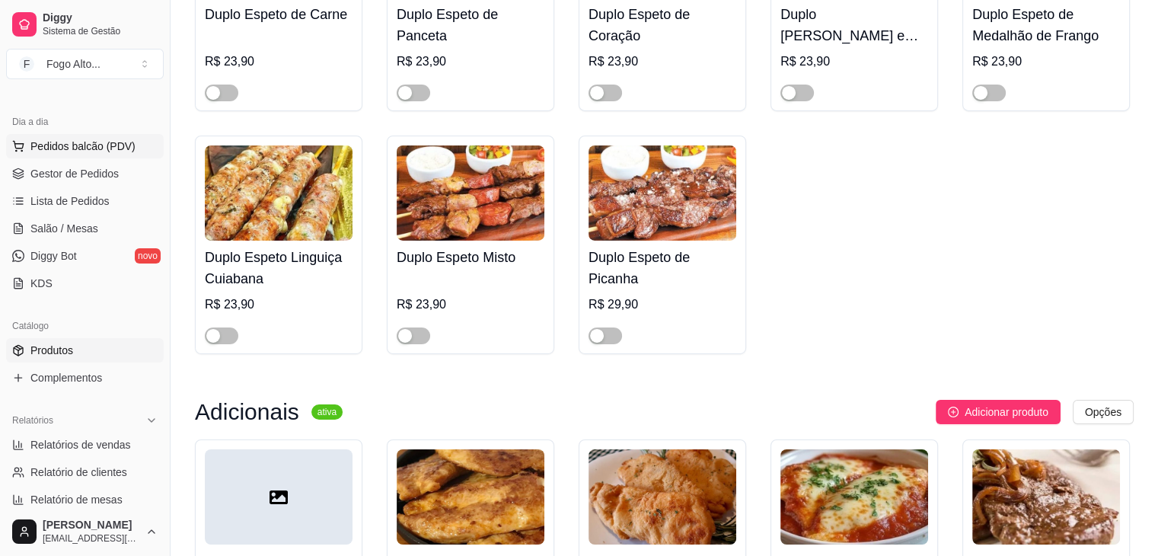
scroll to position [0, 0]
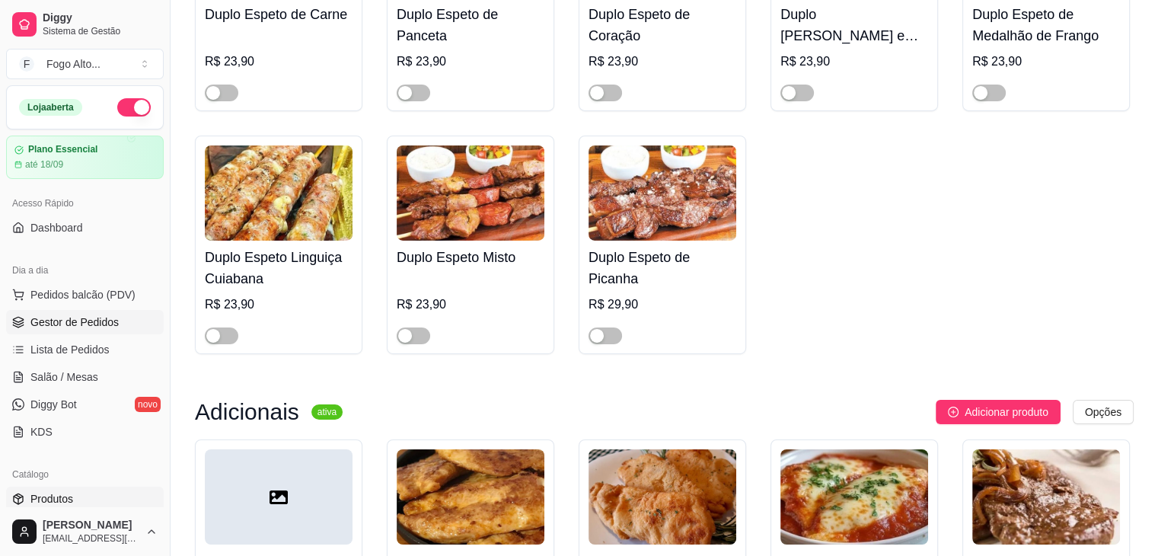
drag, startPoint x: 76, startPoint y: 320, endPoint x: 76, endPoint y: 331, distance: 10.7
click at [76, 320] on span "Gestor de Pedidos" at bounding box center [74, 321] width 88 height 15
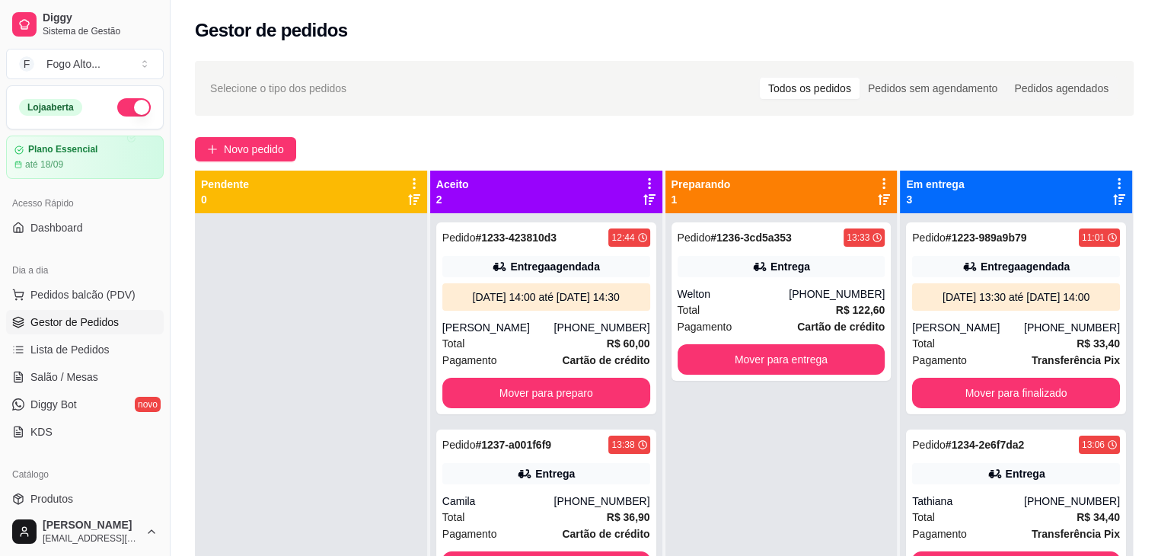
click at [317, 339] on div at bounding box center [311, 491] width 232 height 556
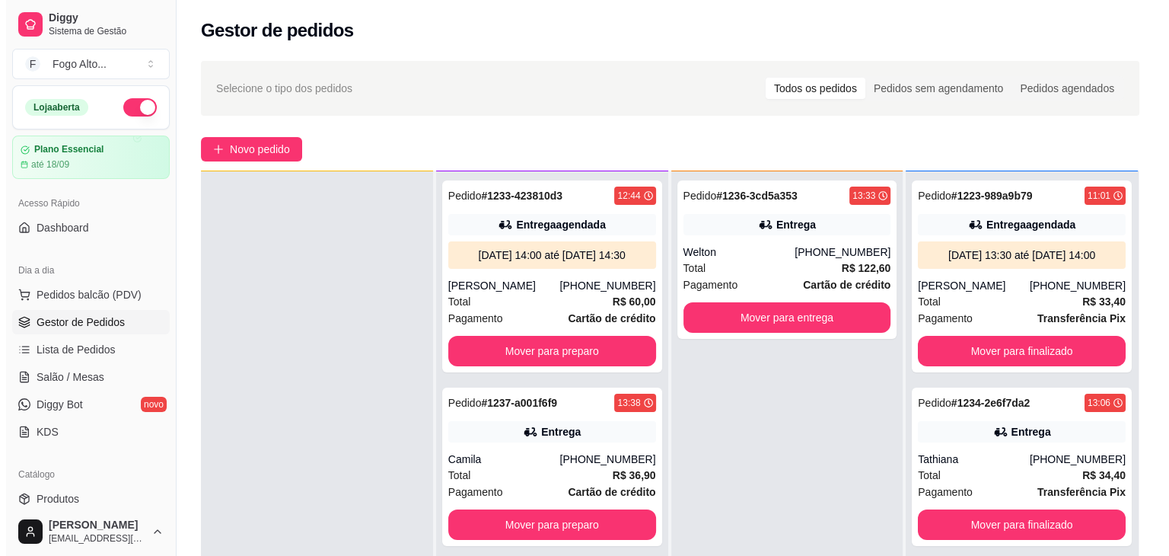
scroll to position [43, 0]
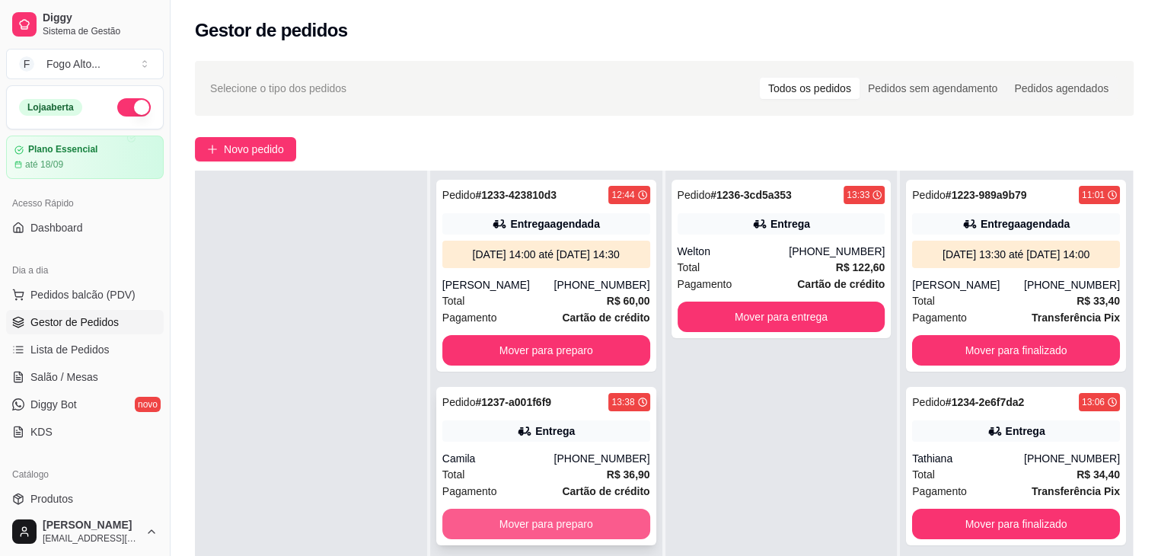
click at [534, 519] on button "Mover para preparo" at bounding box center [546, 524] width 208 height 30
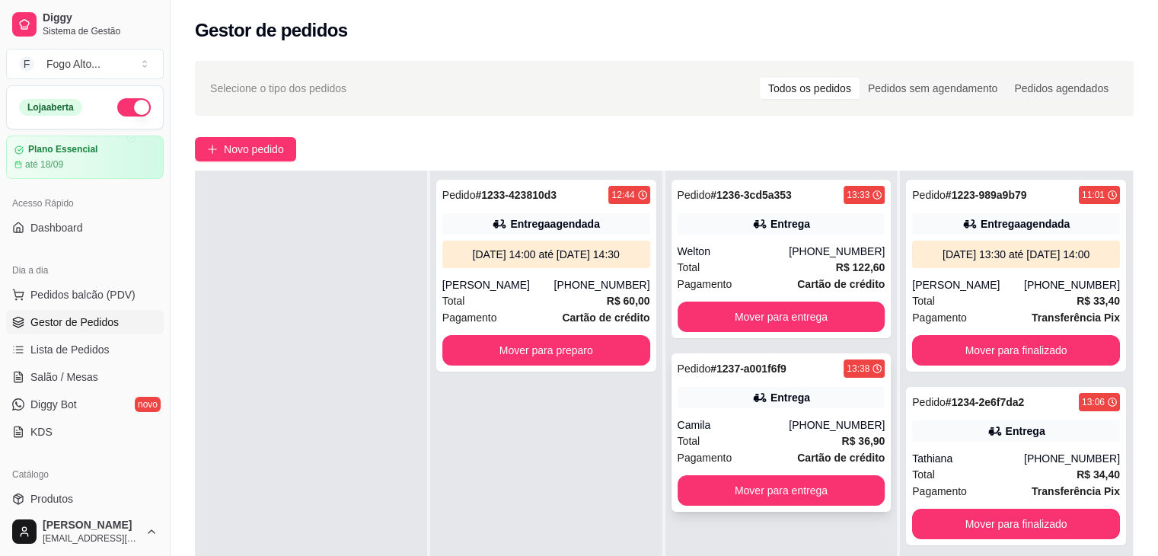
click at [770, 412] on div "Pedido # 1237-a001f6f9 13:38 Entrega Camila [PHONE_NUMBER] Total R$ 36,90 Pagam…" at bounding box center [781, 432] width 220 height 158
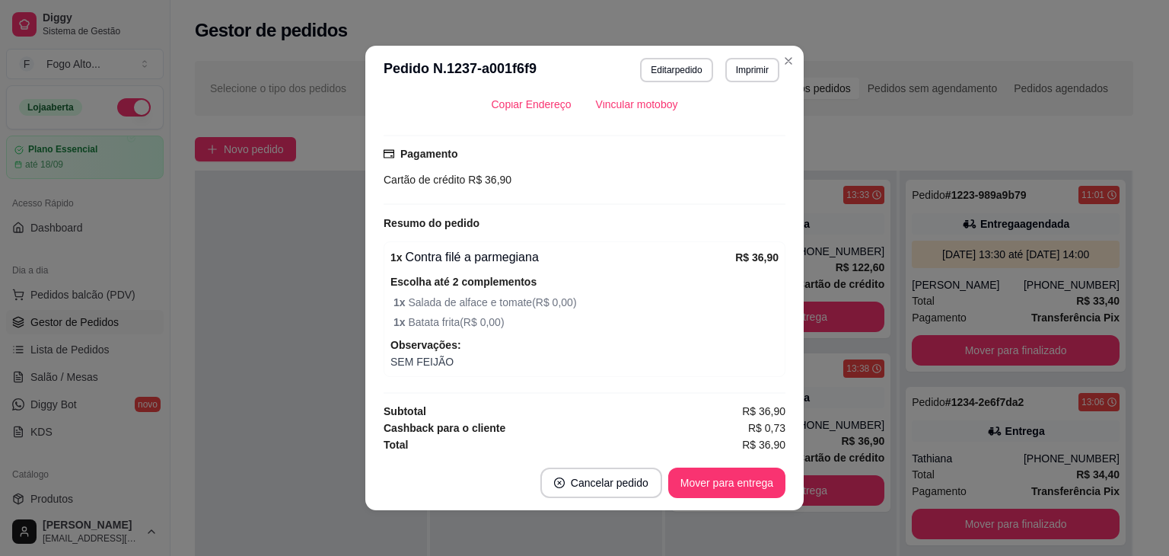
scroll to position [380, 0]
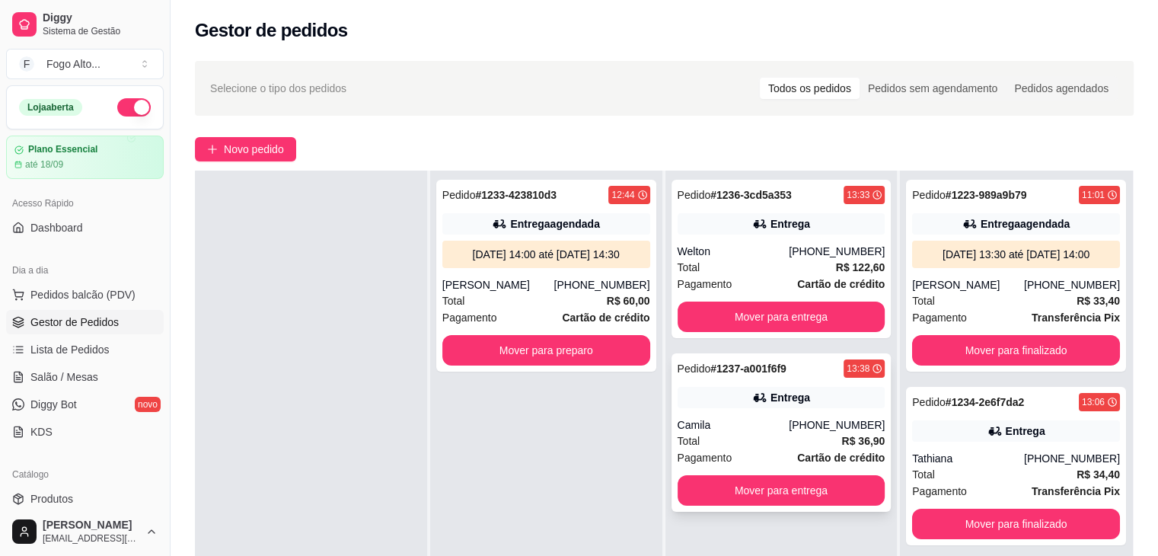
click at [774, 428] on div "Camila" at bounding box center [734, 424] width 112 height 15
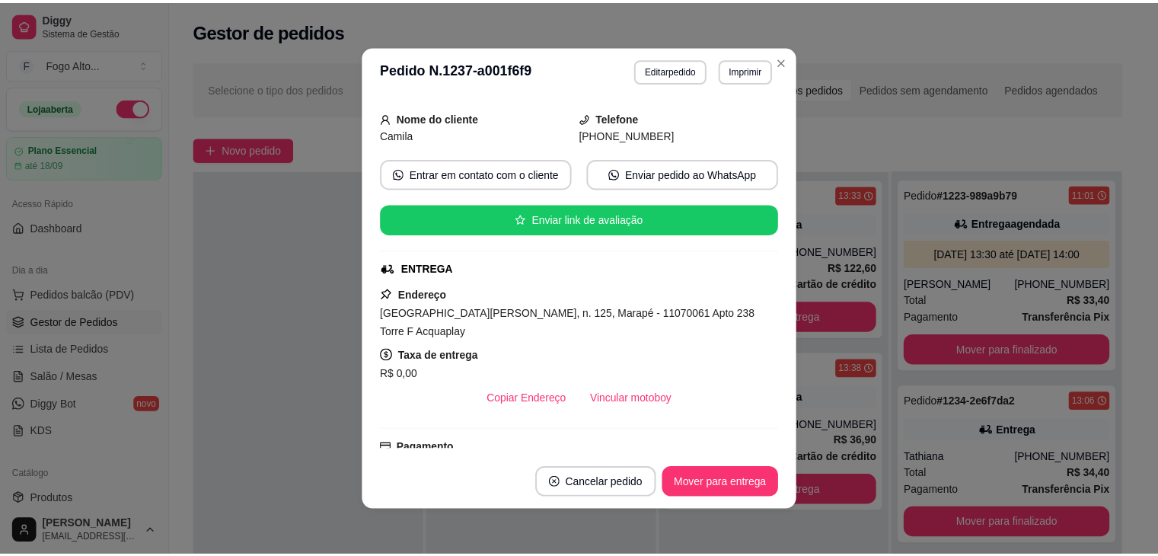
scroll to position [76, 0]
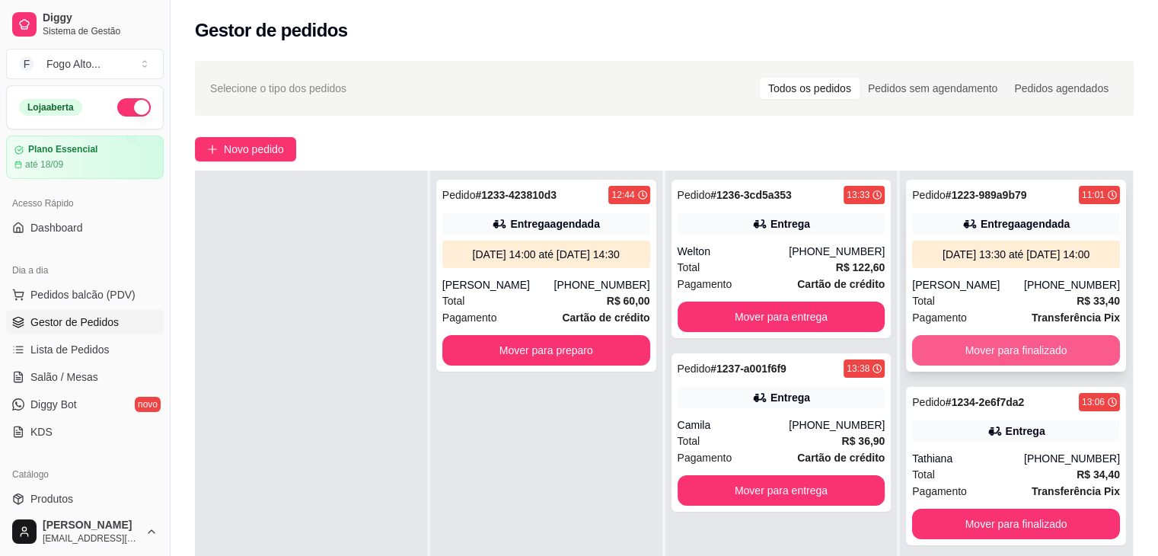
click at [1016, 363] on button "Mover para finalizado" at bounding box center [1016, 350] width 208 height 30
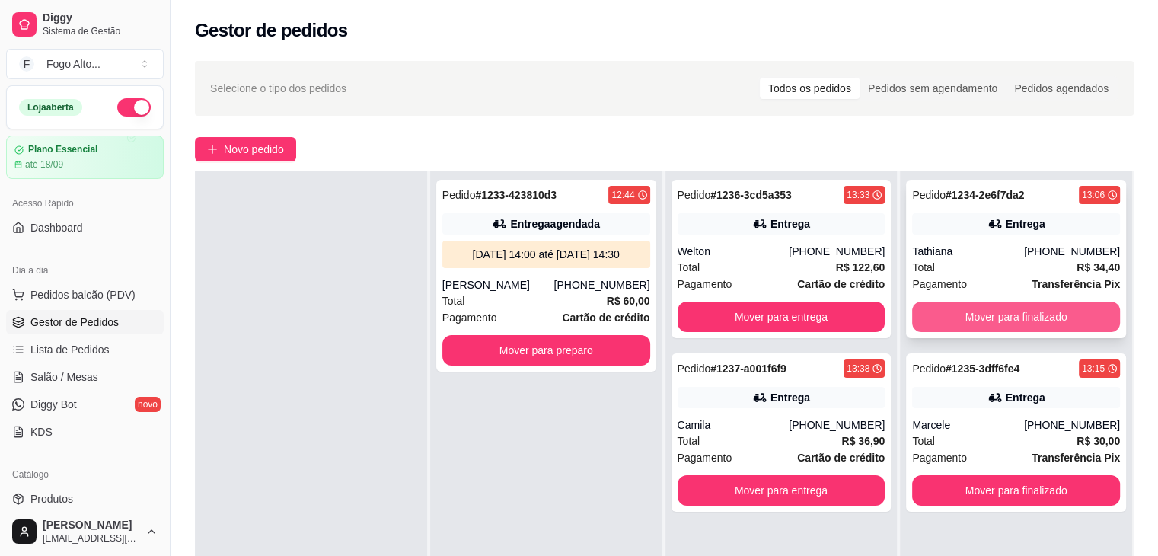
click at [1015, 319] on button "Mover para finalizado" at bounding box center [1016, 316] width 208 height 30
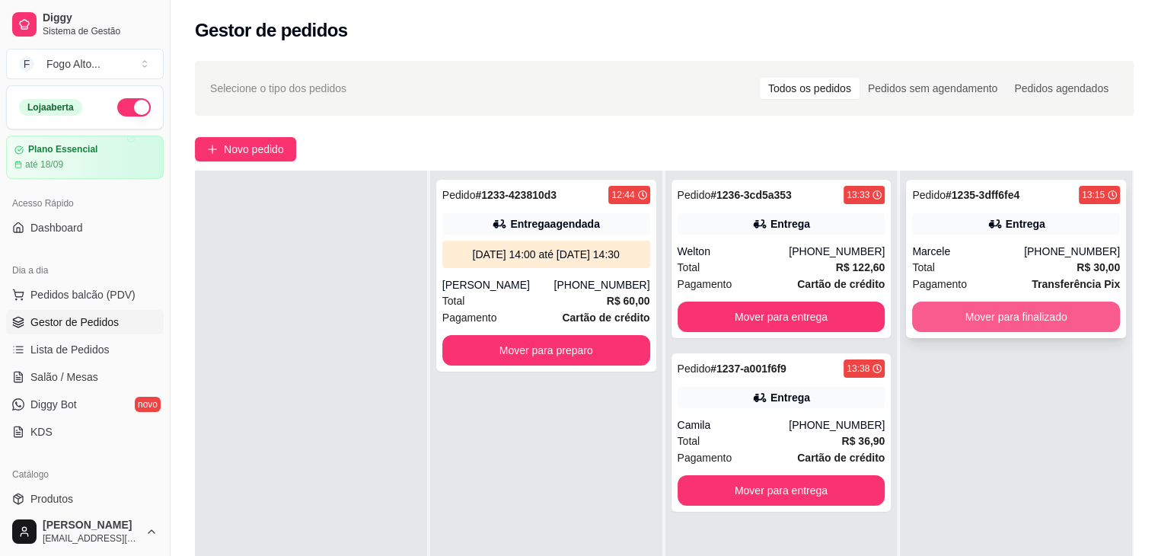
click at [1008, 317] on button "Mover para finalizado" at bounding box center [1016, 316] width 208 height 30
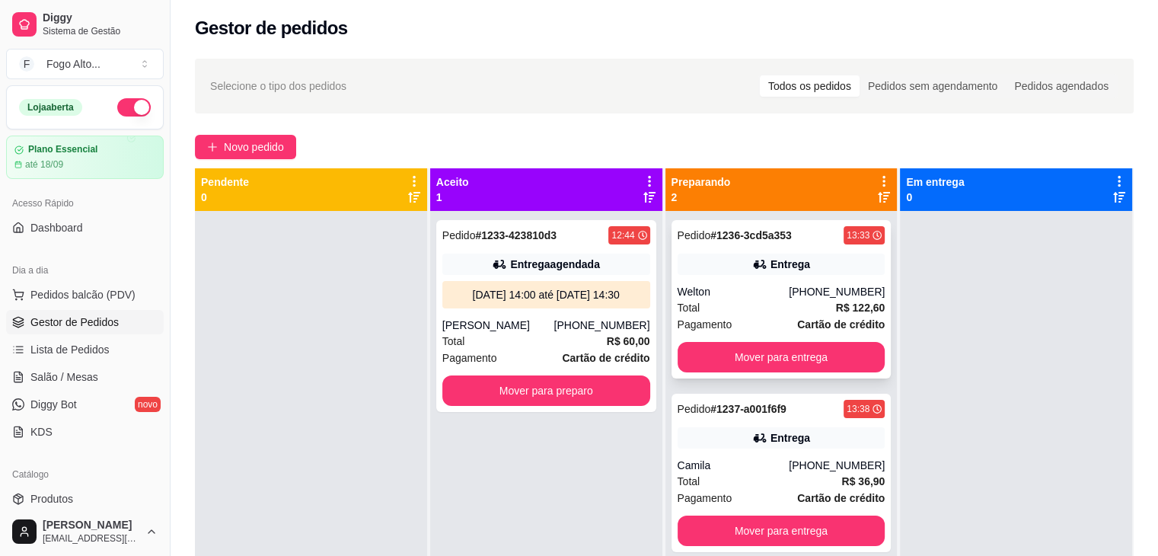
scroll to position [0, 0]
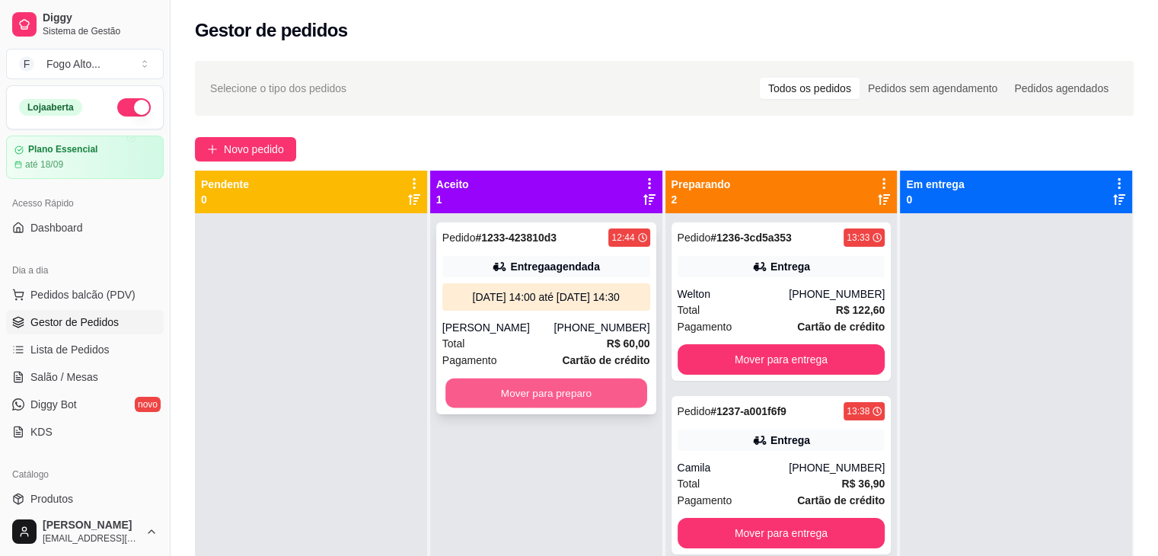
click at [547, 396] on button "Mover para preparo" at bounding box center [546, 393] width 202 height 30
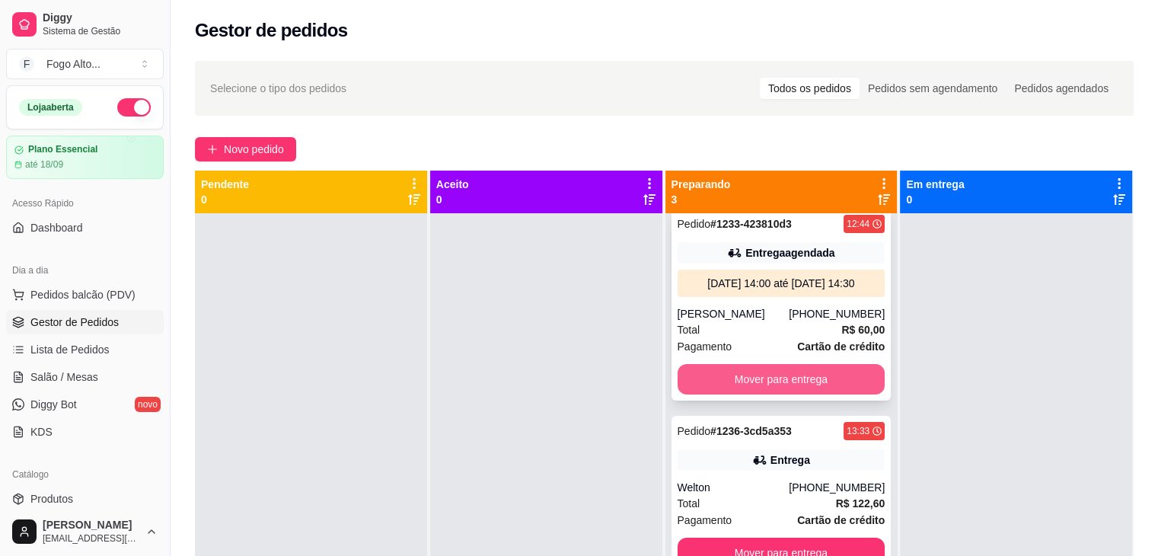
scroll to position [29, 0]
click at [786, 381] on button "Mover para entrega" at bounding box center [782, 379] width 208 height 30
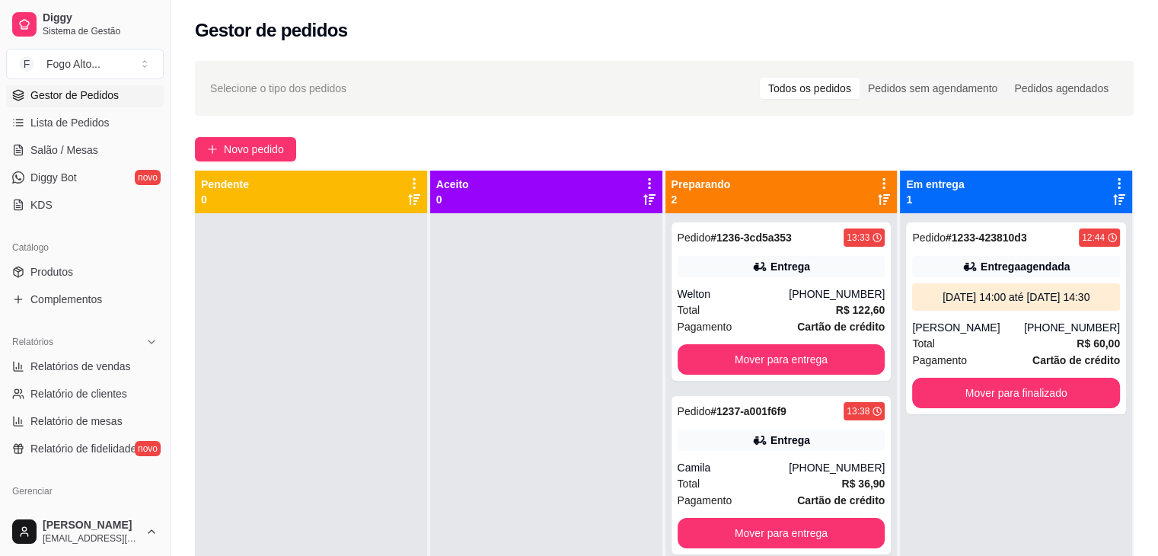
scroll to position [228, 0]
click at [50, 266] on span "Produtos" at bounding box center [51, 270] width 43 height 15
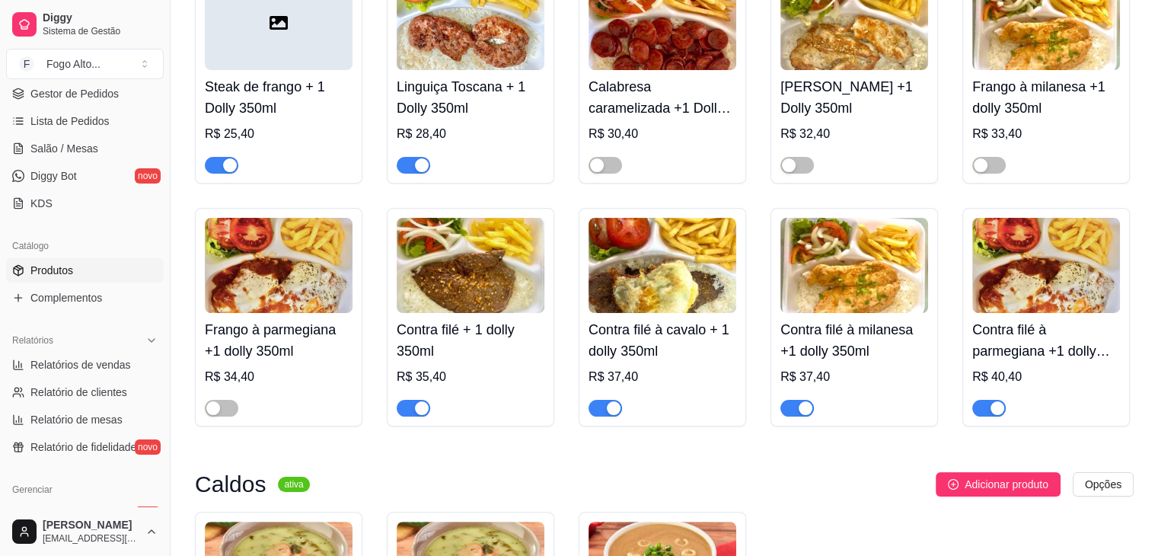
scroll to position [228, 0]
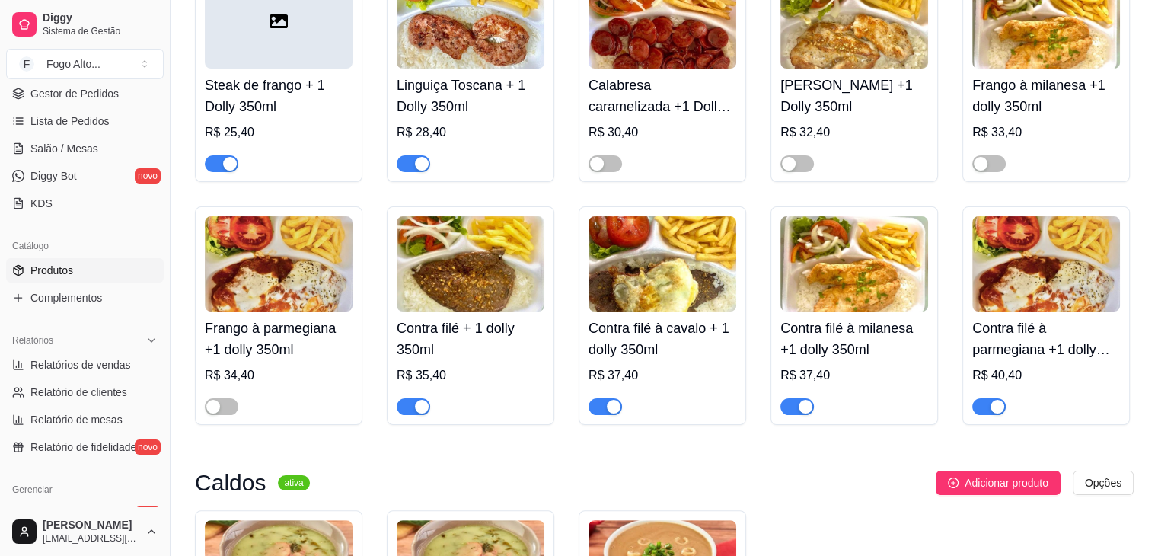
click at [994, 409] on div "button" at bounding box center [997, 407] width 14 height 14
click at [804, 406] on div "button" at bounding box center [806, 407] width 14 height 14
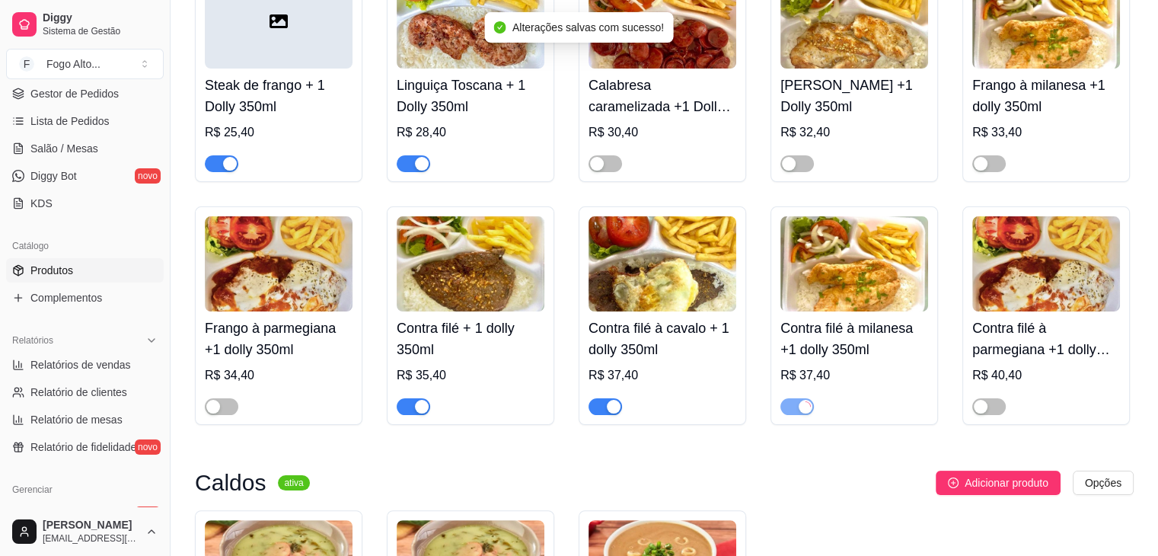
click at [611, 406] on div "button" at bounding box center [614, 407] width 14 height 14
click at [418, 412] on div "button" at bounding box center [422, 407] width 14 height 14
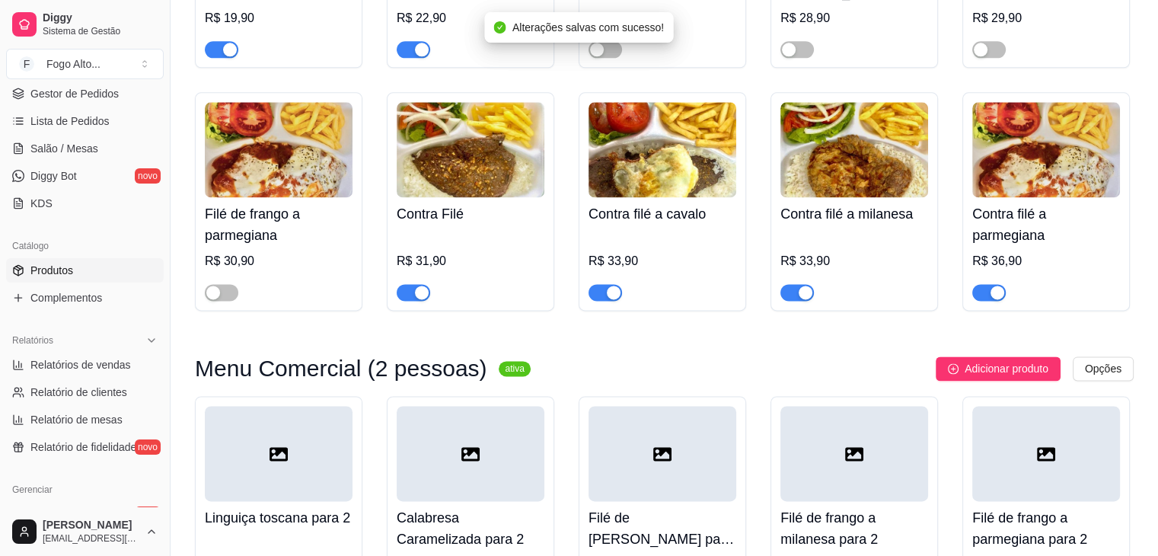
scroll to position [1979, 0]
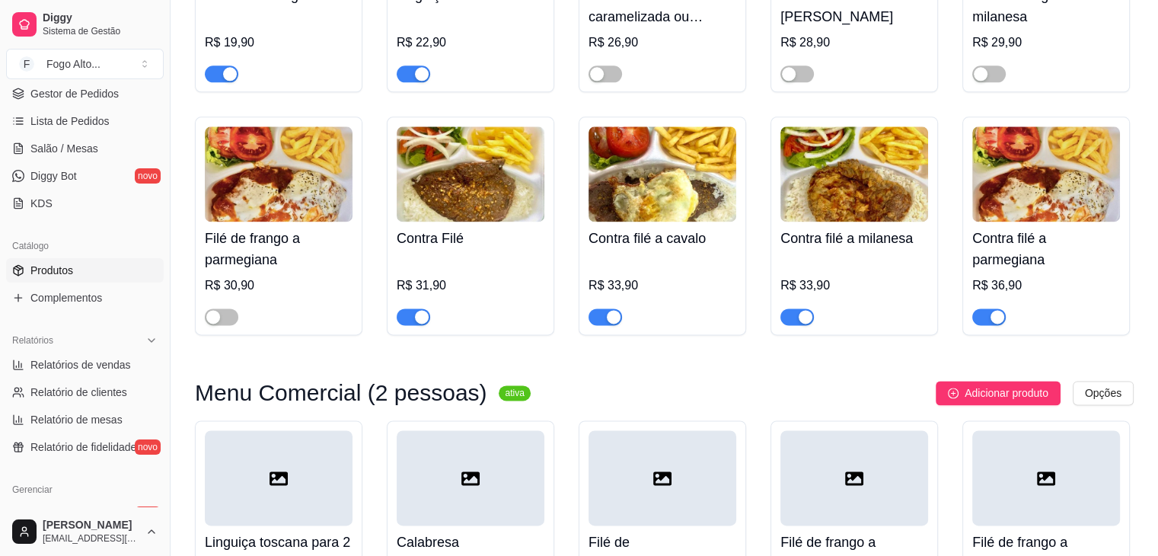
click at [417, 310] on div "button" at bounding box center [422, 317] width 14 height 14
click at [611, 310] on div "button" at bounding box center [614, 317] width 14 height 14
click at [799, 310] on div "button" at bounding box center [806, 317] width 14 height 14
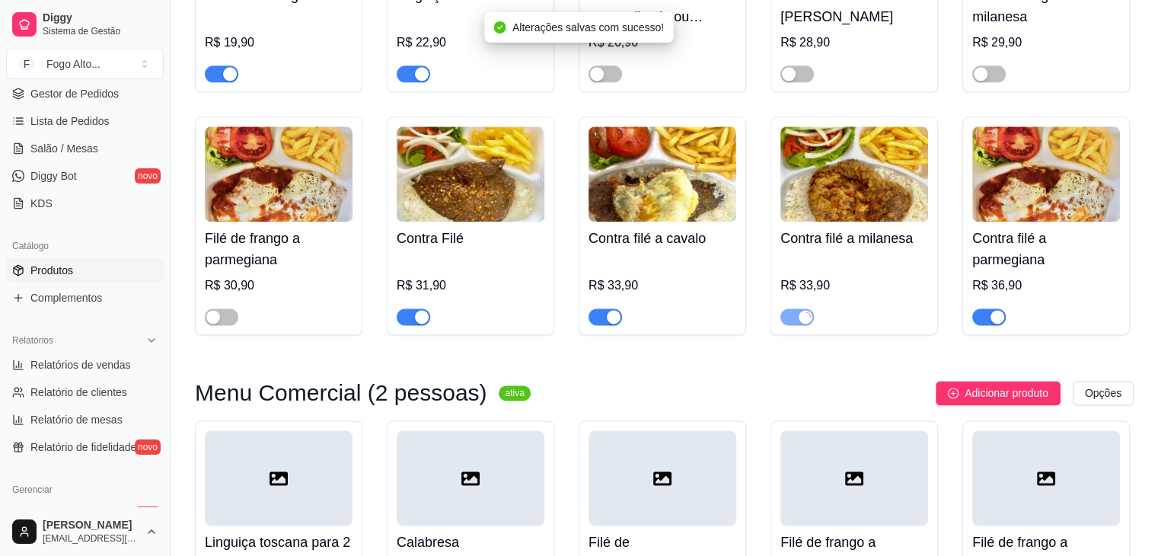
drag, startPoint x: 1000, startPoint y: 272, endPoint x: 980, endPoint y: 272, distance: 20.6
click at [1000, 310] on div "button" at bounding box center [997, 317] width 14 height 14
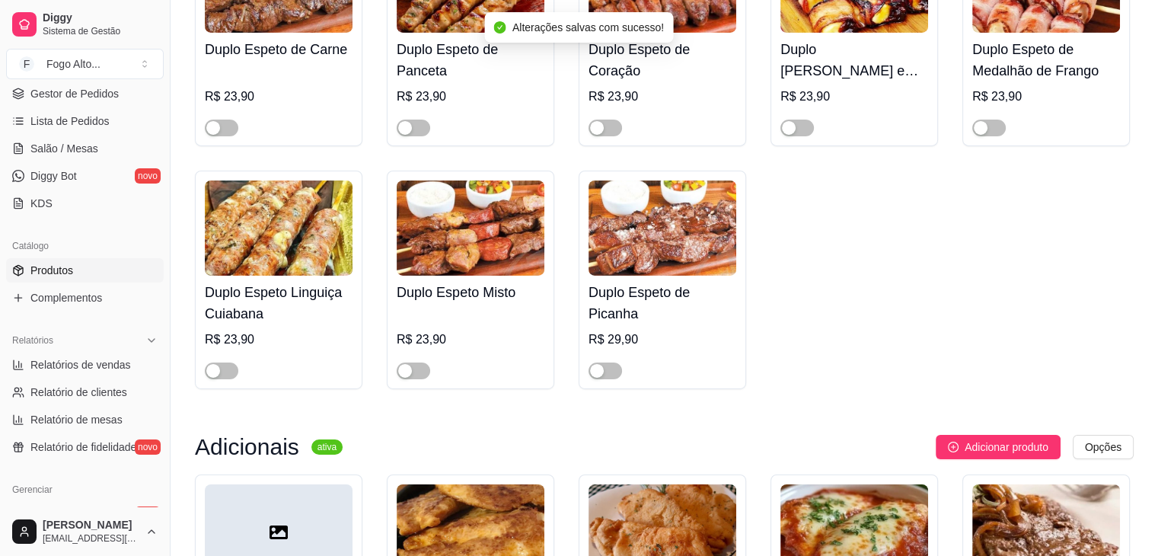
scroll to position [5481, 0]
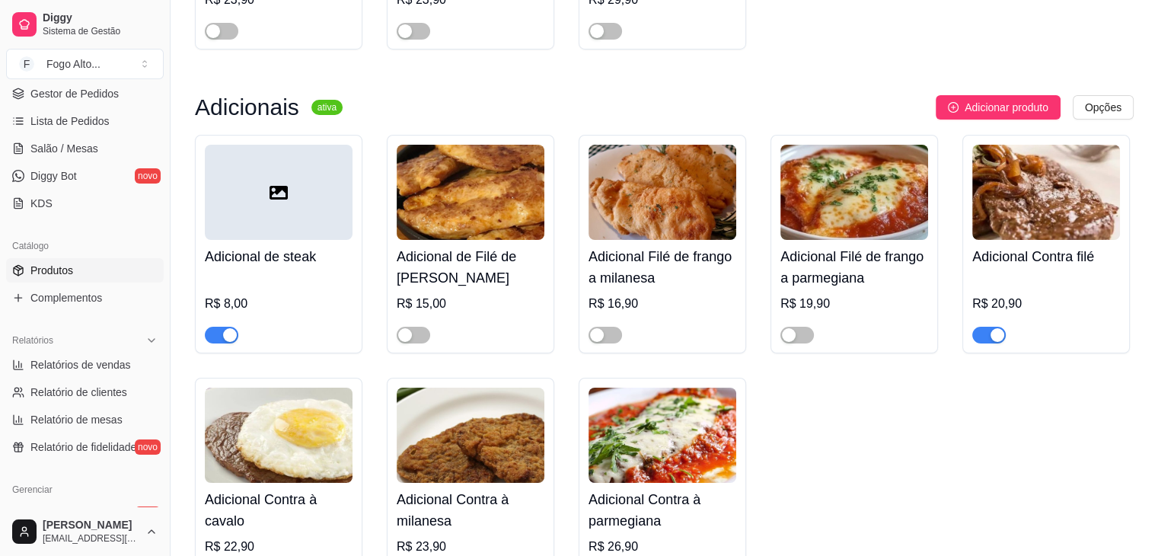
click at [993, 328] on div "button" at bounding box center [997, 335] width 14 height 14
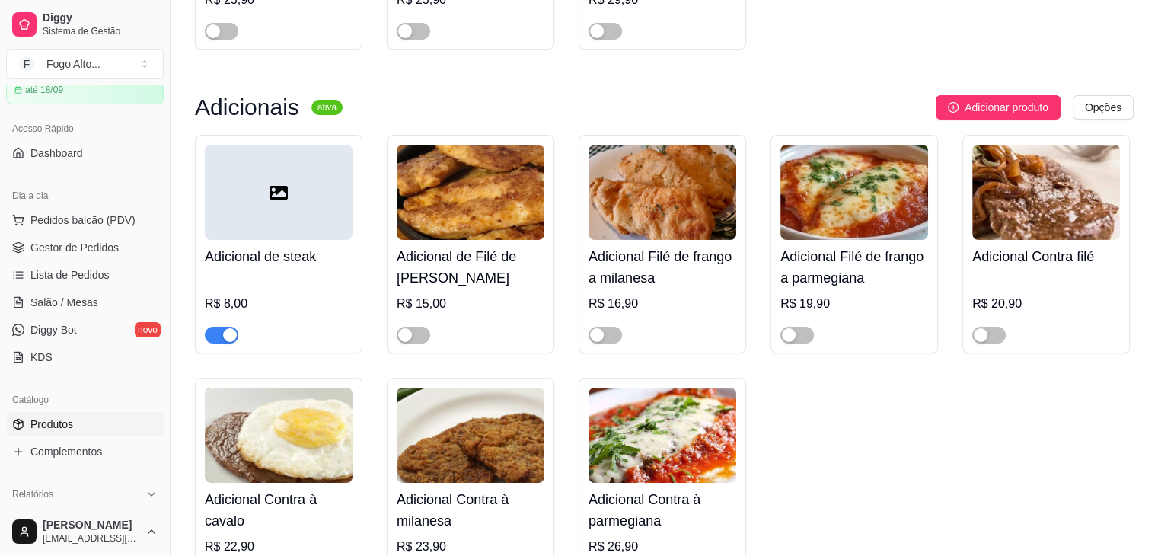
scroll to position [76, 0]
click at [69, 241] on span "Gestor de Pedidos" at bounding box center [74, 245] width 88 height 15
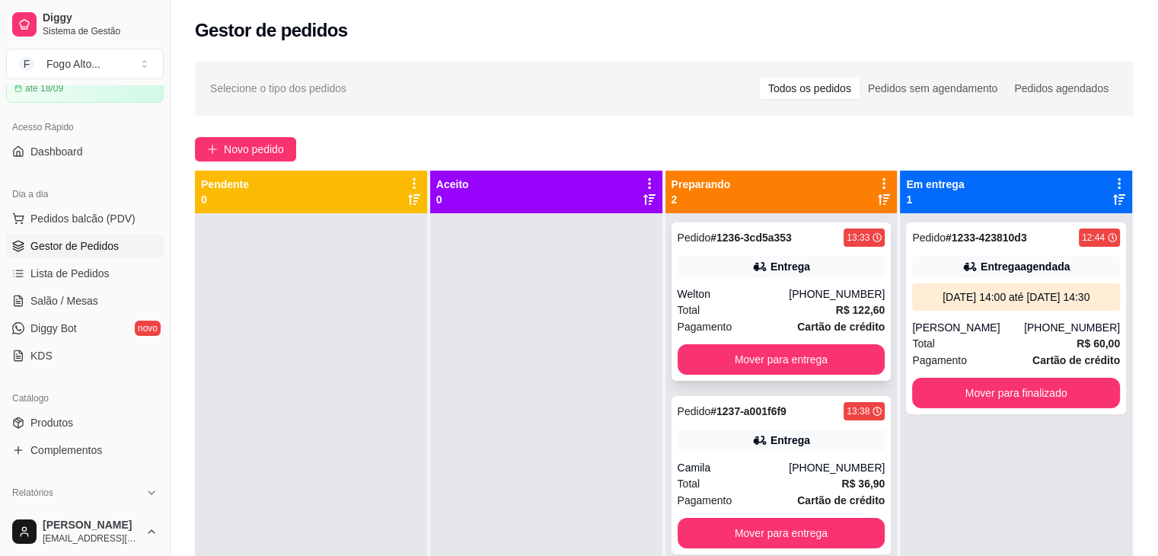
click at [754, 287] on div "Welton" at bounding box center [734, 293] width 112 height 15
click at [282, 308] on div at bounding box center [311, 491] width 232 height 556
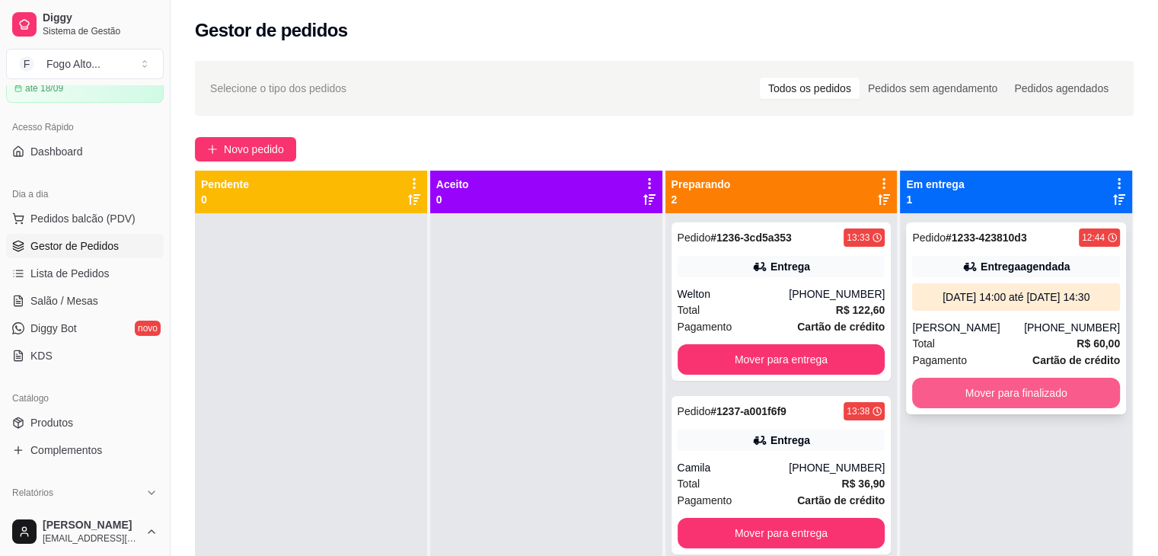
click at [949, 383] on button "Mover para finalizado" at bounding box center [1016, 393] width 208 height 30
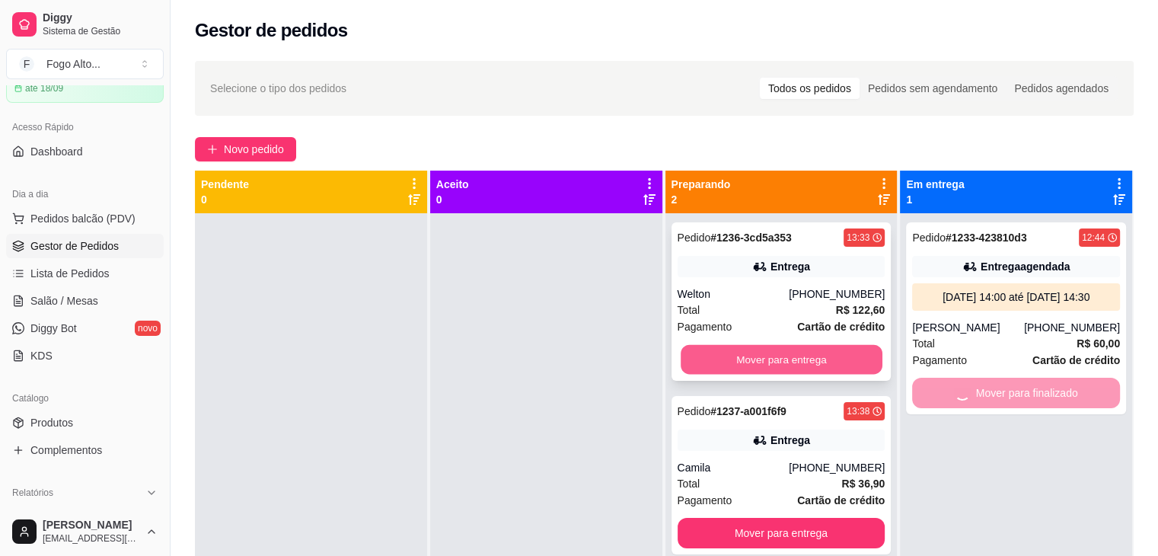
click at [807, 351] on button "Mover para entrega" at bounding box center [782, 360] width 202 height 30
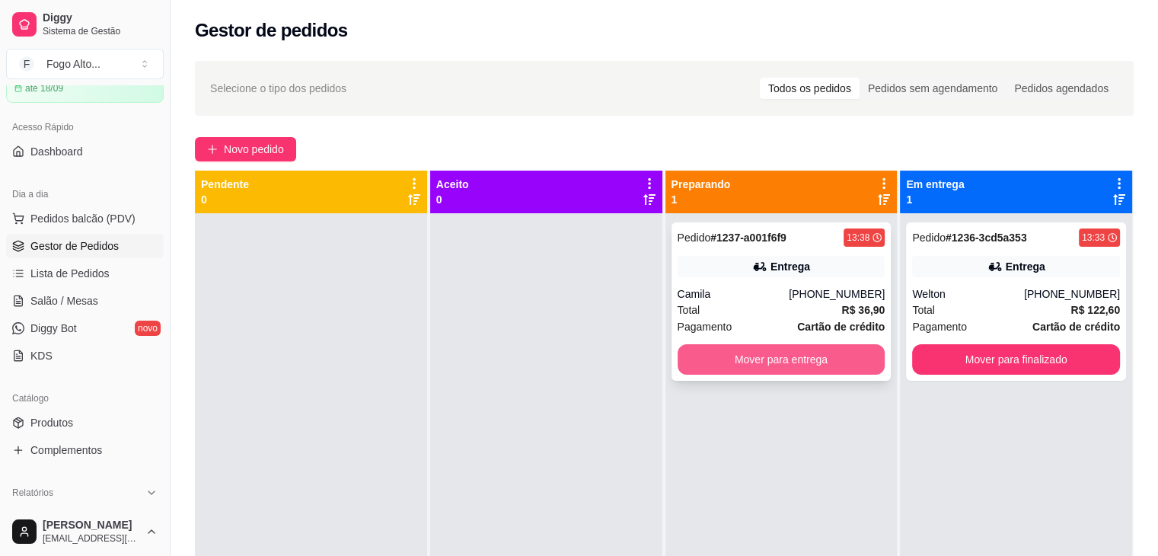
click at [749, 363] on button "Mover para entrega" at bounding box center [782, 359] width 208 height 30
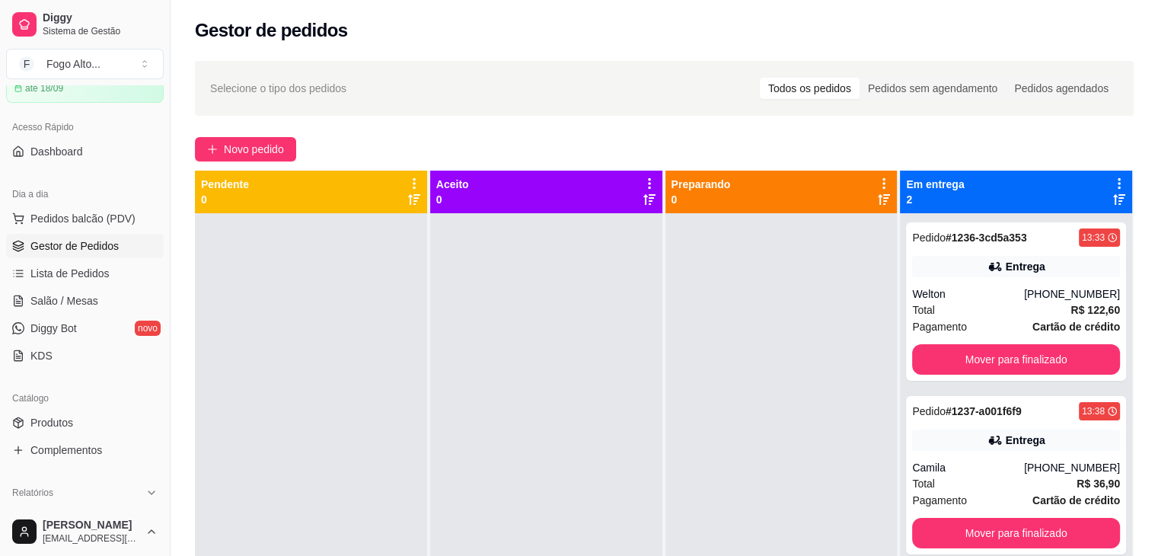
click at [814, 397] on div at bounding box center [781, 491] width 232 height 556
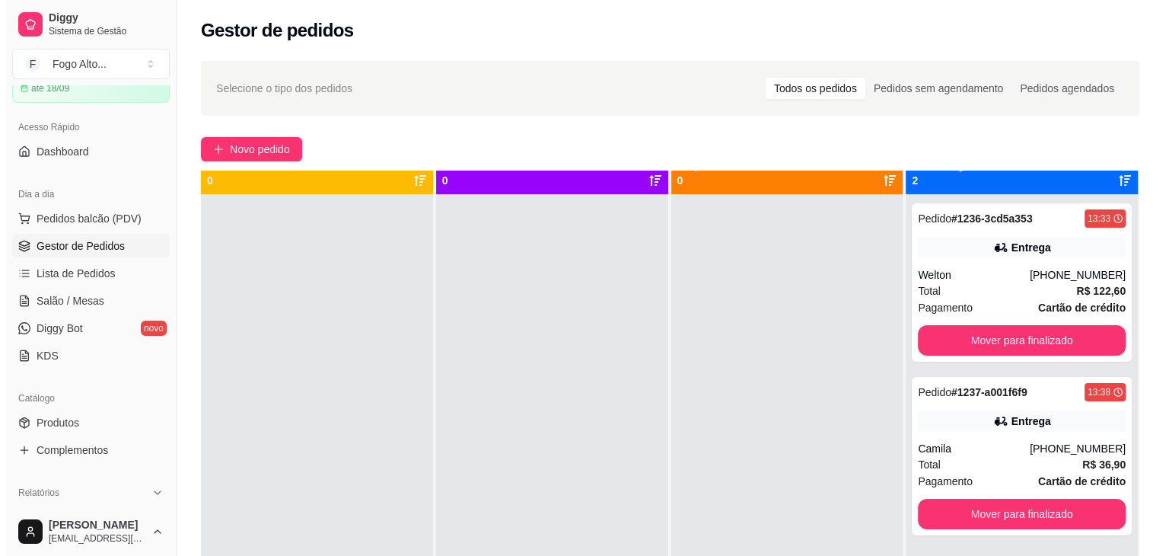
scroll to position [43, 0]
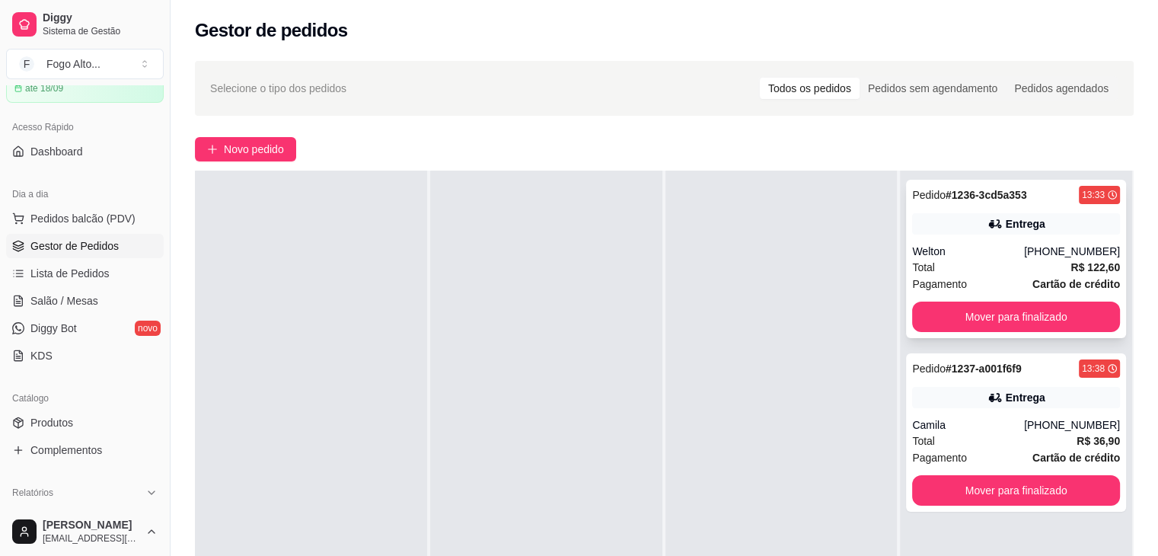
click at [1058, 266] on div "Total R$ 122,60" at bounding box center [1016, 267] width 208 height 17
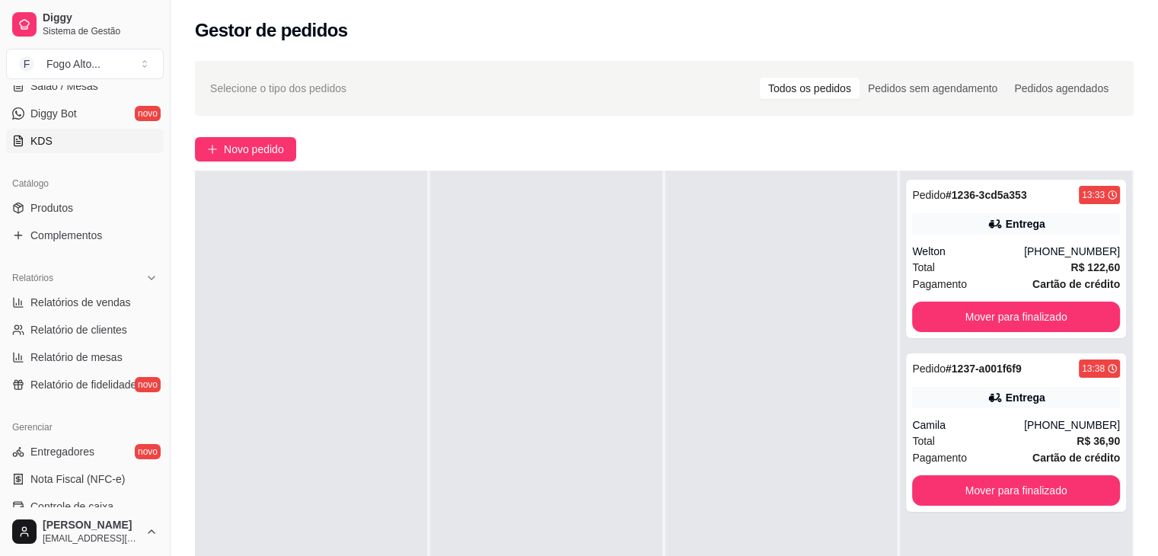
scroll to position [305, 0]
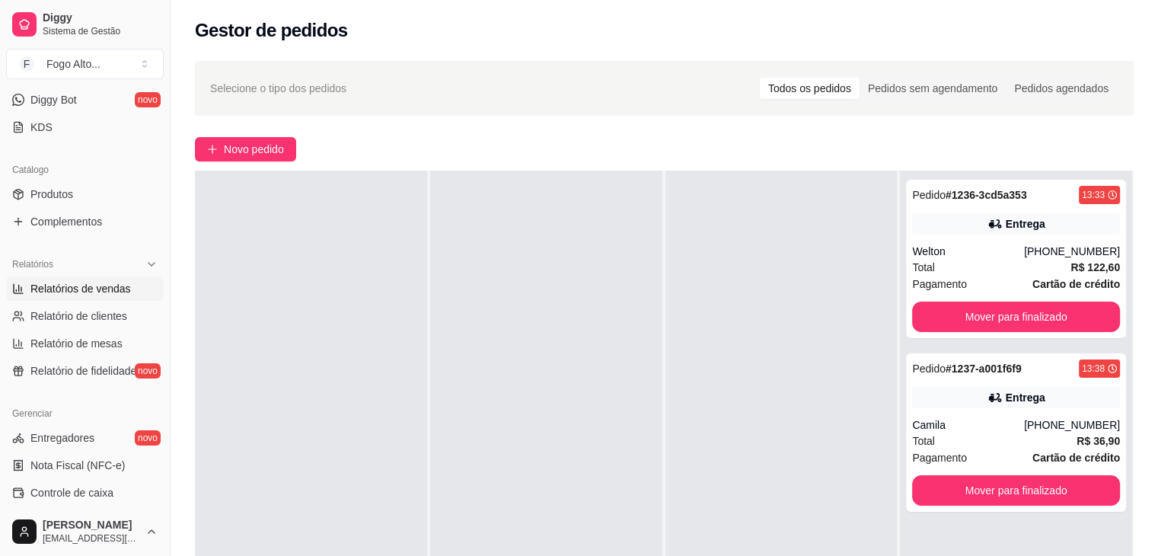
click at [73, 292] on span "Relatórios de vendas" at bounding box center [80, 288] width 100 height 15
select select "ALL"
select select "0"
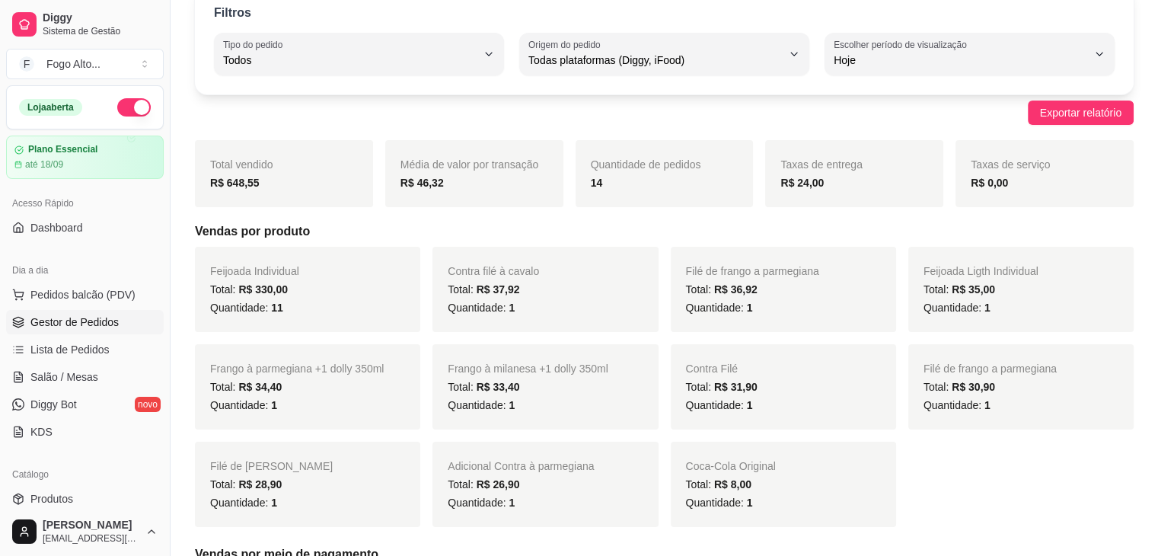
click at [85, 319] on span "Gestor de Pedidos" at bounding box center [74, 321] width 88 height 15
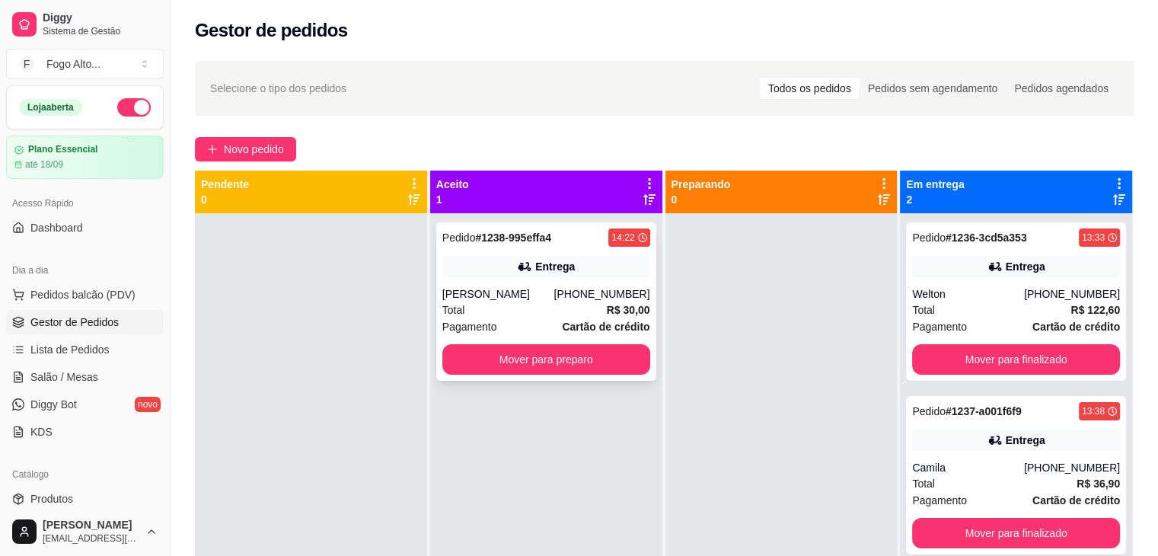
click at [478, 296] on div "[PERSON_NAME]" at bounding box center [498, 293] width 112 height 15
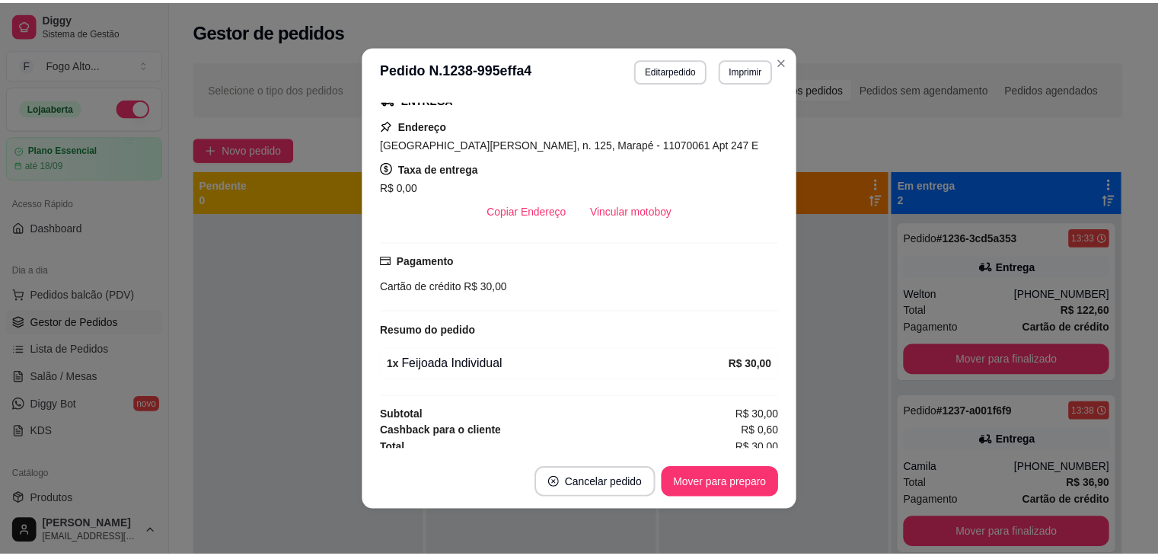
scroll to position [258, 0]
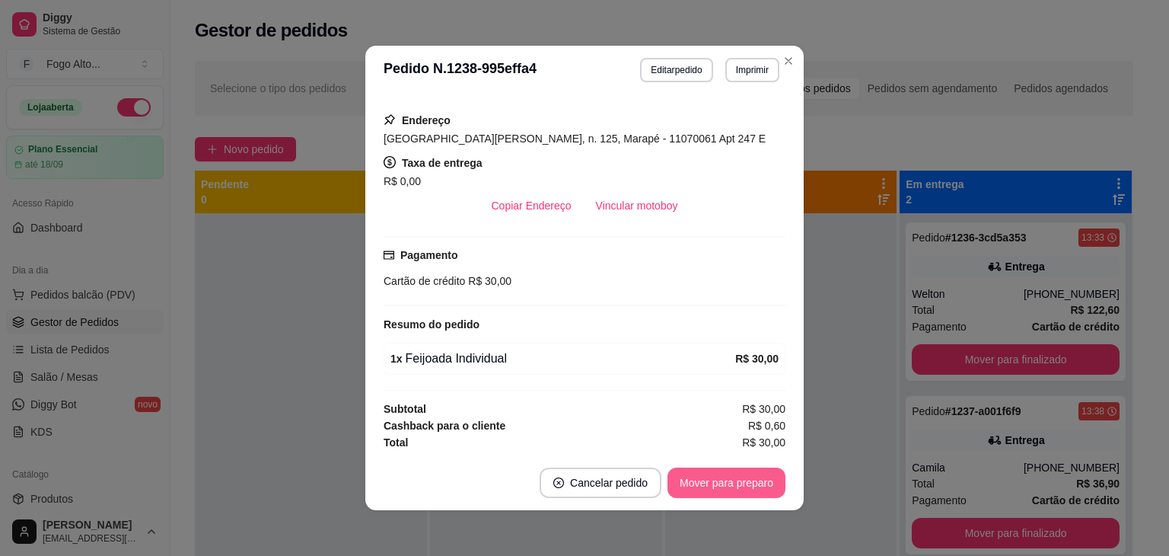
click at [713, 482] on button "Mover para preparo" at bounding box center [727, 482] width 118 height 30
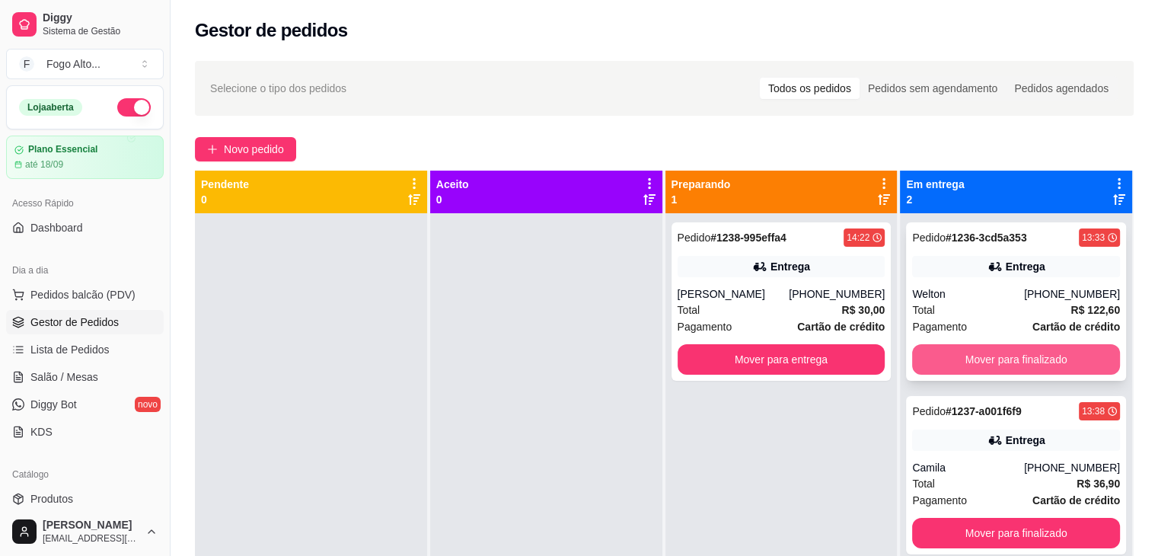
click at [971, 348] on button "Mover para finalizado" at bounding box center [1016, 359] width 208 height 30
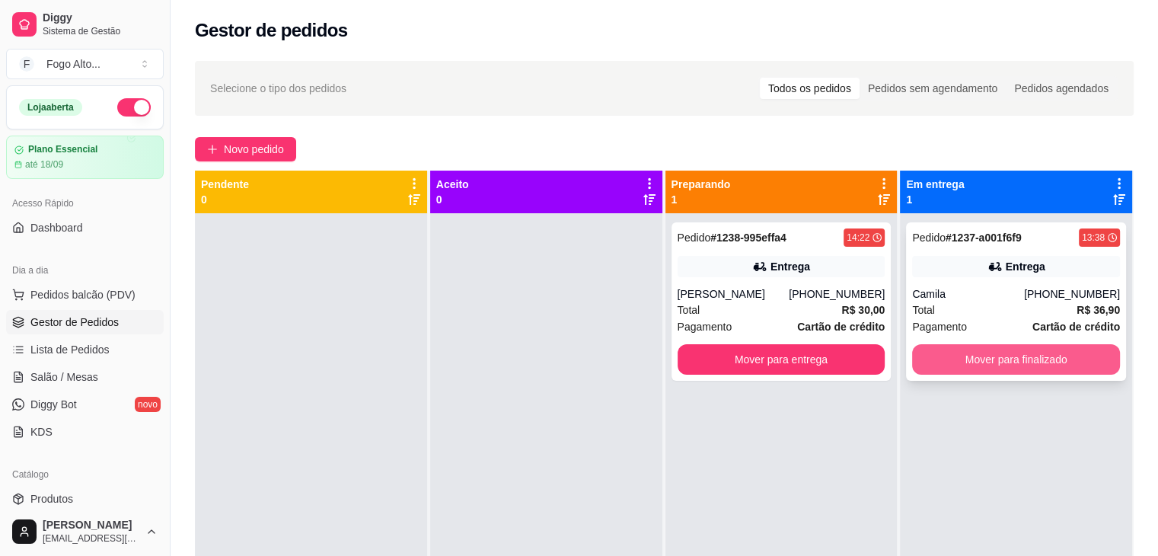
click at [975, 352] on button "Mover para finalizado" at bounding box center [1016, 359] width 208 height 30
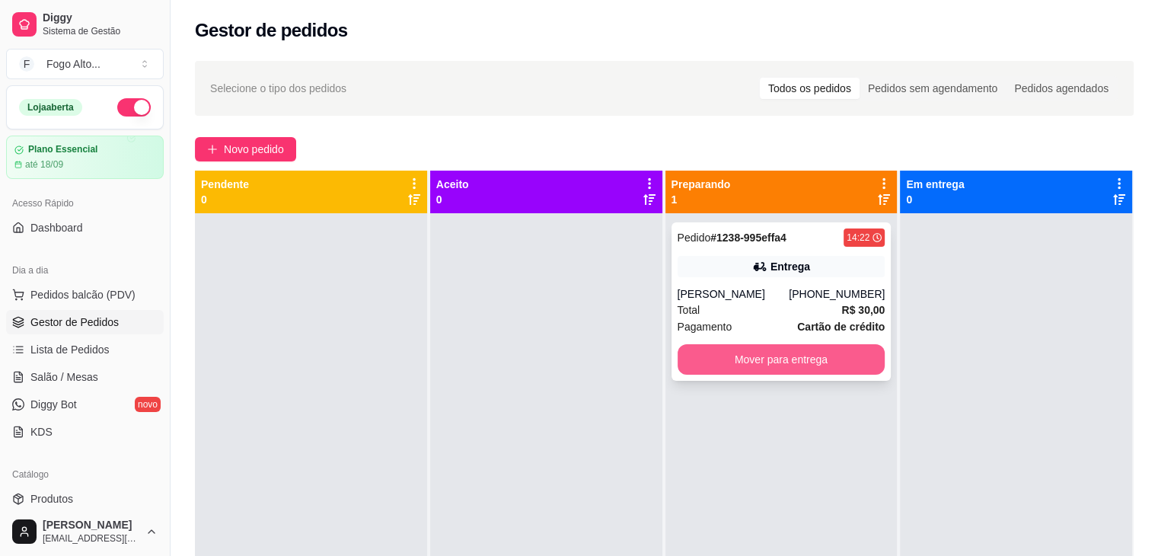
click at [818, 360] on button "Mover para entrega" at bounding box center [782, 359] width 208 height 30
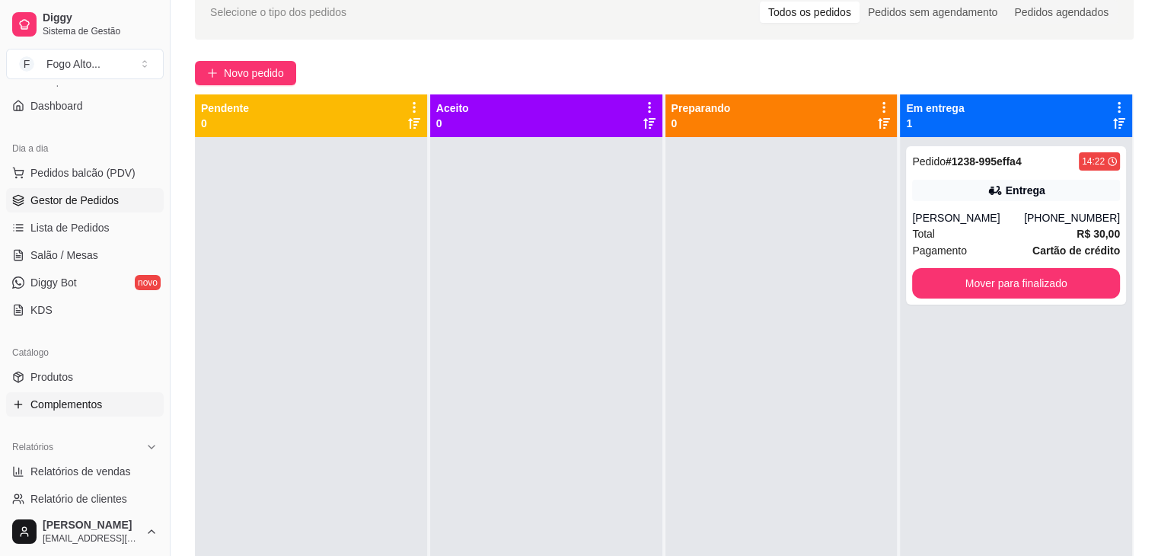
scroll to position [152, 0]
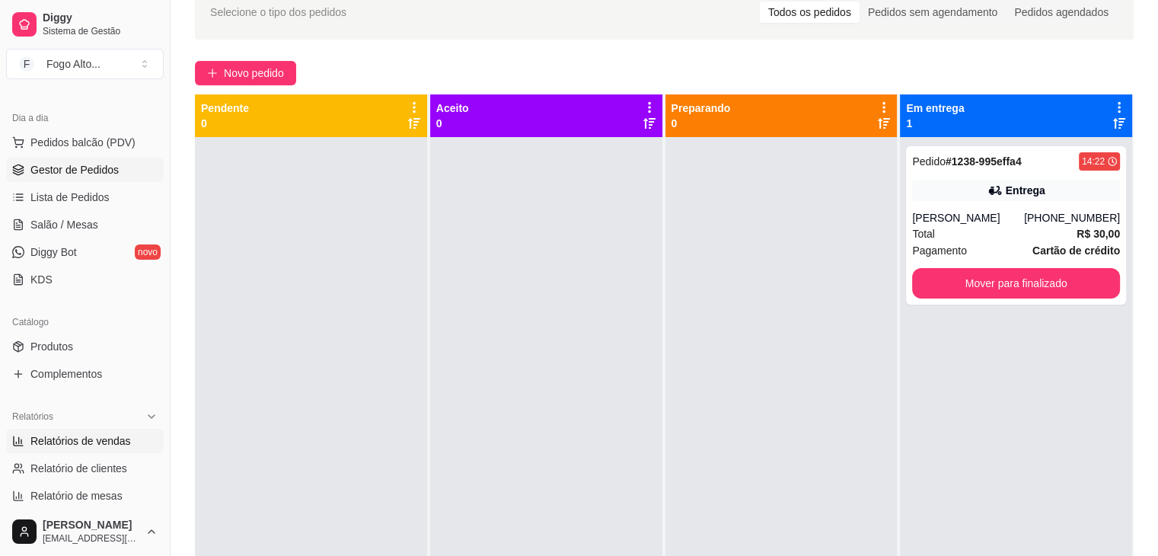
click at [96, 436] on span "Relatórios de vendas" at bounding box center [80, 440] width 100 height 15
select select "ALL"
select select "0"
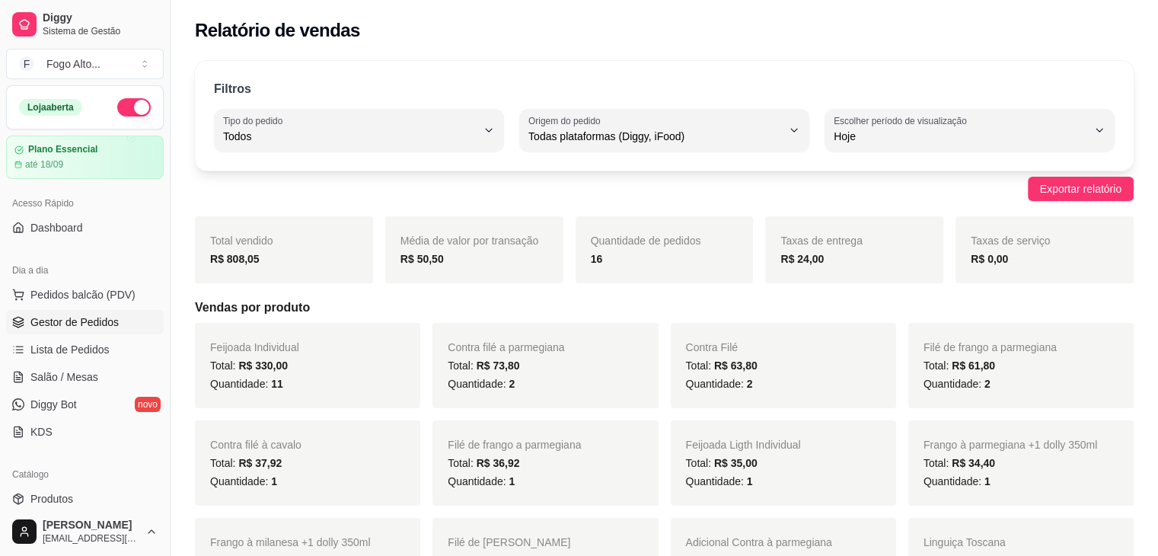
click at [86, 322] on span "Gestor de Pedidos" at bounding box center [74, 321] width 88 height 15
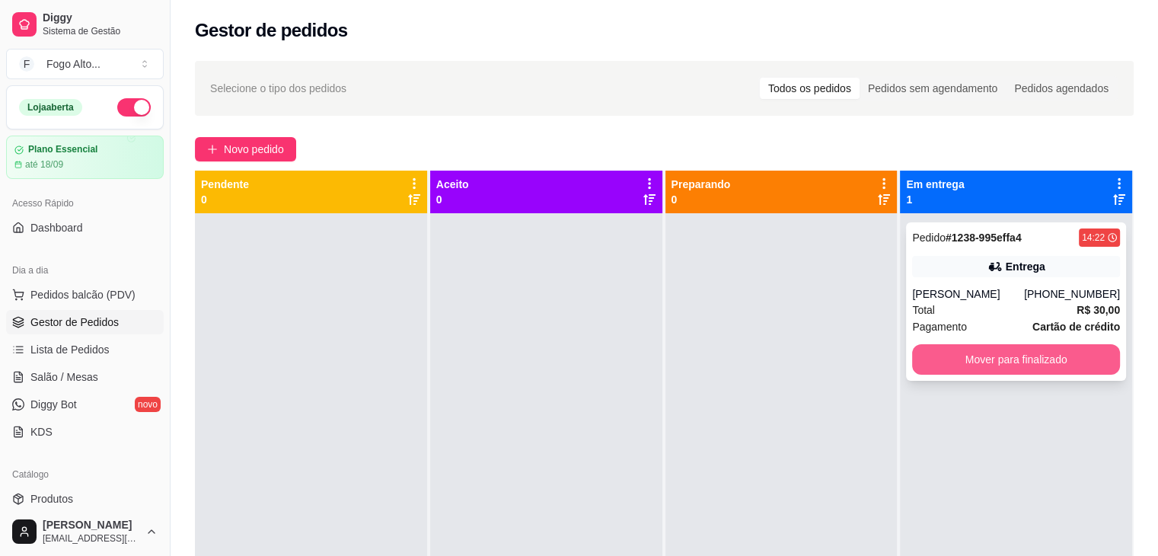
click at [1031, 362] on button "Mover para finalizado" at bounding box center [1016, 359] width 208 height 30
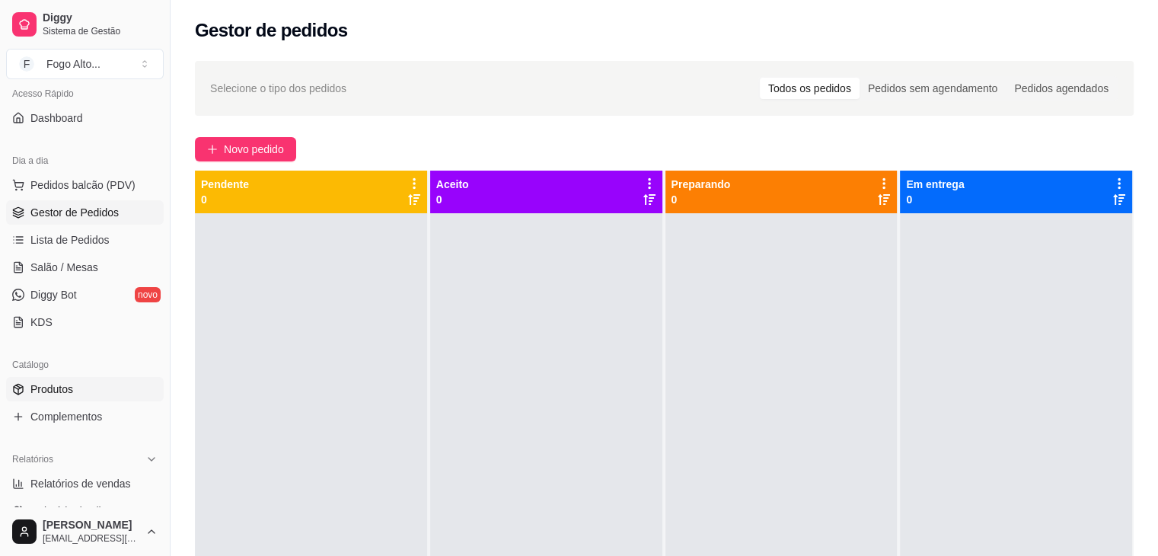
scroll to position [152, 0]
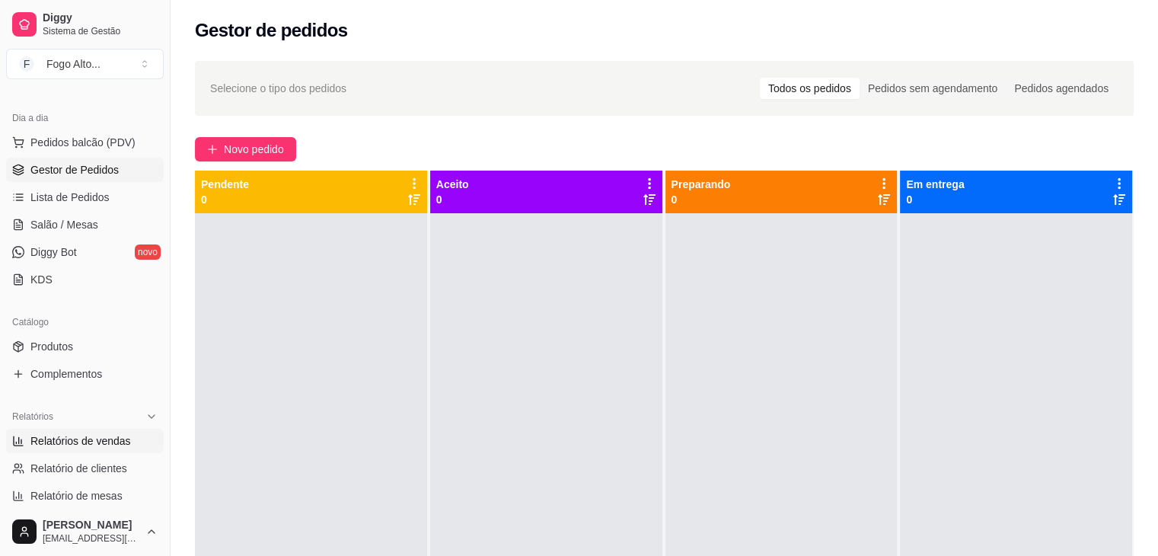
click at [88, 435] on span "Relatórios de vendas" at bounding box center [80, 440] width 100 height 15
select select "ALL"
select select "0"
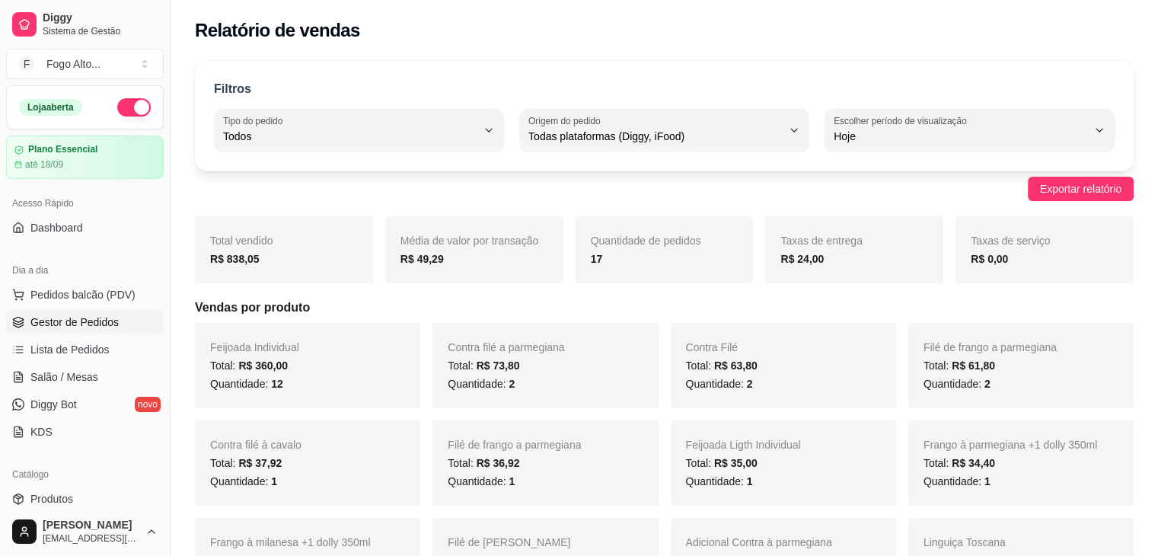
click at [95, 324] on span "Gestor de Pedidos" at bounding box center [74, 321] width 88 height 15
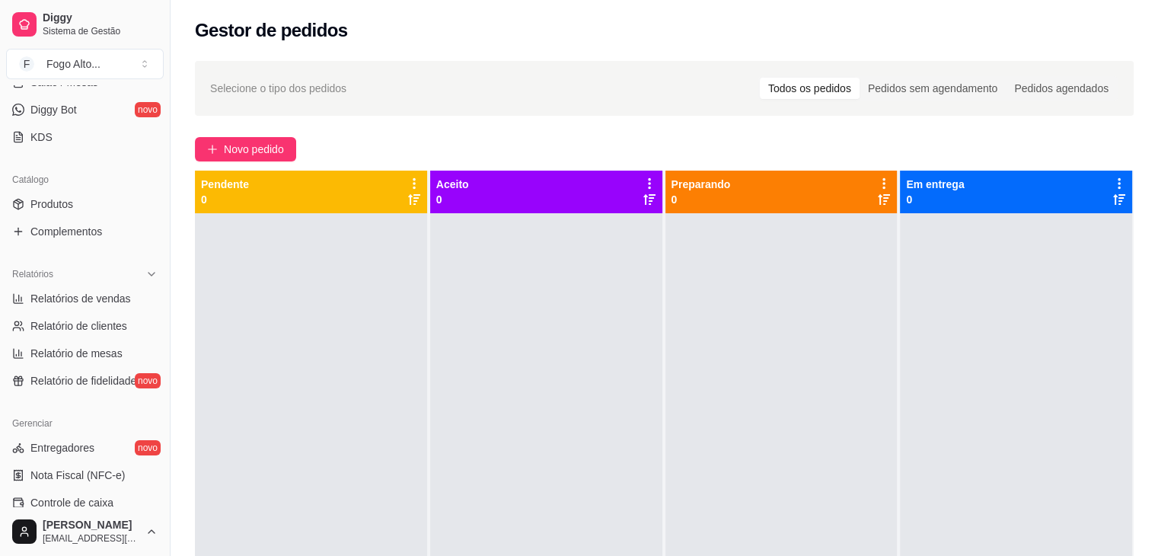
scroll to position [305, 0]
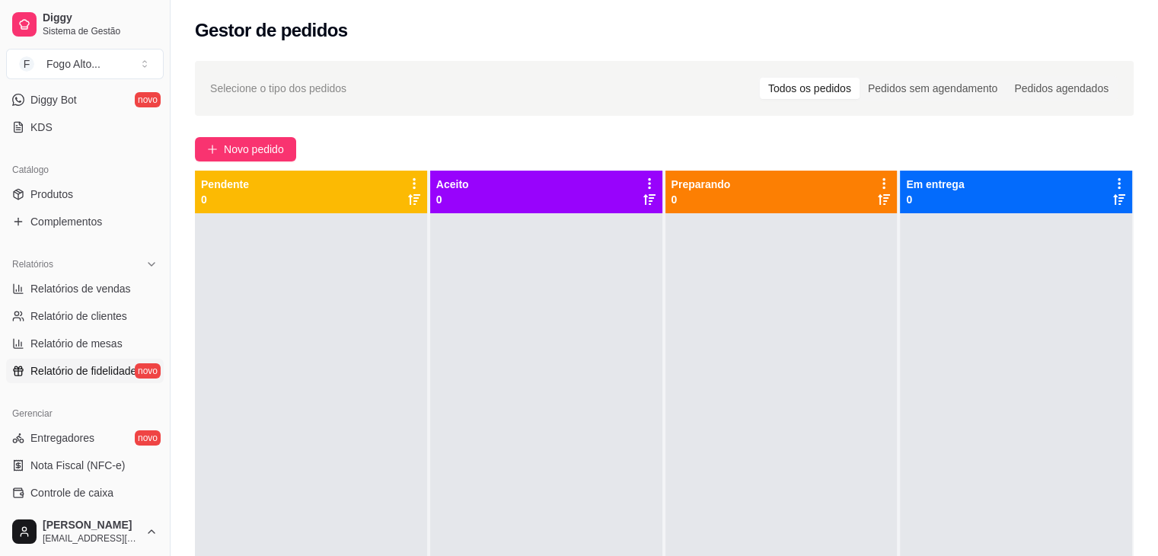
click at [79, 364] on span "Relatório de fidelidade" at bounding box center [83, 370] width 106 height 15
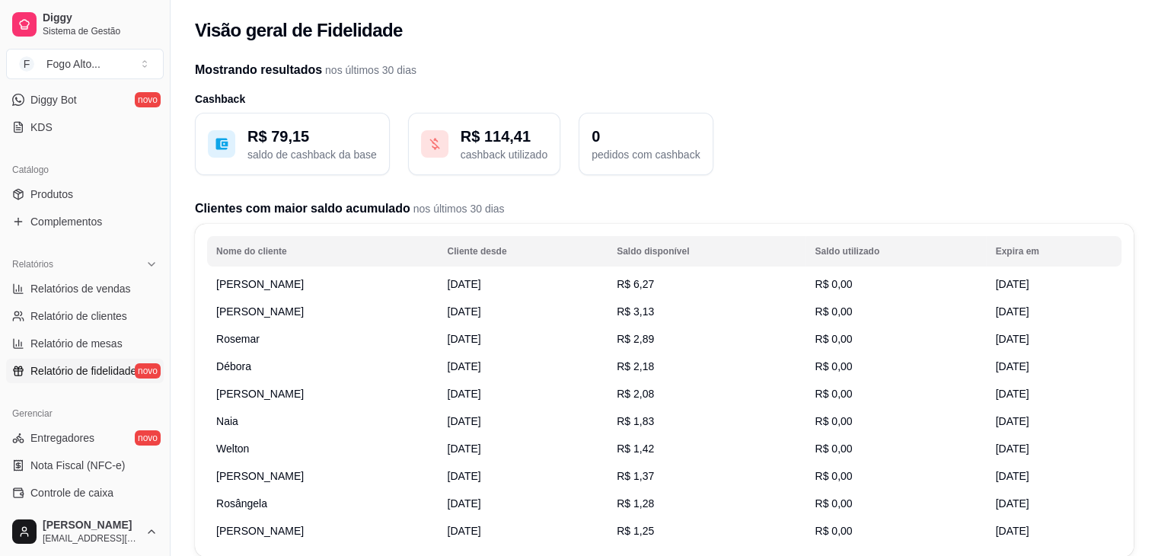
drag, startPoint x: 481, startPoint y: 115, endPoint x: 471, endPoint y: 156, distance: 42.3
click at [481, 115] on button "R$ 114,41 cashback utilizado" at bounding box center [484, 144] width 152 height 62
click at [473, 136] on p "R$ 114,41" at bounding box center [504, 136] width 87 height 21
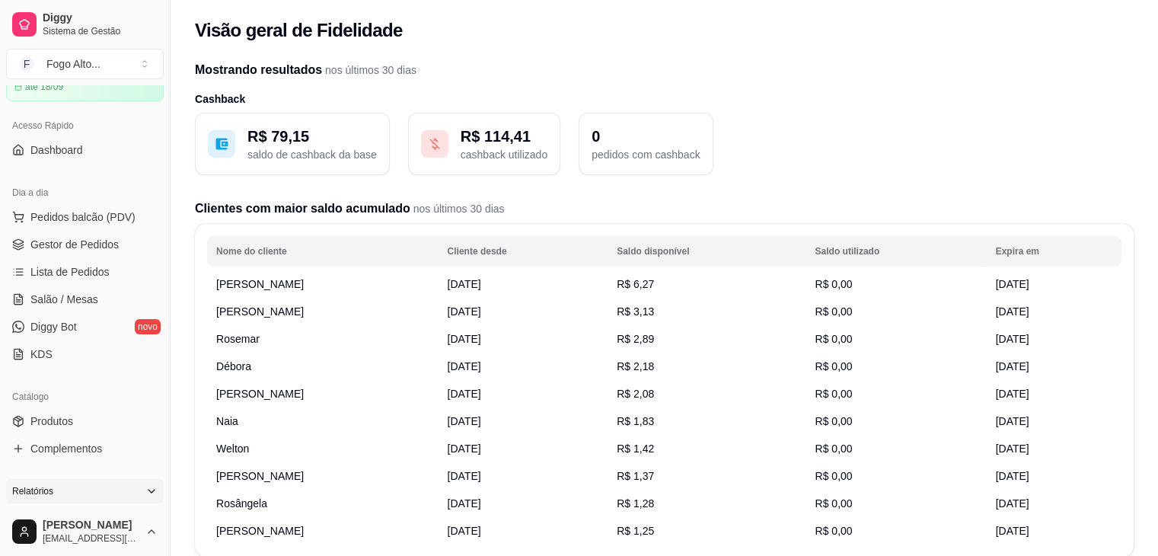
scroll to position [76, 0]
click at [78, 238] on span "Gestor de Pedidos" at bounding box center [74, 245] width 88 height 15
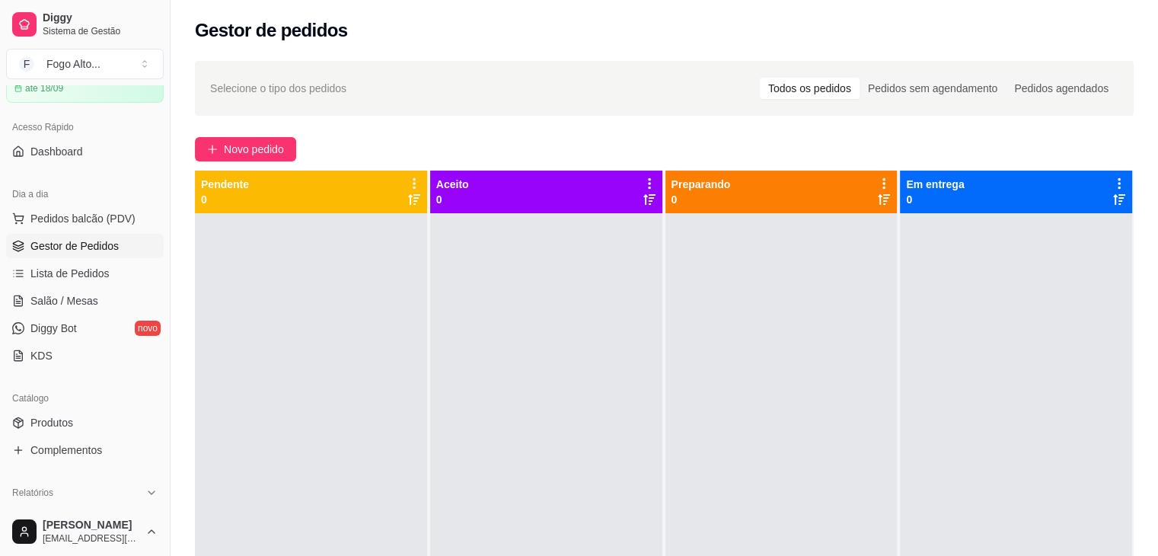
click at [816, 88] on div "Todos os pedidos" at bounding box center [810, 88] width 100 height 21
click at [760, 78] on input "Todos os pedidos" at bounding box center [760, 78] width 0 height 0
click at [336, 74] on div "Selecione o tipo dos pedidos Todos os pedidos Pedidos sem agendamento Pedidos a…" at bounding box center [664, 88] width 939 height 55
click at [834, 90] on div "Todos os pedidos" at bounding box center [810, 88] width 100 height 21
click at [760, 78] on input "Todos os pedidos" at bounding box center [760, 78] width 0 height 0
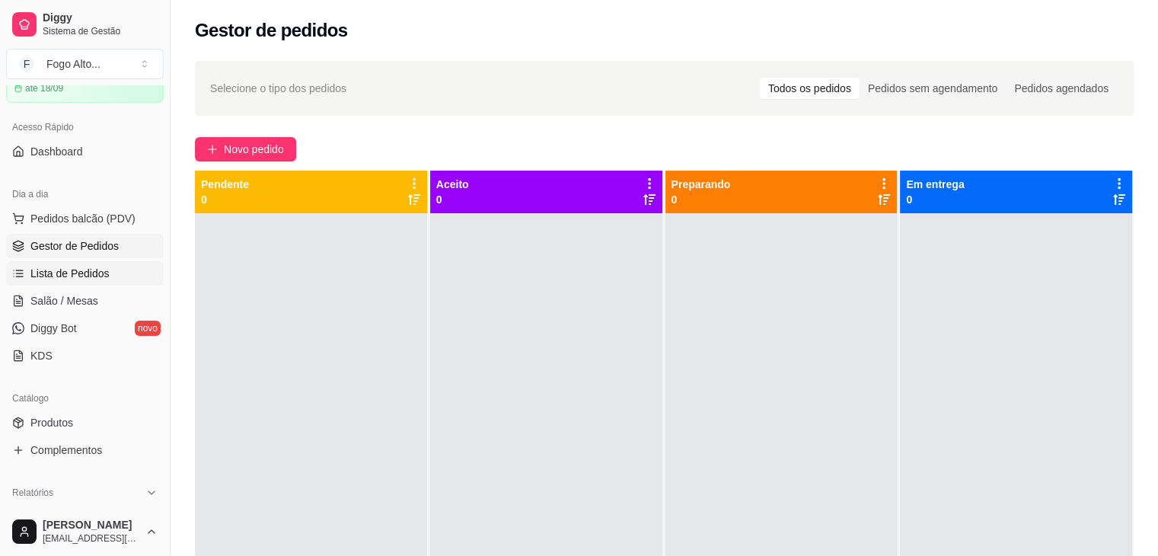
click at [85, 275] on span "Lista de Pedidos" at bounding box center [69, 273] width 79 height 15
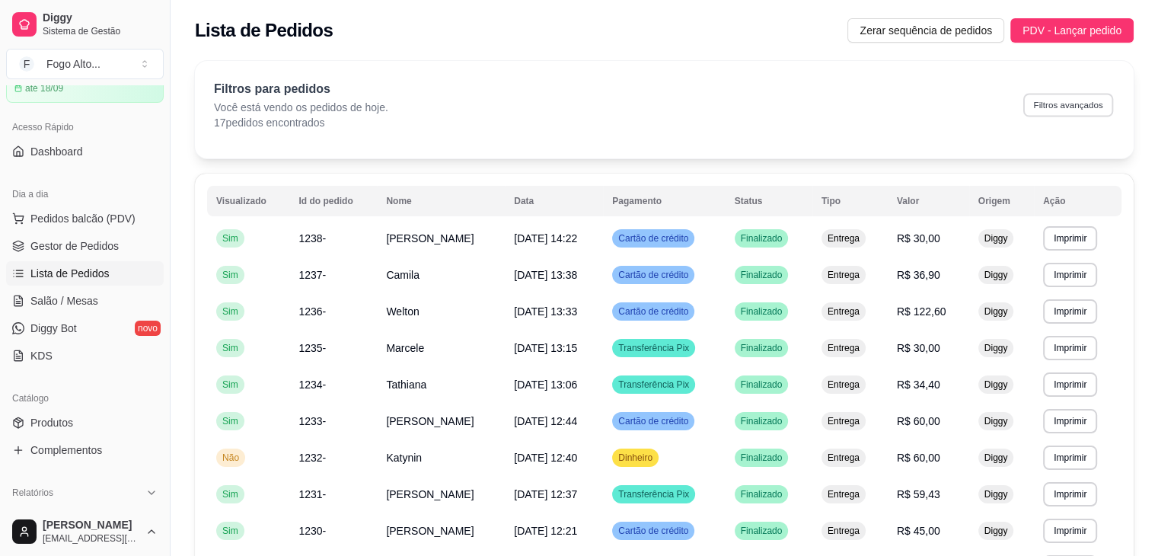
click at [1051, 107] on button "Filtros avançados" at bounding box center [1068, 105] width 90 height 24
select select "0"
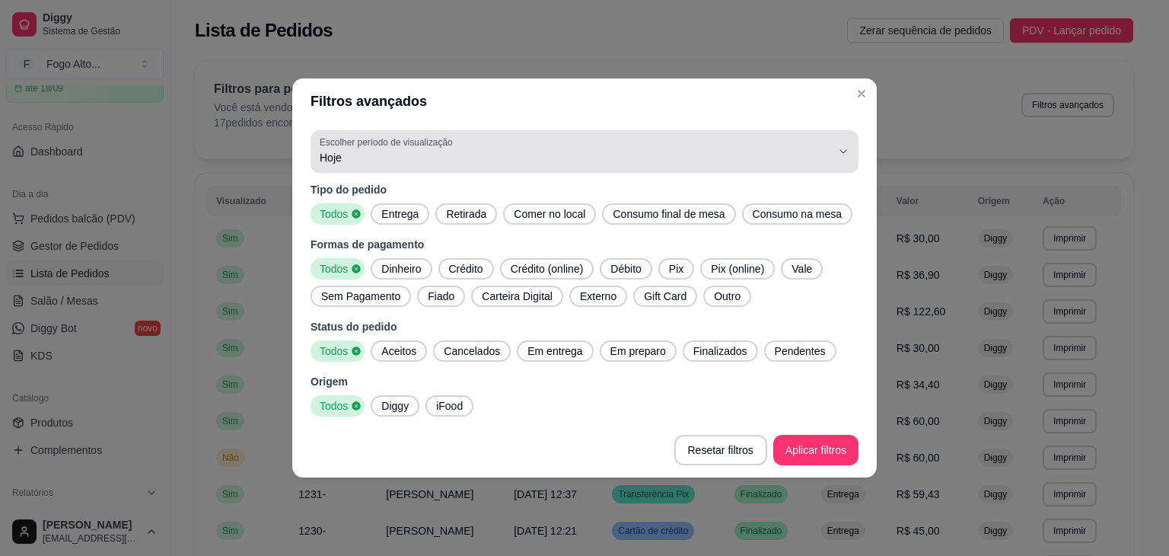
click at [754, 165] on div "Hoje" at bounding box center [576, 151] width 512 height 30
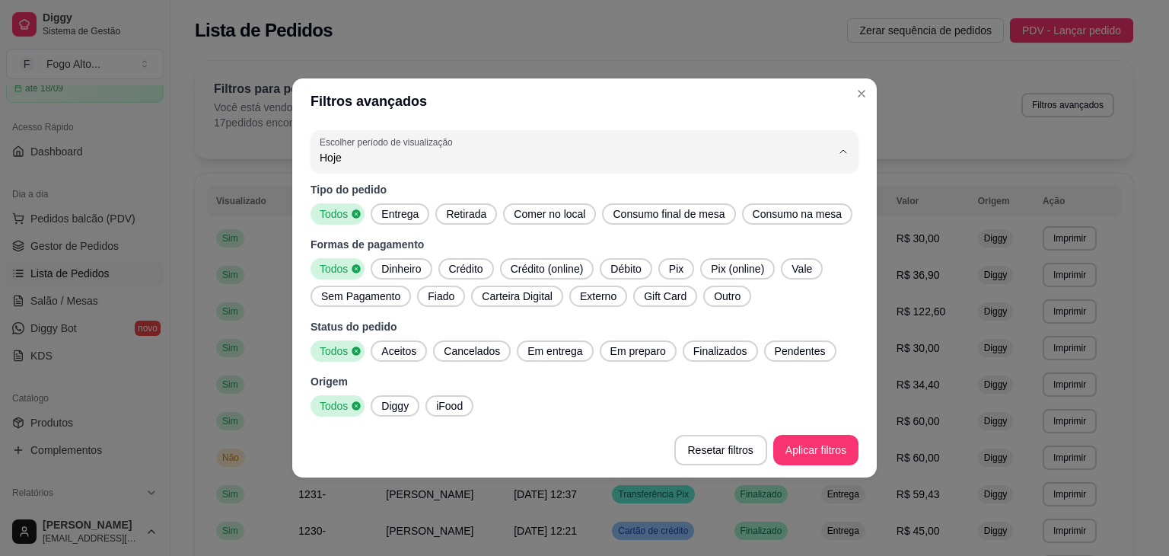
click at [381, 224] on span "Ontem" at bounding box center [577, 218] width 488 height 14
type input "1"
select select "1"
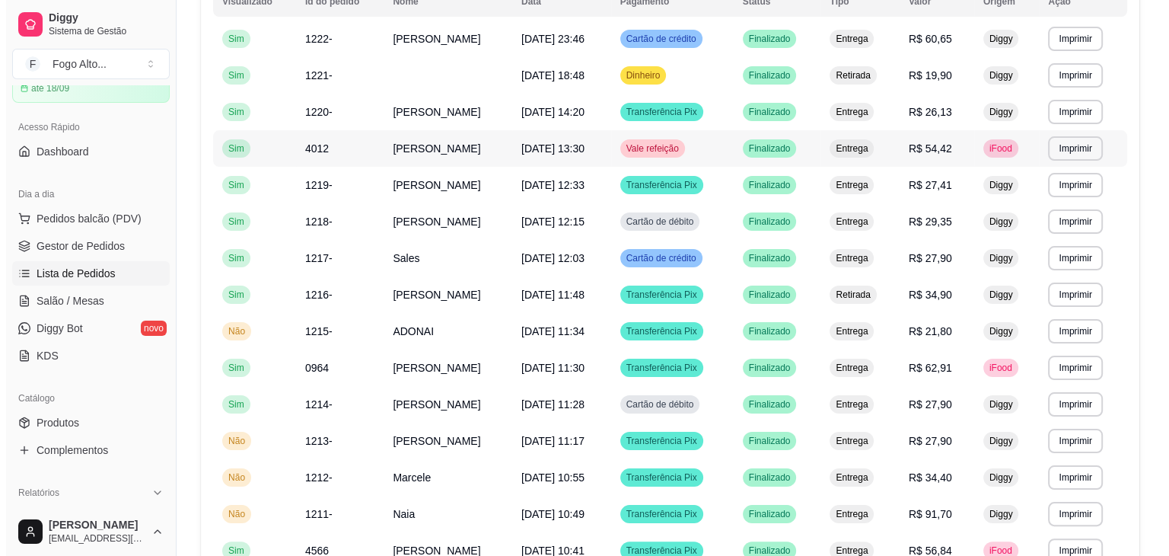
scroll to position [228, 0]
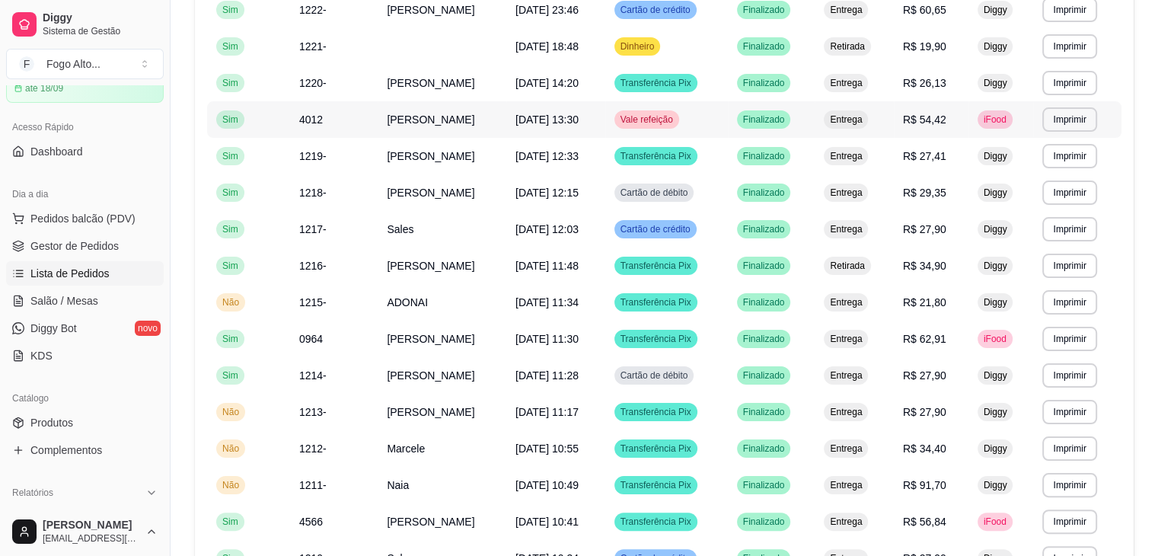
click at [566, 120] on span "[DATE] 13:30" at bounding box center [546, 119] width 63 height 12
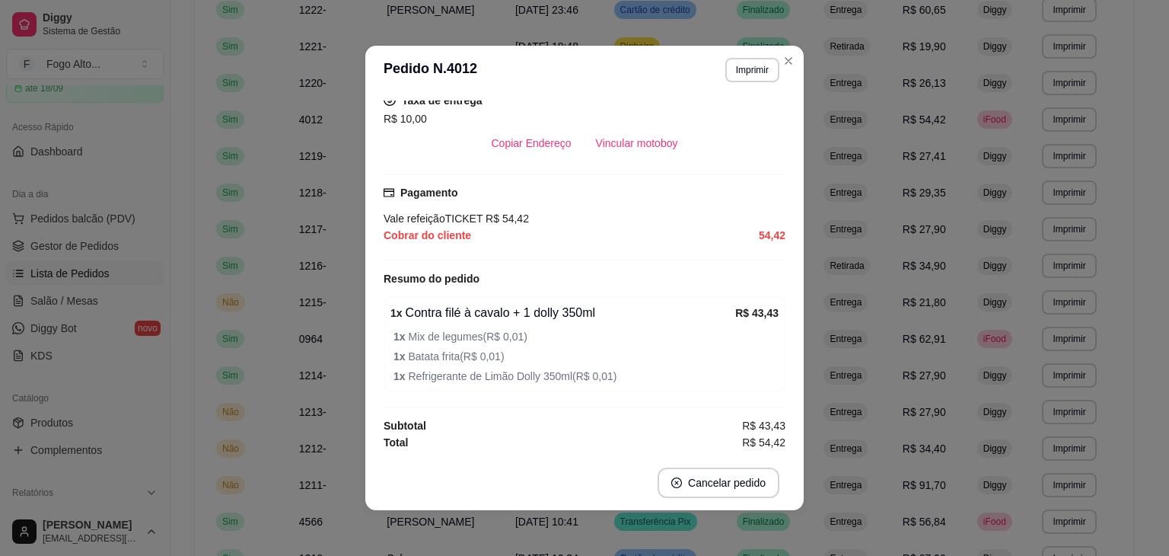
scroll to position [0, 0]
click at [618, 135] on button "Vincular motoboy" at bounding box center [637, 143] width 107 height 30
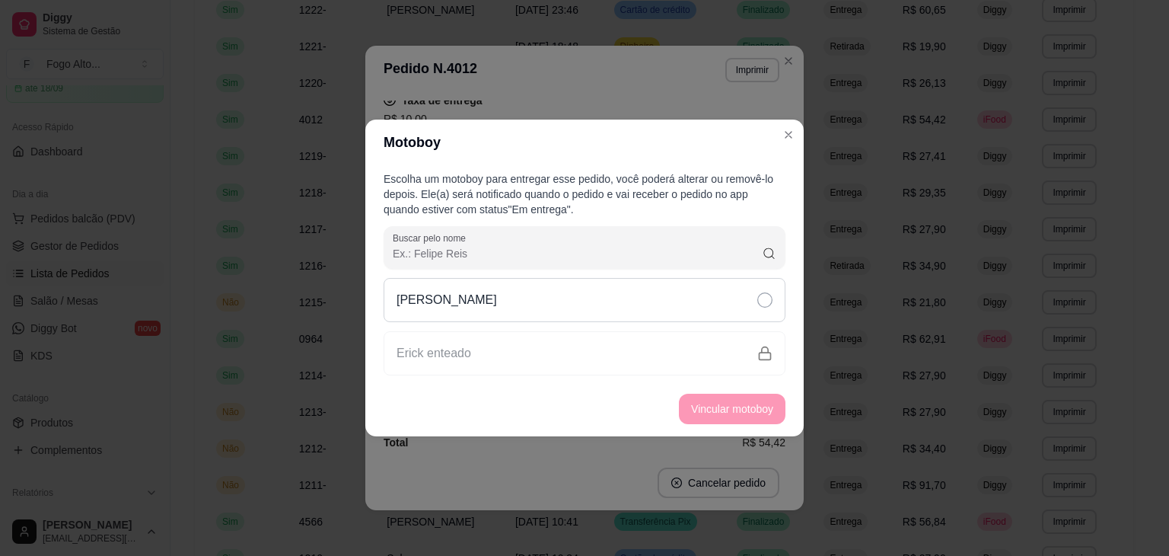
click at [760, 299] on icon at bounding box center [764, 299] width 15 height 15
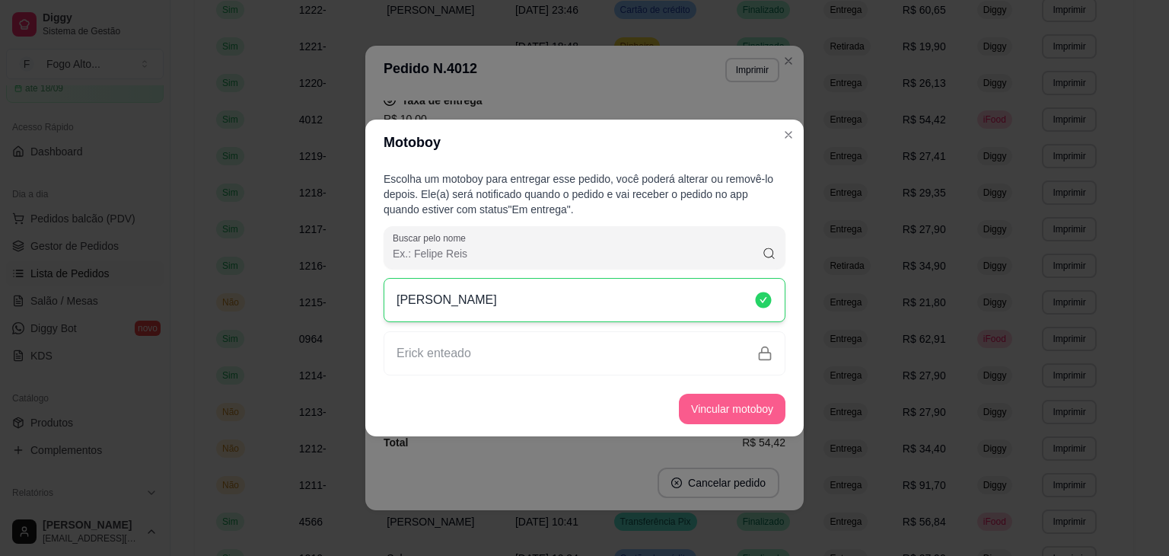
click at [755, 403] on button "Vincular motoboy" at bounding box center [732, 409] width 107 height 30
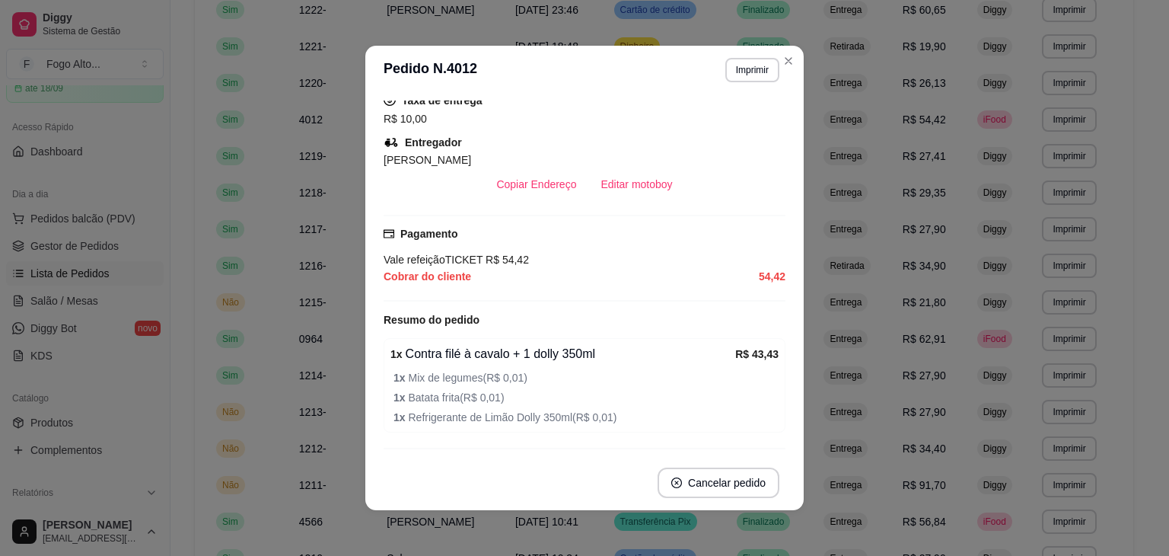
click at [786, 132] on div "Horário do pedido [DATE] 13:30 Status do pedido FINALIZADO Nome do cliente [PER…" at bounding box center [584, 274] width 438 height 361
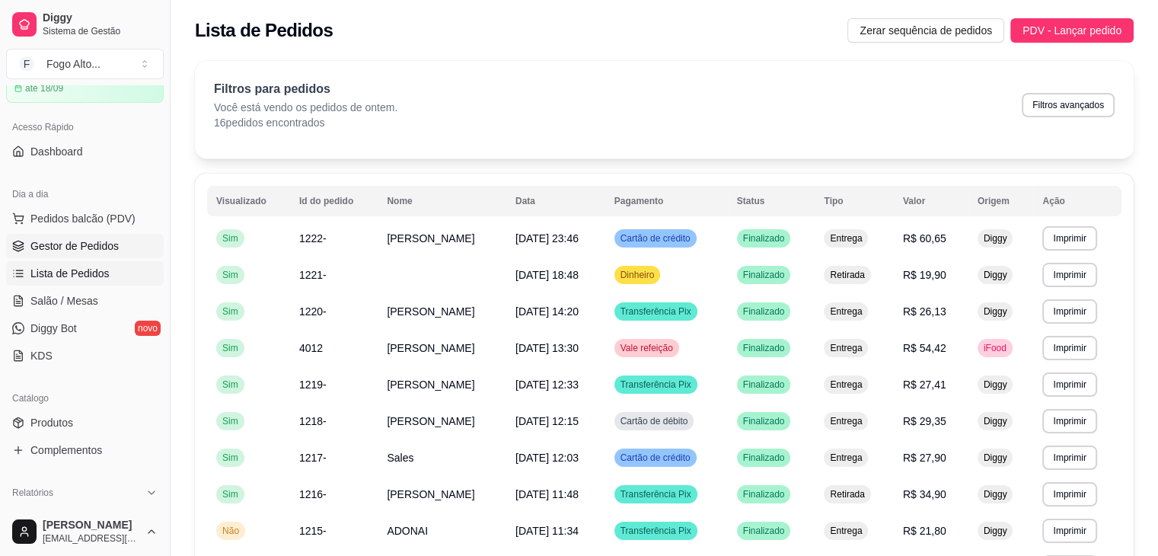
click at [97, 250] on span "Gestor de Pedidos" at bounding box center [74, 245] width 88 height 15
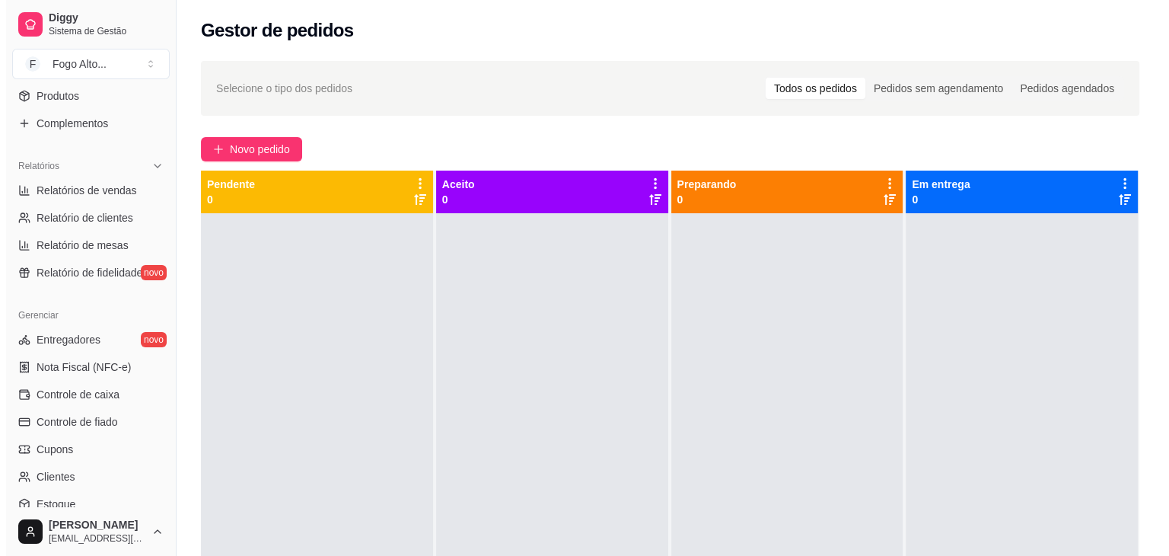
scroll to position [387, 0]
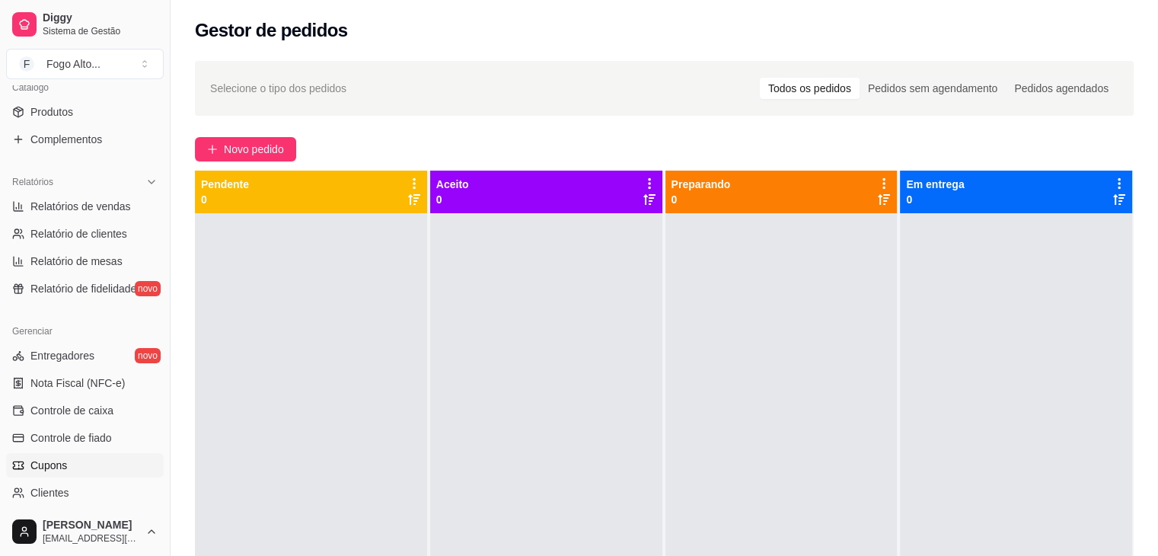
click at [55, 464] on span "Cupons" at bounding box center [48, 465] width 37 height 15
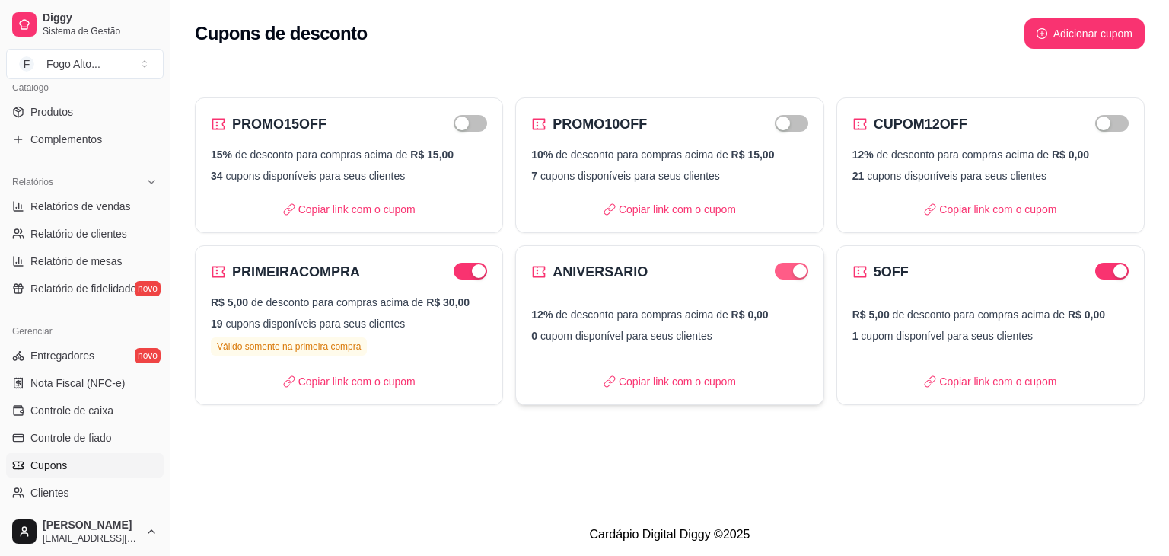
click at [793, 275] on div "button" at bounding box center [800, 271] width 14 height 14
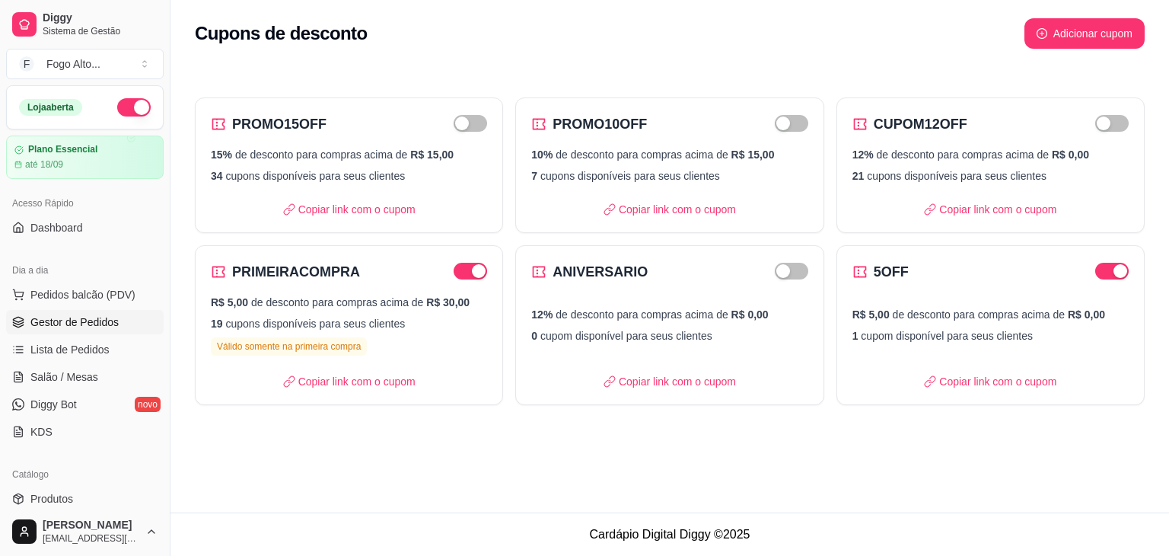
click at [66, 320] on span "Gestor de Pedidos" at bounding box center [74, 321] width 88 height 15
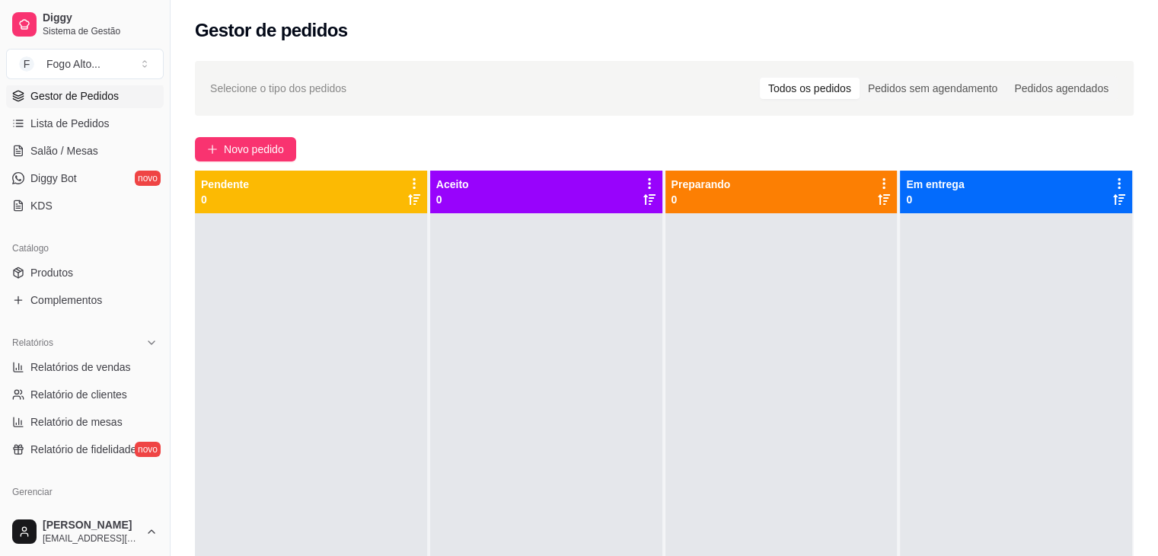
scroll to position [228, 0]
click at [110, 357] on span "Relatórios de vendas" at bounding box center [80, 364] width 100 height 15
select select "ALL"
select select "0"
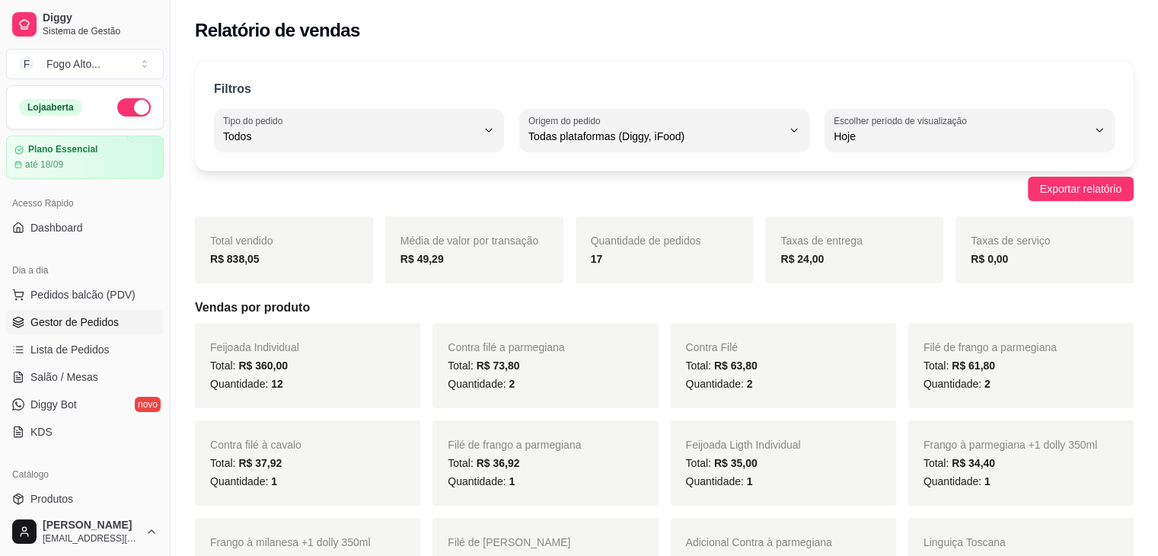
click at [97, 327] on span "Gestor de Pedidos" at bounding box center [74, 321] width 88 height 15
